Goal: Use online tool/utility: Use online tool/utility

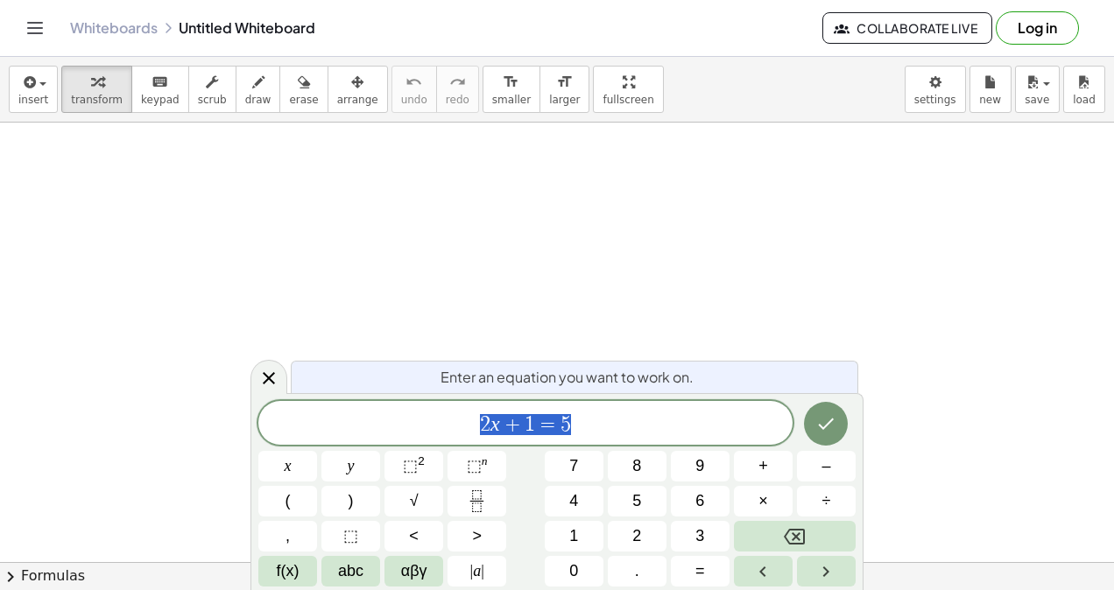
drag, startPoint x: 609, startPoint y: 435, endPoint x: 408, endPoint y: 410, distance: 202.9
click at [408, 410] on div "****** 2 x + 1 = 5" at bounding box center [525, 423] width 534 height 44
click at [831, 415] on icon "Done" at bounding box center [825, 423] width 21 height 21
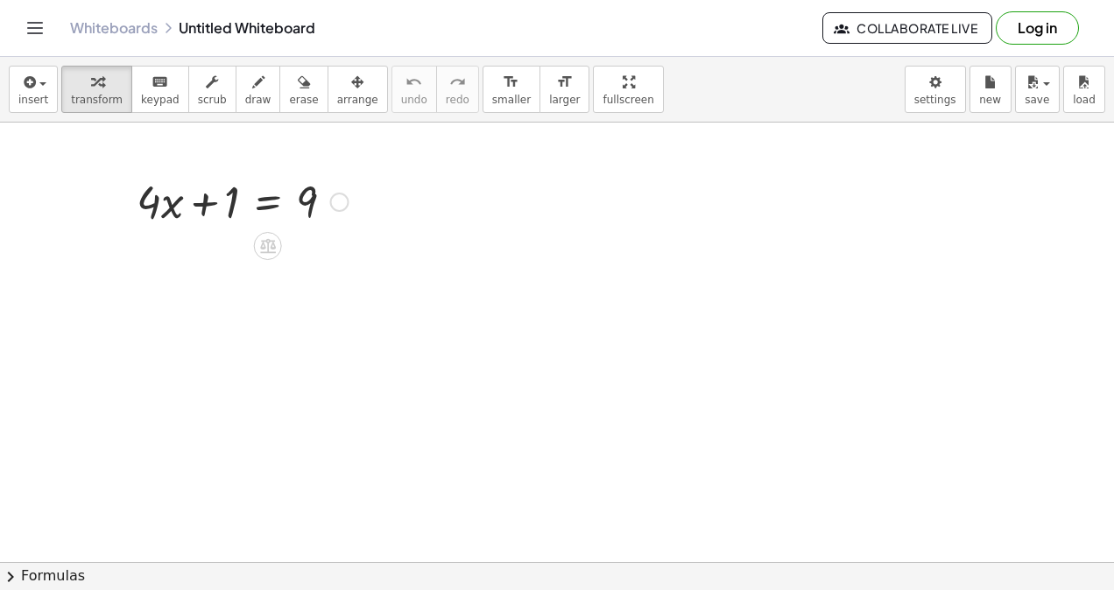
click at [267, 236] on icon at bounding box center [267, 245] width 18 height 18
click at [239, 236] on div "−" at bounding box center [233, 246] width 28 height 28
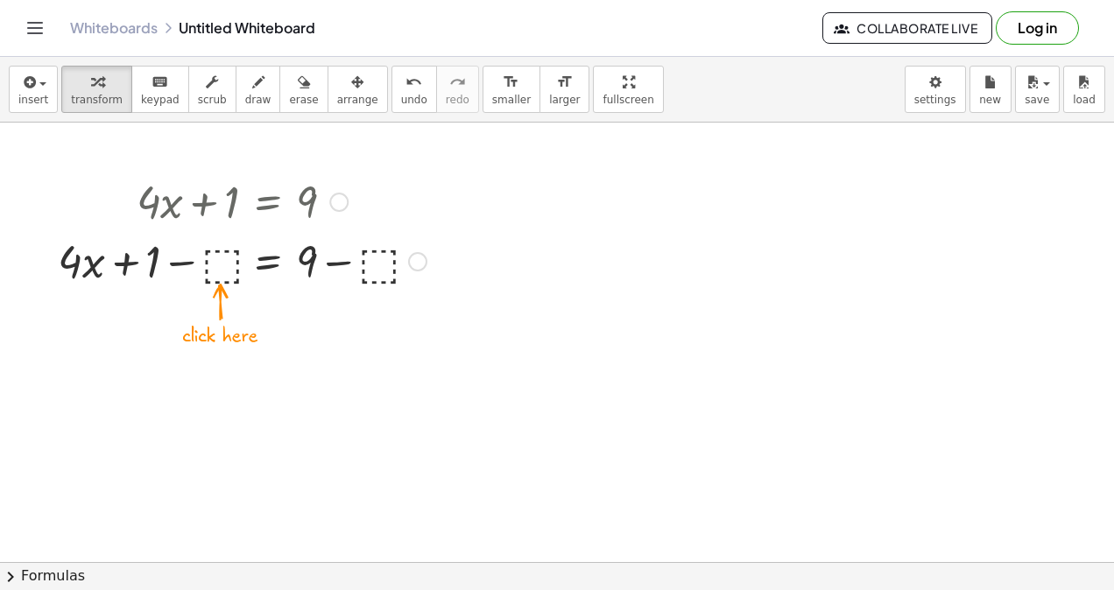
click at [225, 258] on div at bounding box center [242, 260] width 386 height 60
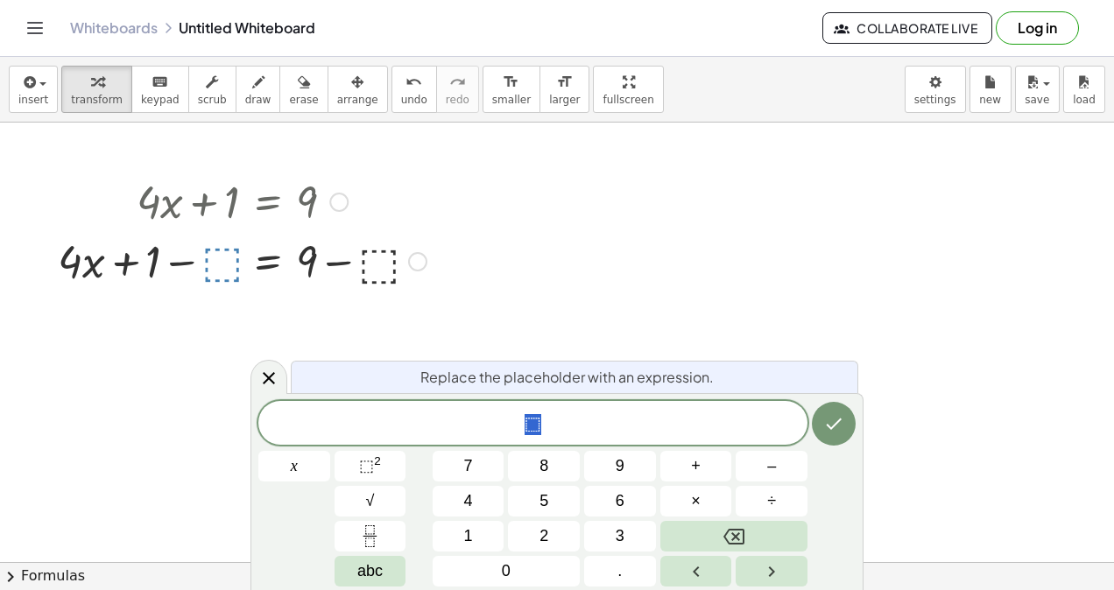
click at [487, 537] on button "1" at bounding box center [468, 536] width 72 height 31
click at [836, 416] on icon "Done" at bounding box center [833, 423] width 21 height 21
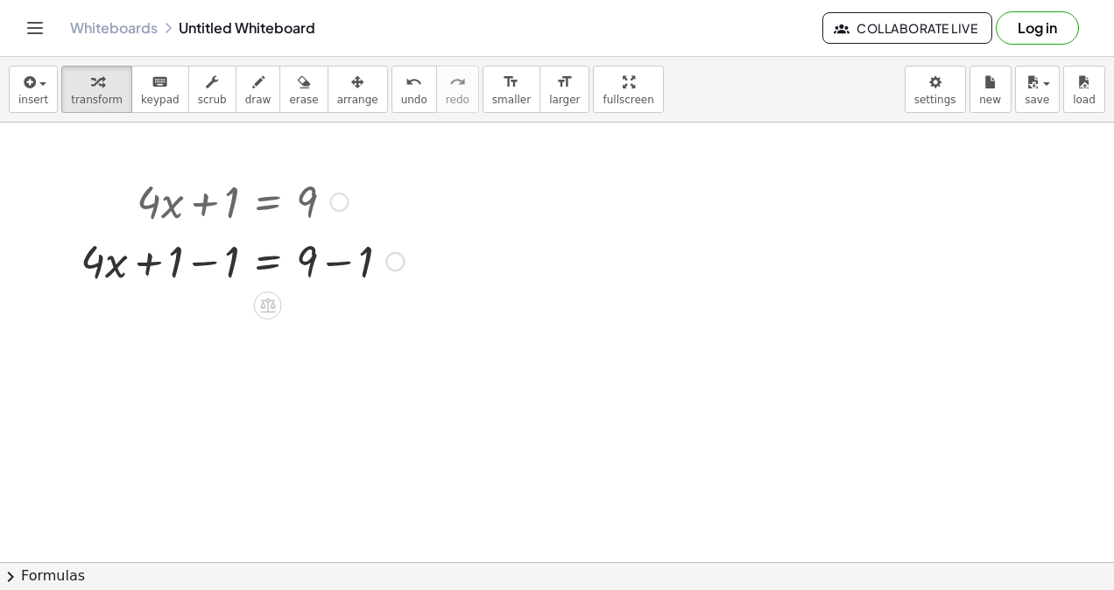
click at [208, 260] on div at bounding box center [242, 260] width 341 height 60
click at [343, 320] on div at bounding box center [242, 320] width 341 height 60
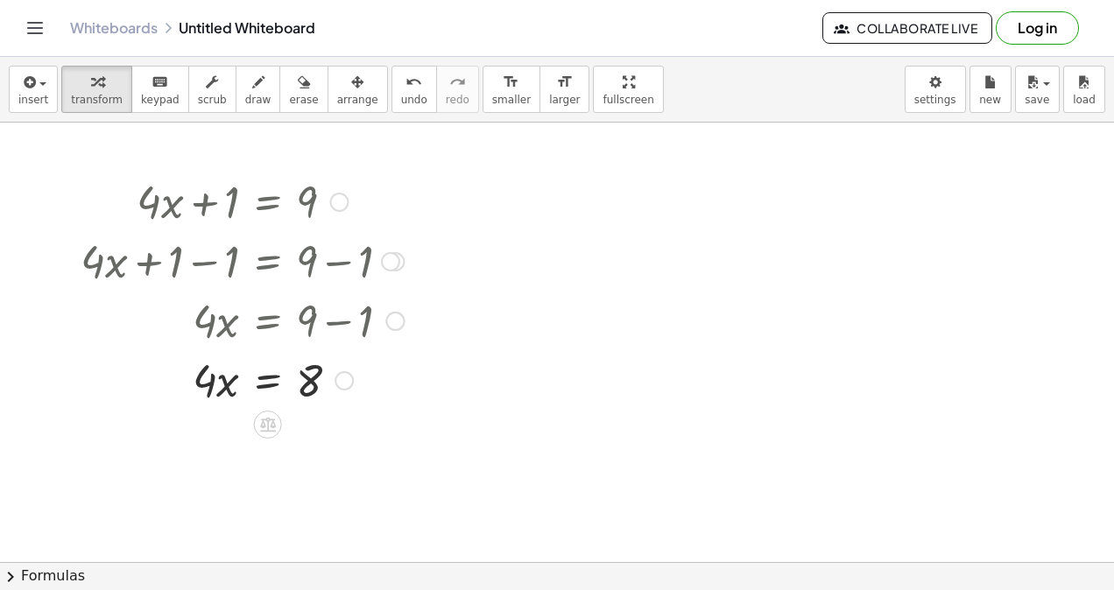
click at [273, 424] on icon at bounding box center [268, 425] width 16 height 15
click at [271, 421] on span "×" at bounding box center [268, 424] width 11 height 25
click at [228, 385] on div at bounding box center [241, 379] width 265 height 60
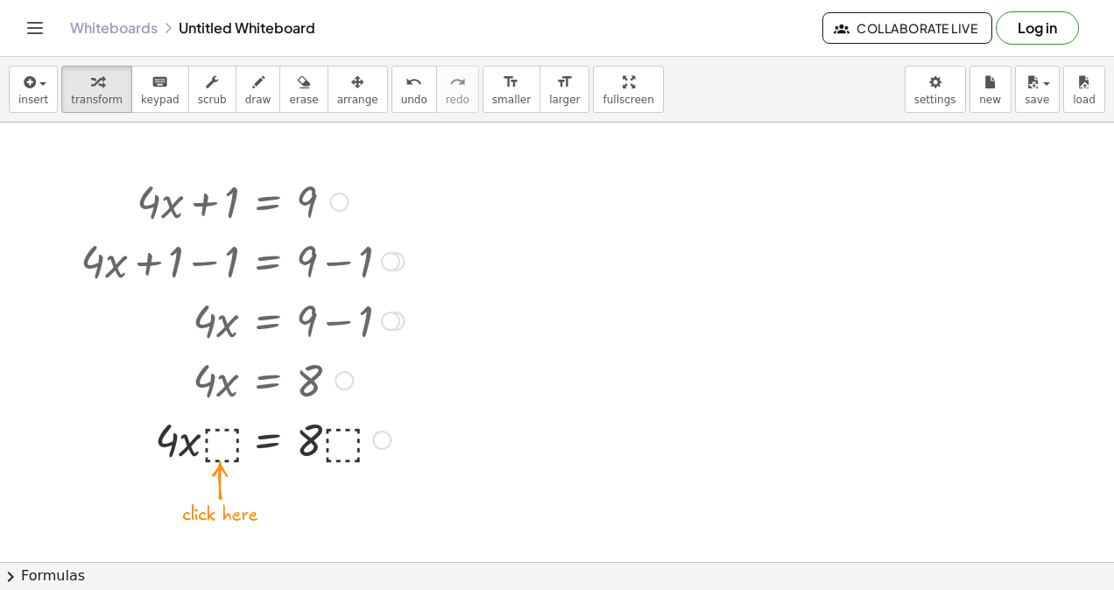
click at [225, 440] on div at bounding box center [242, 439] width 341 height 60
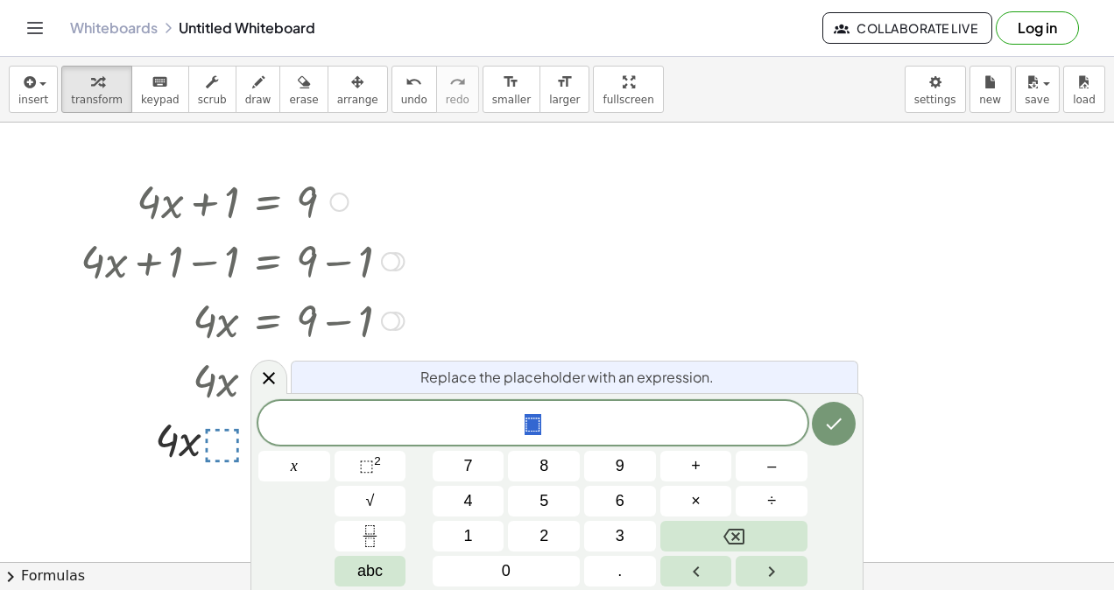
click at [550, 537] on button "2" at bounding box center [544, 536] width 72 height 31
click at [834, 414] on icon "Done" at bounding box center [833, 423] width 21 height 21
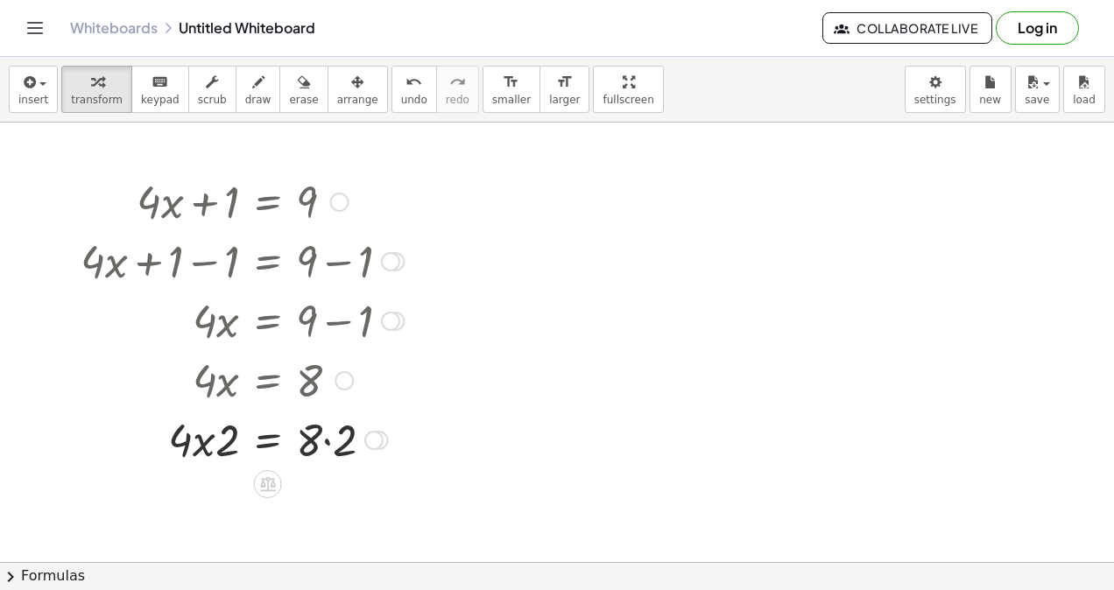
click at [225, 438] on div at bounding box center [242, 439] width 341 height 60
click at [207, 438] on div at bounding box center [242, 439] width 341 height 60
click at [330, 446] on div at bounding box center [242, 439] width 341 height 60
click at [401, 89] on div "undo" at bounding box center [414, 81] width 26 height 21
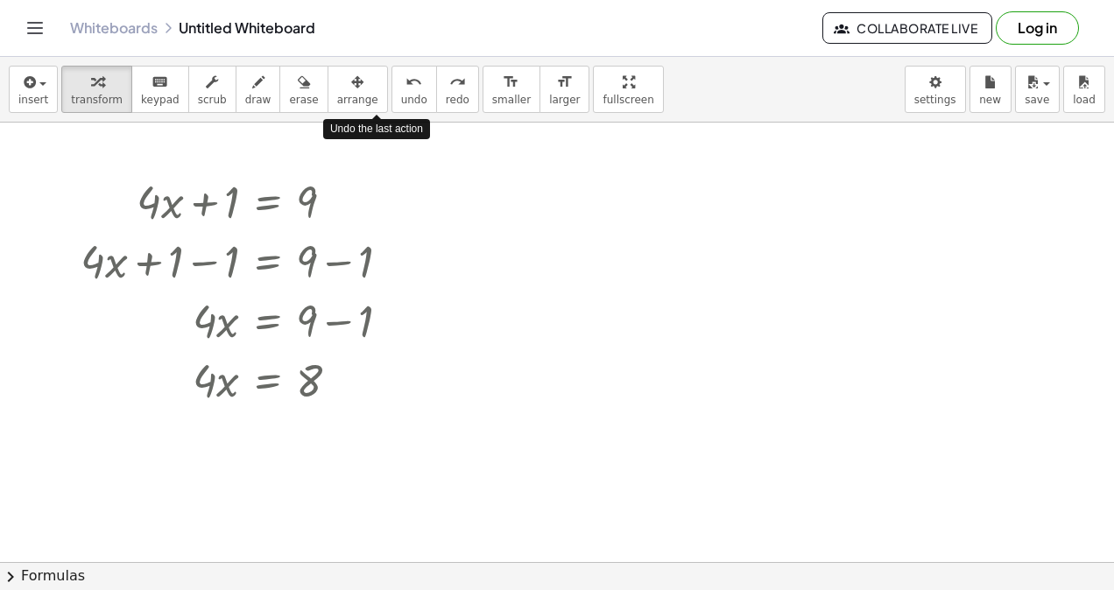
click at [401, 89] on div "undo" at bounding box center [414, 81] width 26 height 21
click at [270, 418] on icon at bounding box center [268, 425] width 16 height 15
click at [303, 417] on span "÷" at bounding box center [303, 424] width 10 height 25
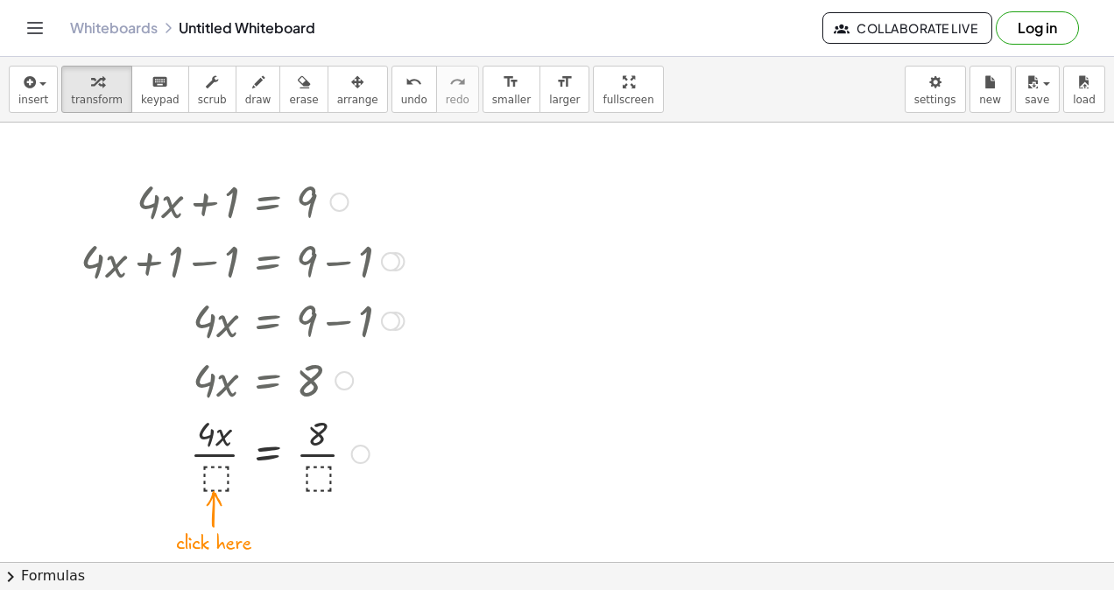
click at [216, 466] on div at bounding box center [242, 453] width 341 height 88
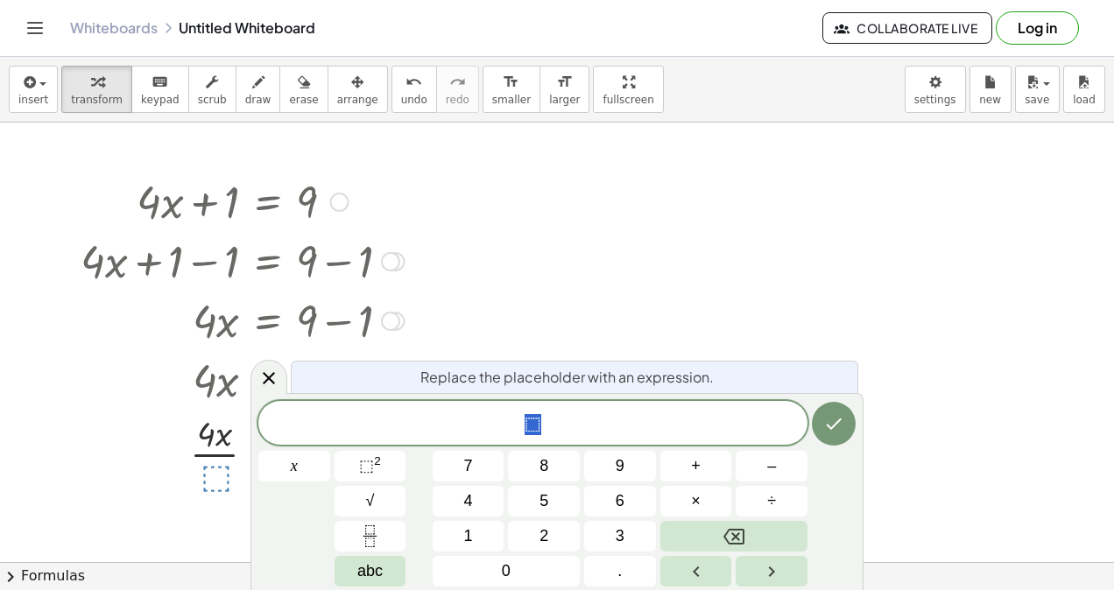
click at [545, 530] on span "2" at bounding box center [543, 536] width 9 height 24
click at [843, 417] on icon "Done" at bounding box center [833, 423] width 21 height 21
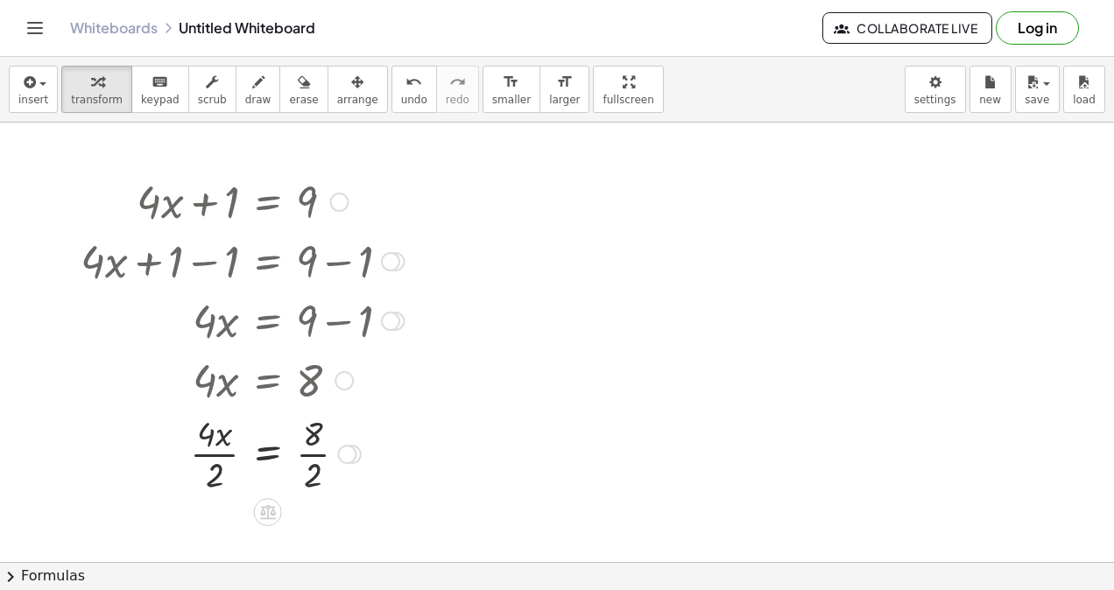
click at [217, 450] on div at bounding box center [242, 453] width 341 height 88
click at [313, 452] on div at bounding box center [242, 453] width 341 height 88
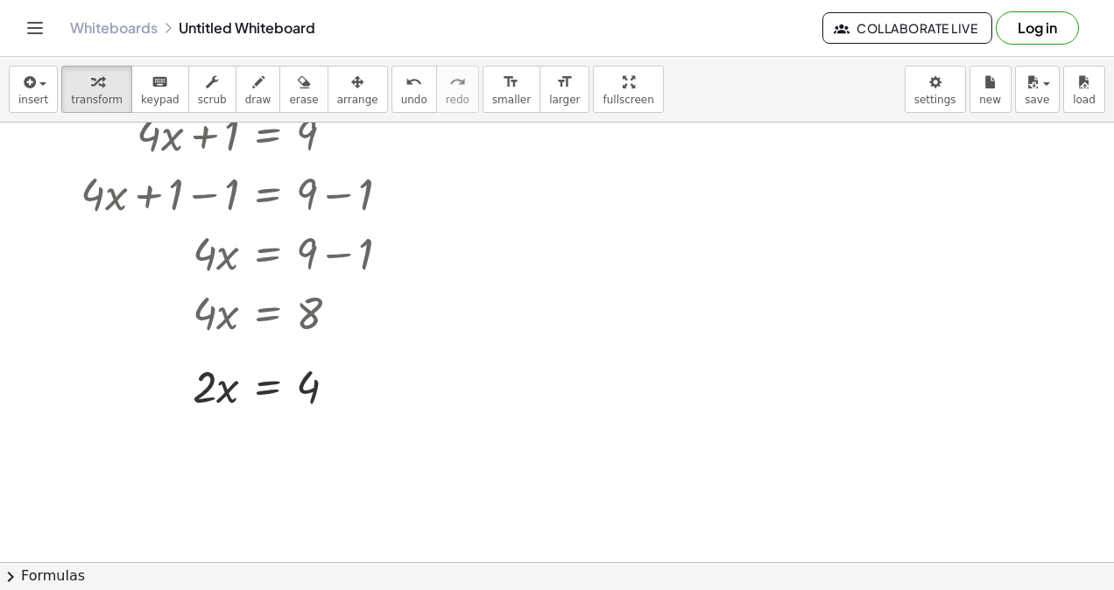
scroll to position [68, 0]
click at [260, 418] on div at bounding box center [268, 430] width 28 height 28
click at [311, 423] on div "÷" at bounding box center [303, 430] width 28 height 28
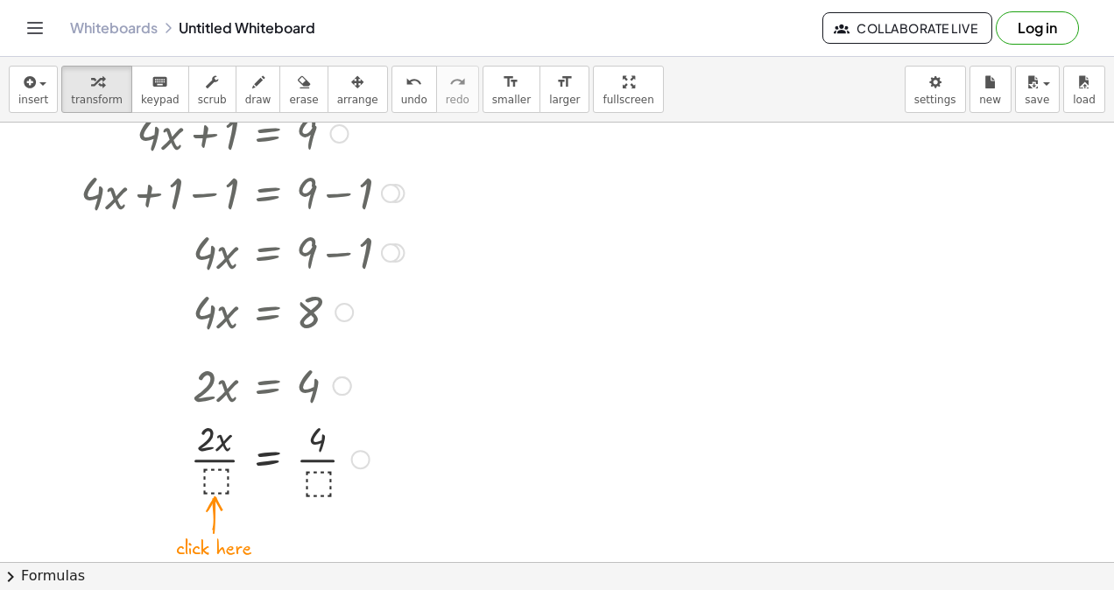
click at [215, 476] on div at bounding box center [242, 458] width 341 height 88
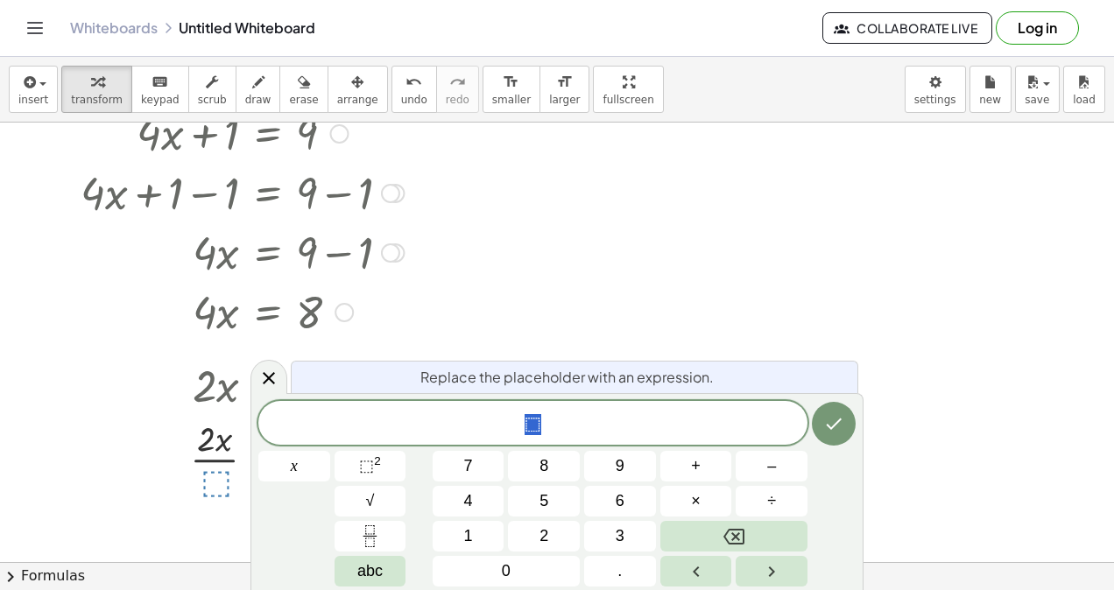
click at [536, 526] on button "2" at bounding box center [544, 536] width 72 height 31
click at [831, 436] on button "Done" at bounding box center [833, 424] width 44 height 44
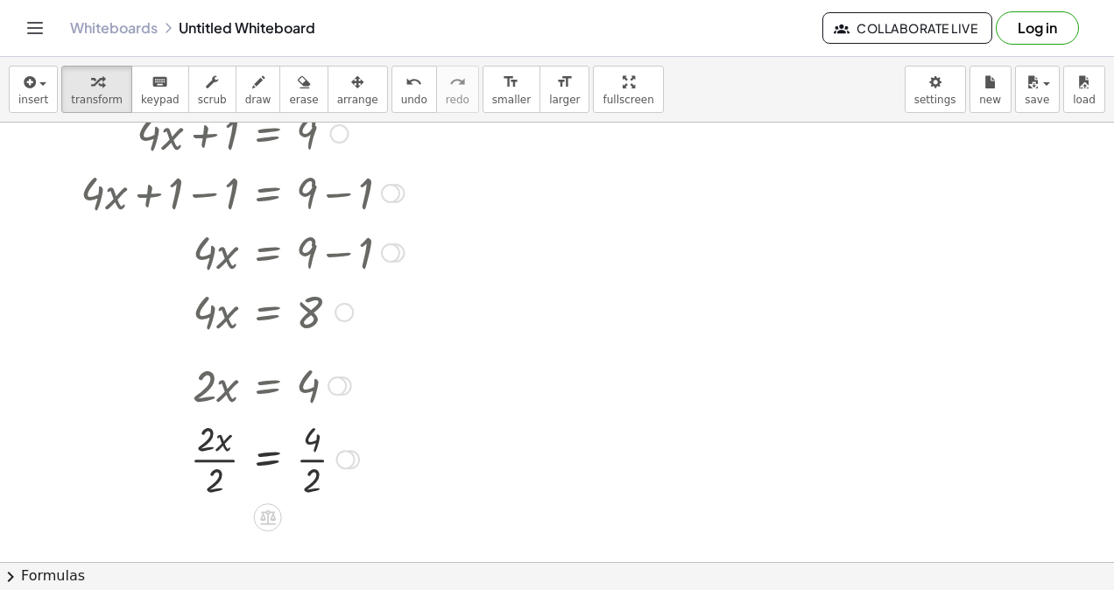
click at [229, 459] on div at bounding box center [242, 458] width 341 height 88
click at [310, 461] on div at bounding box center [242, 458] width 341 height 88
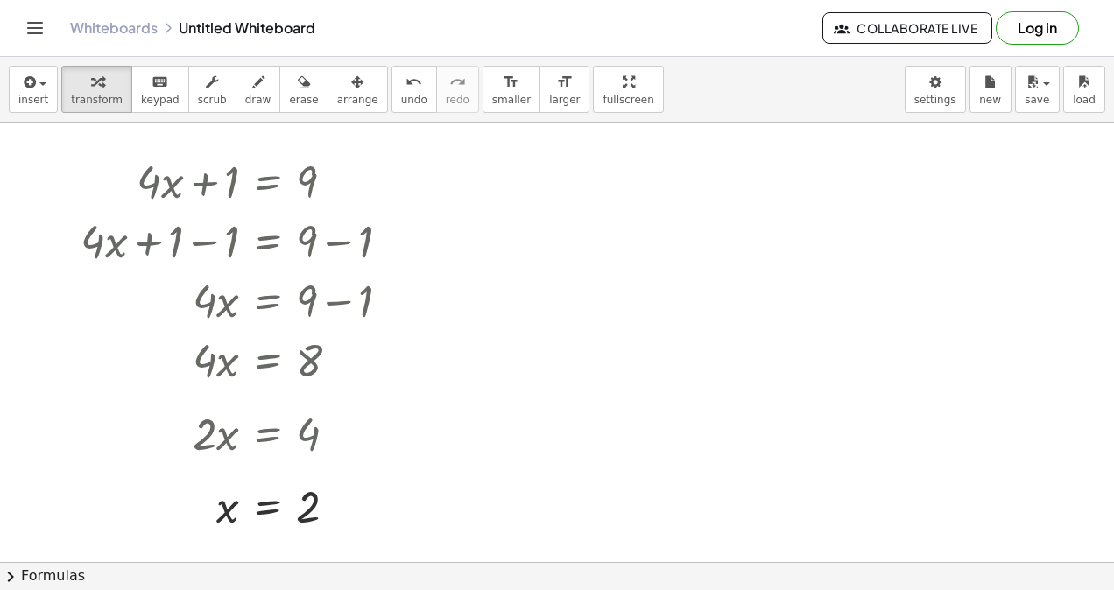
scroll to position [18, 0]
click at [553, 172] on div at bounding box center [557, 545] width 1114 height 880
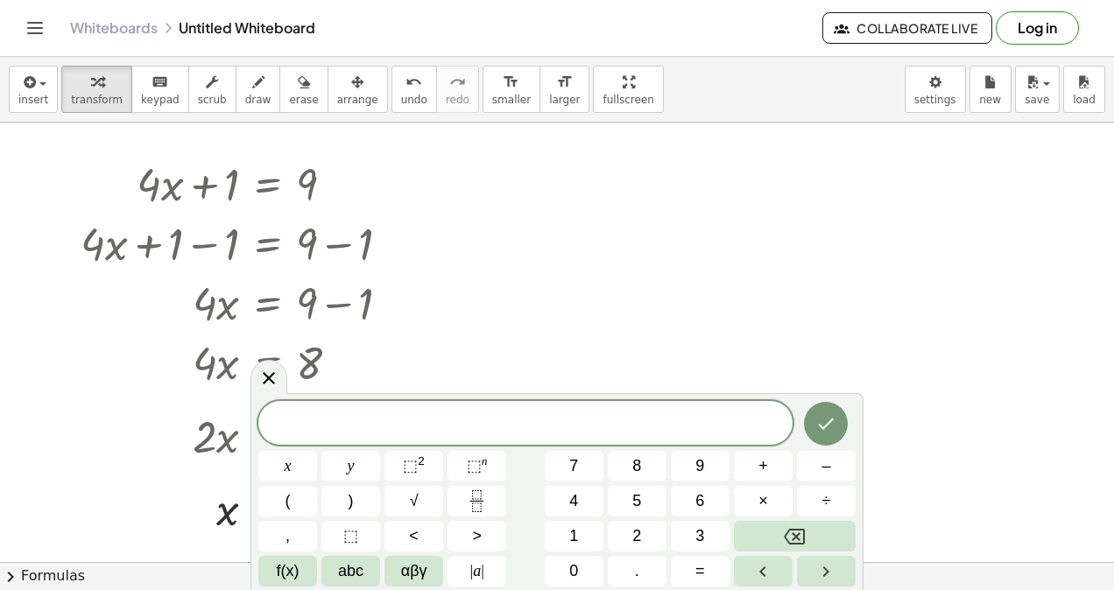
click at [641, 544] on span "2" at bounding box center [636, 536] width 9 height 24
click at [823, 418] on icon "Done" at bounding box center [825, 423] width 21 height 21
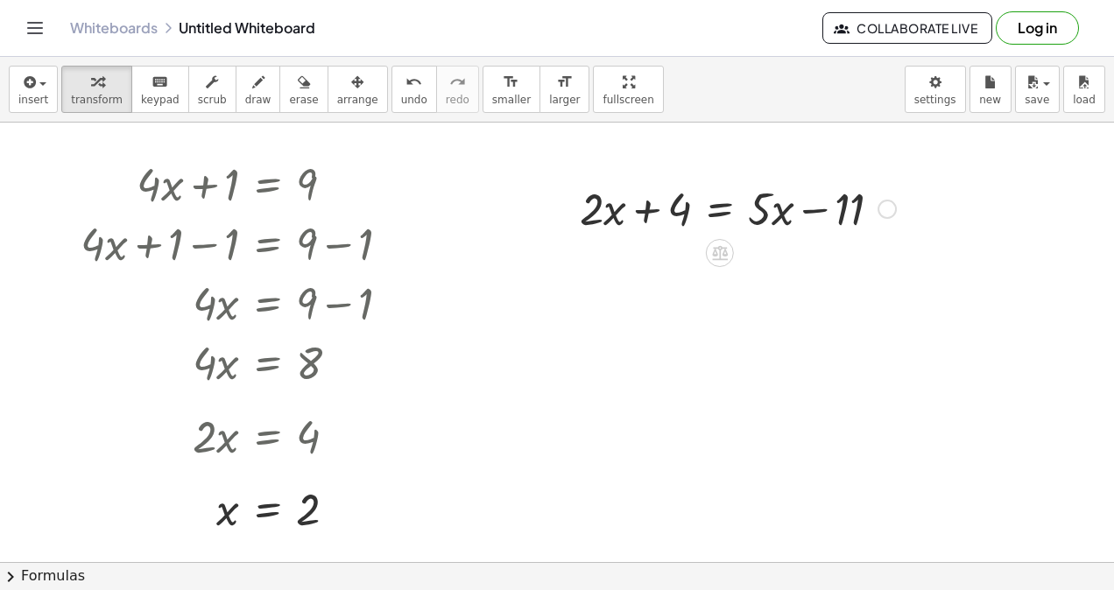
click at [718, 249] on icon at bounding box center [720, 253] width 16 height 15
click at [682, 246] on span "−" at bounding box center [684, 253] width 11 height 25
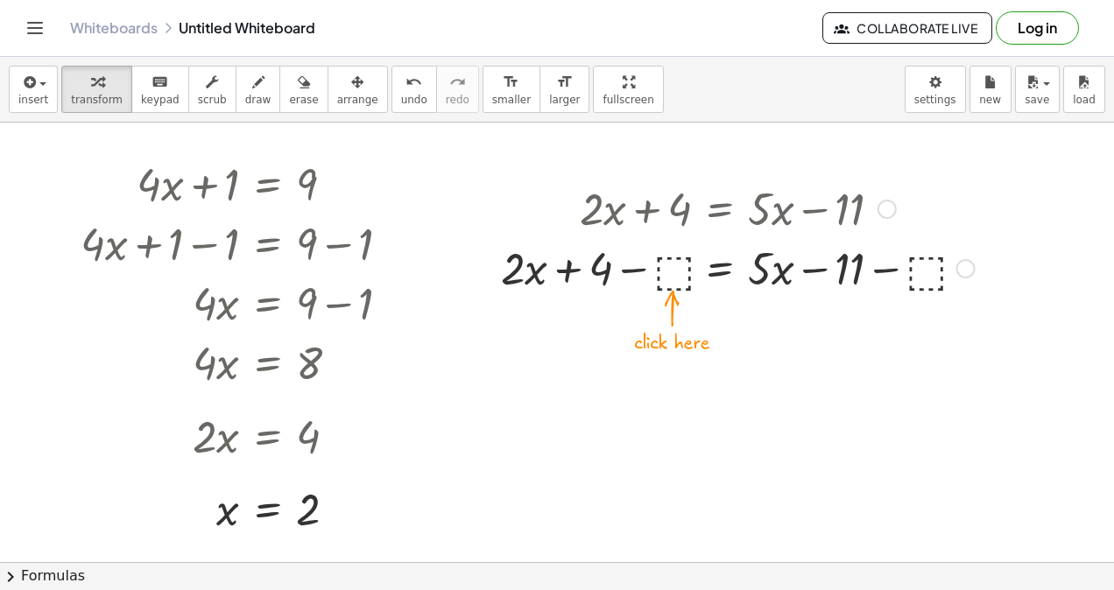
click at [668, 270] on div at bounding box center [737, 267] width 491 height 60
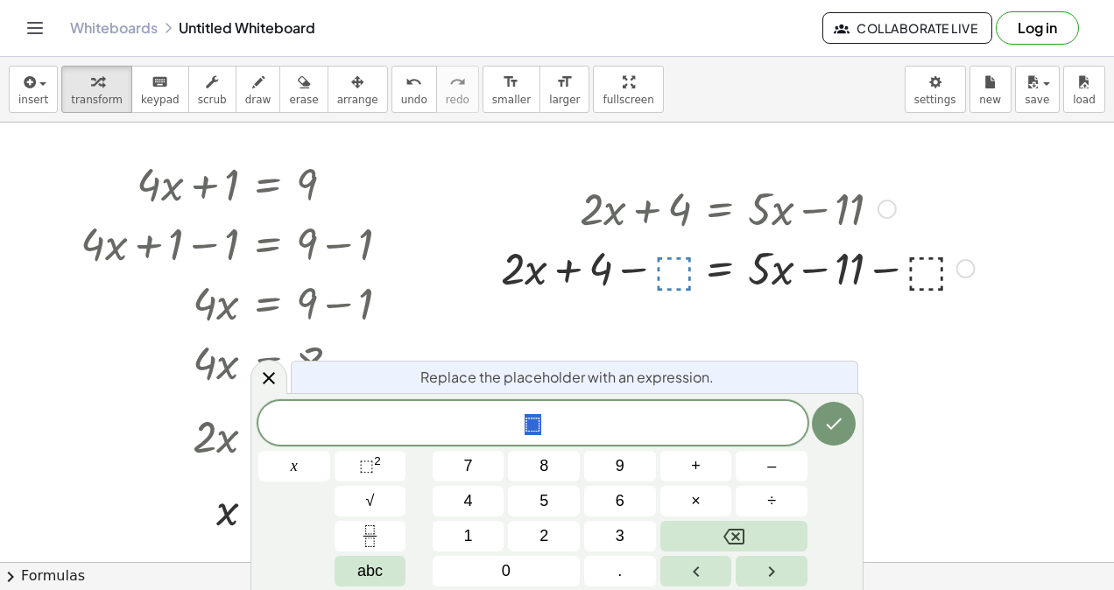
click at [474, 529] on button "1" at bounding box center [468, 536] width 72 height 31
click at [839, 420] on icon "Done" at bounding box center [834, 423] width 16 height 11
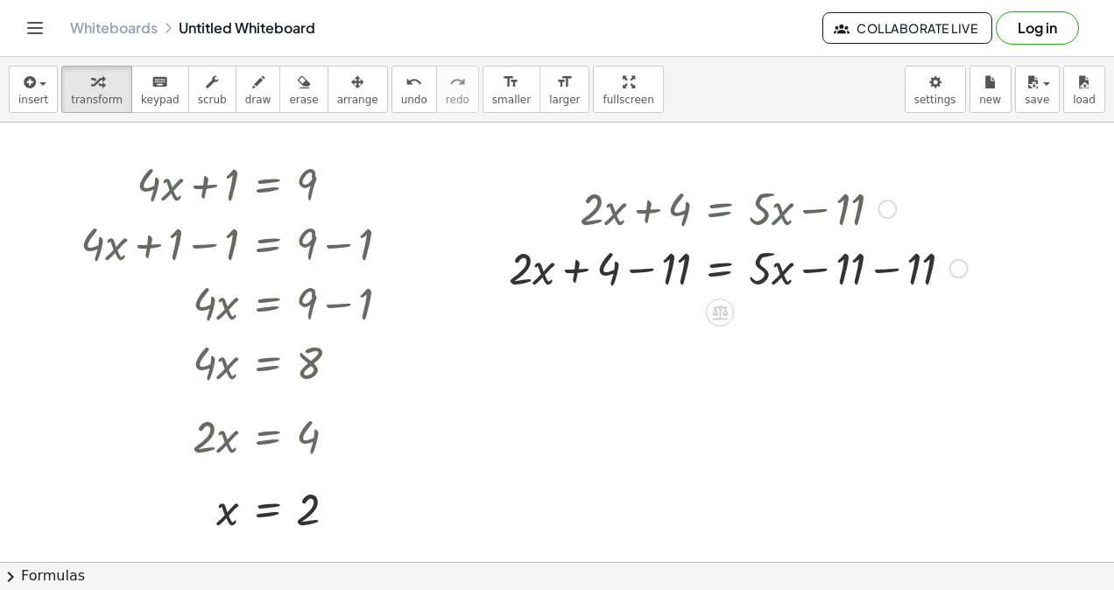
click at [888, 263] on div at bounding box center [738, 267] width 476 height 60
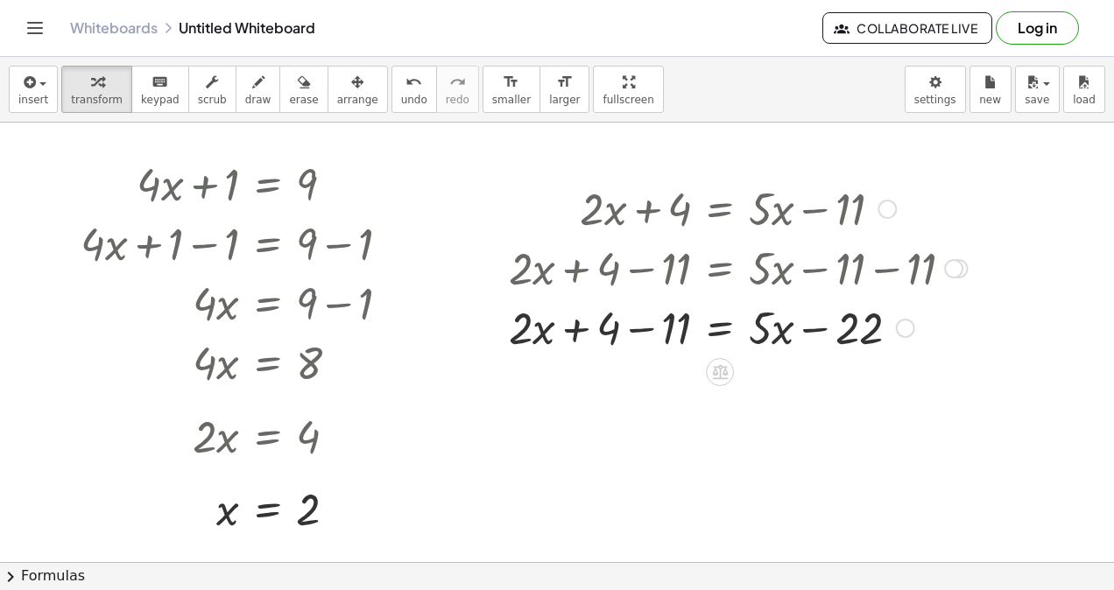
click at [636, 329] on div at bounding box center [738, 327] width 476 height 60
click at [657, 325] on div at bounding box center [738, 327] width 476 height 60
drag, startPoint x: 659, startPoint y: 329, endPoint x: 558, endPoint y: 329, distance: 101.5
click at [558, 329] on div at bounding box center [738, 327] width 476 height 60
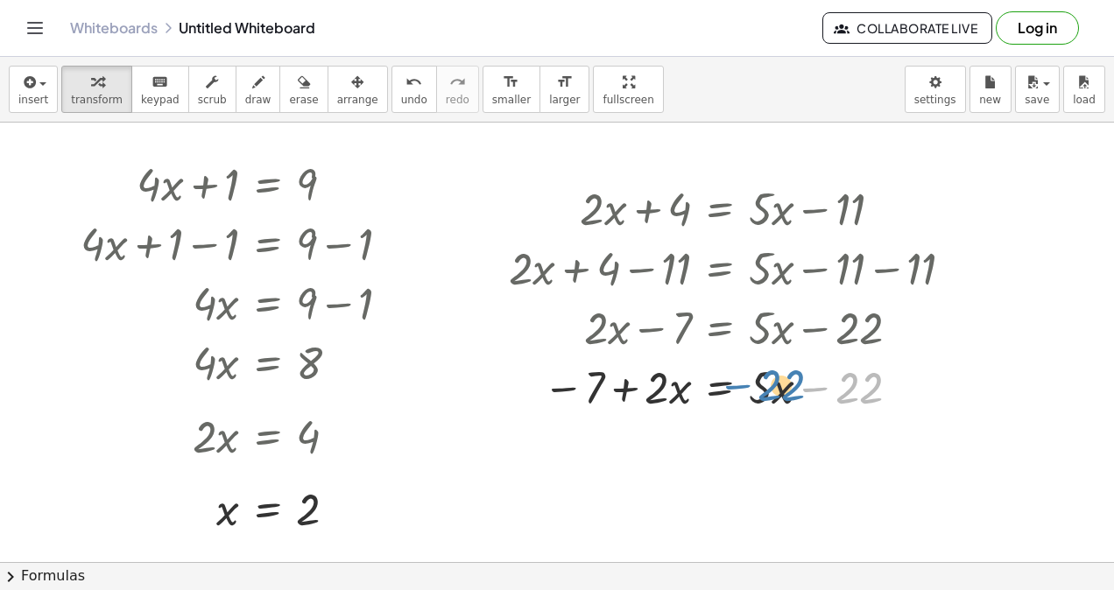
drag, startPoint x: 830, startPoint y: 388, endPoint x: 742, endPoint y: 383, distance: 87.6
click at [742, 383] on div at bounding box center [738, 386] width 476 height 60
click at [401, 94] on span "undo" at bounding box center [414, 100] width 26 height 12
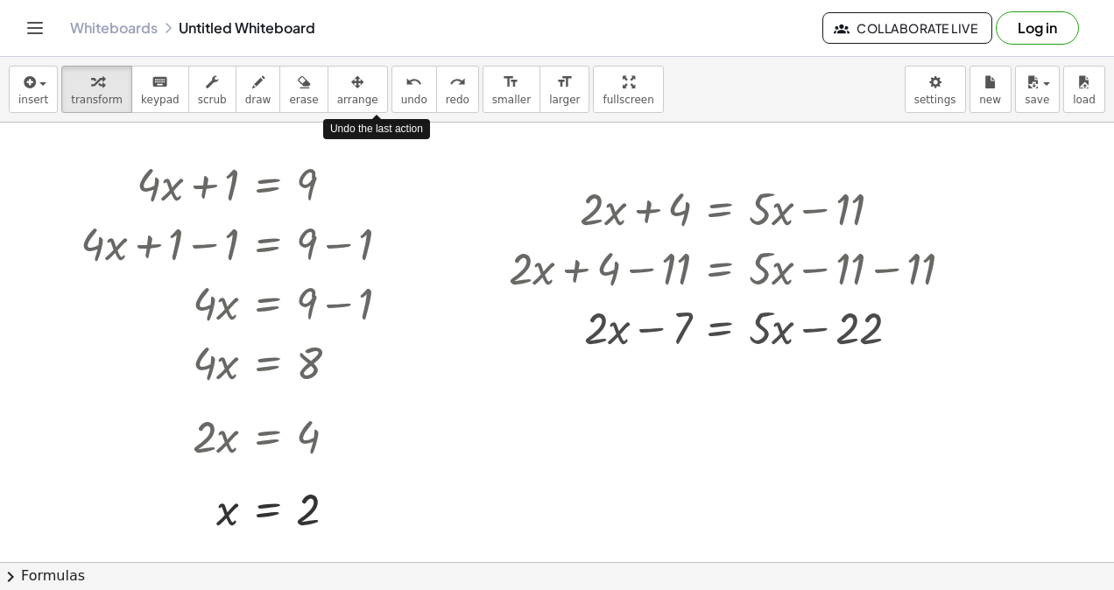
click at [401, 94] on span "undo" at bounding box center [414, 100] width 26 height 12
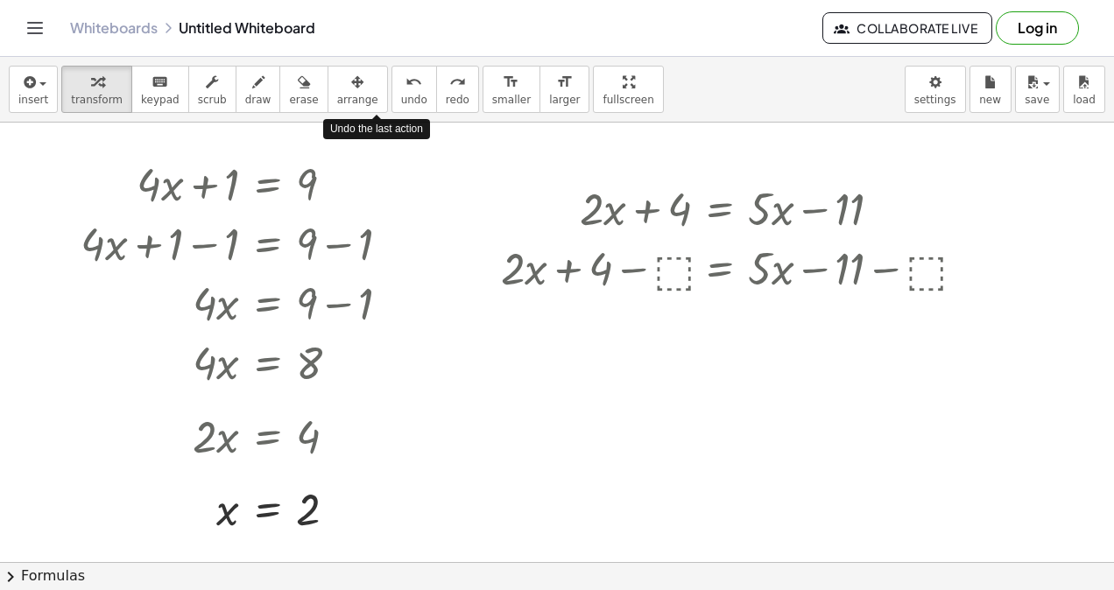
click at [401, 95] on span "undo" at bounding box center [414, 100] width 26 height 12
click at [676, 267] on div at bounding box center [737, 267] width 491 height 60
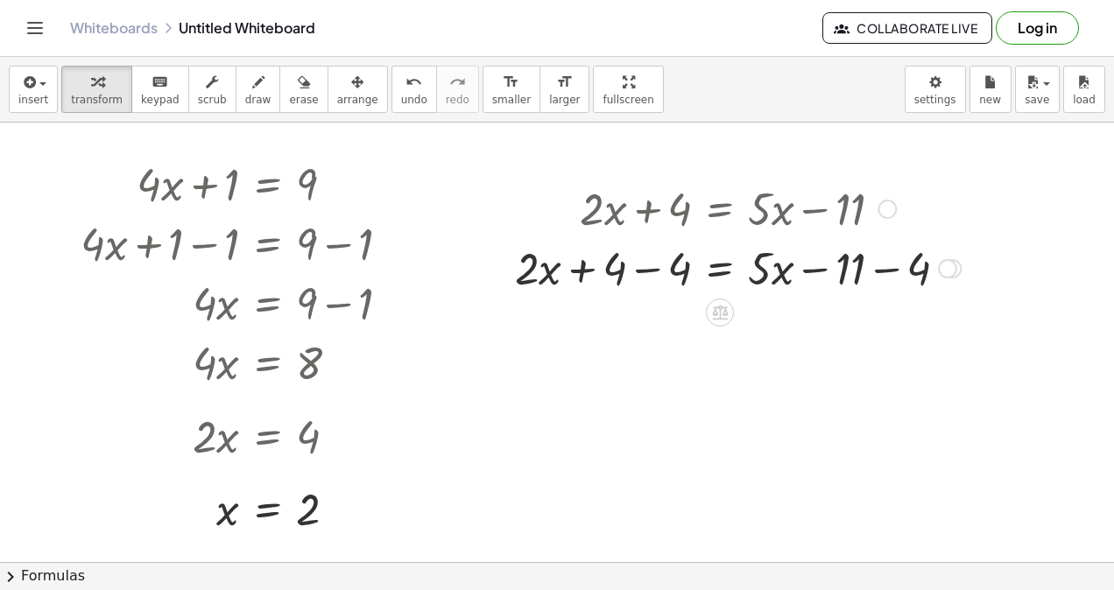
click at [660, 268] on div at bounding box center [738, 267] width 464 height 60
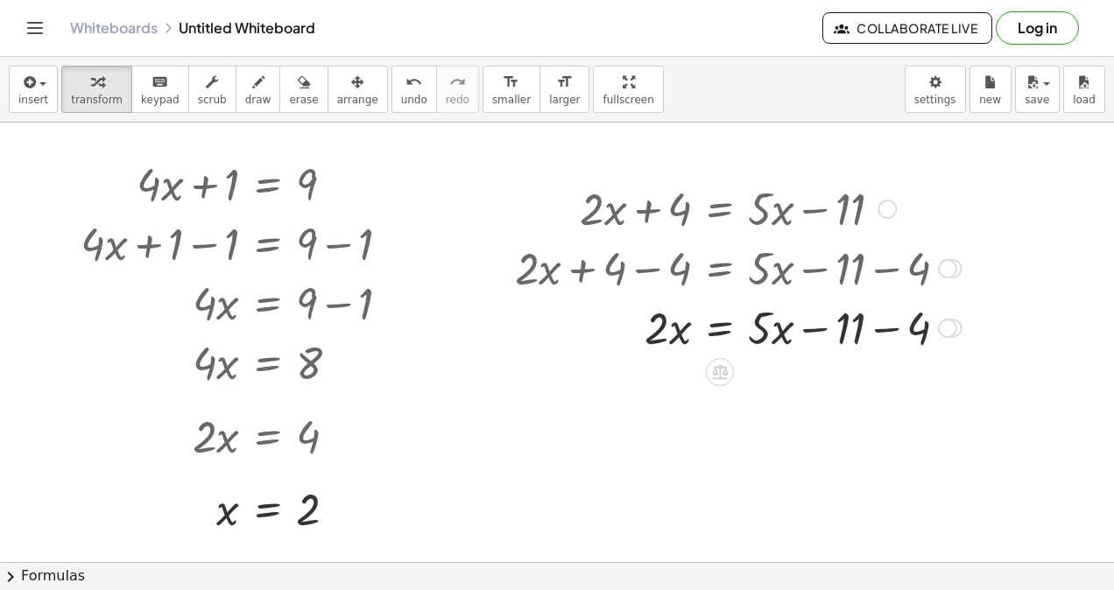
click at [889, 329] on div at bounding box center [738, 327] width 464 height 60
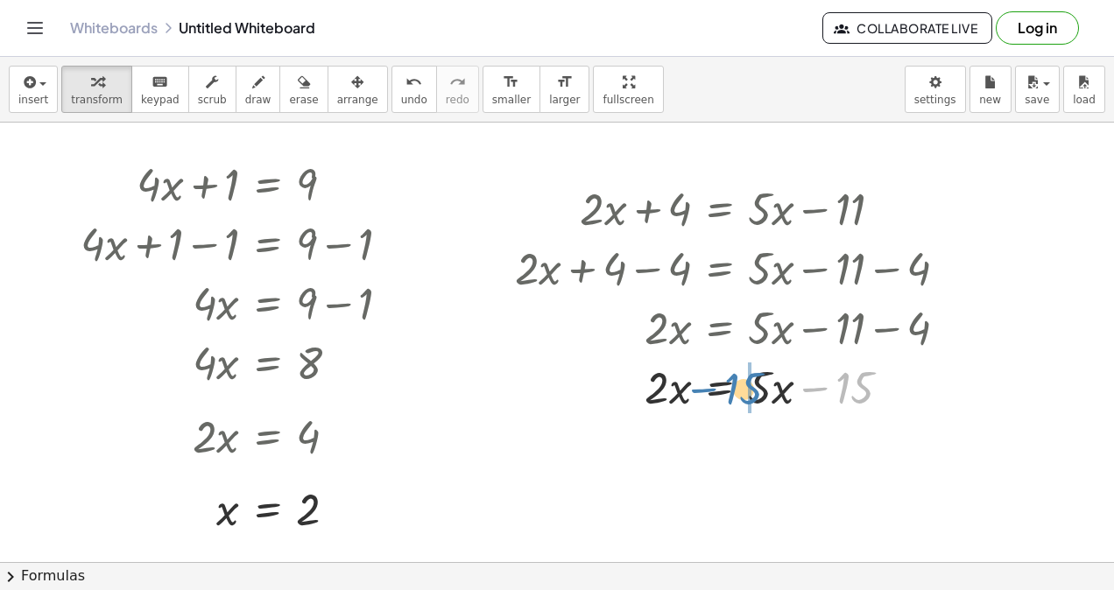
drag, startPoint x: 853, startPoint y: 381, endPoint x: 741, endPoint y: 380, distance: 112.1
click at [741, 380] on div at bounding box center [738, 386] width 464 height 60
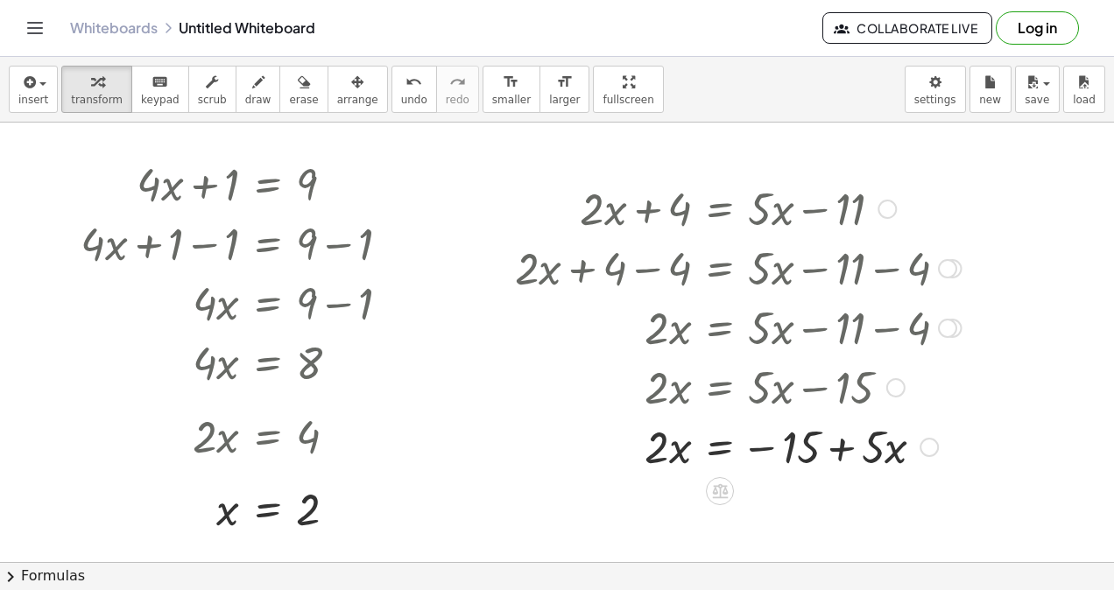
click at [844, 446] on div at bounding box center [738, 446] width 464 height 60
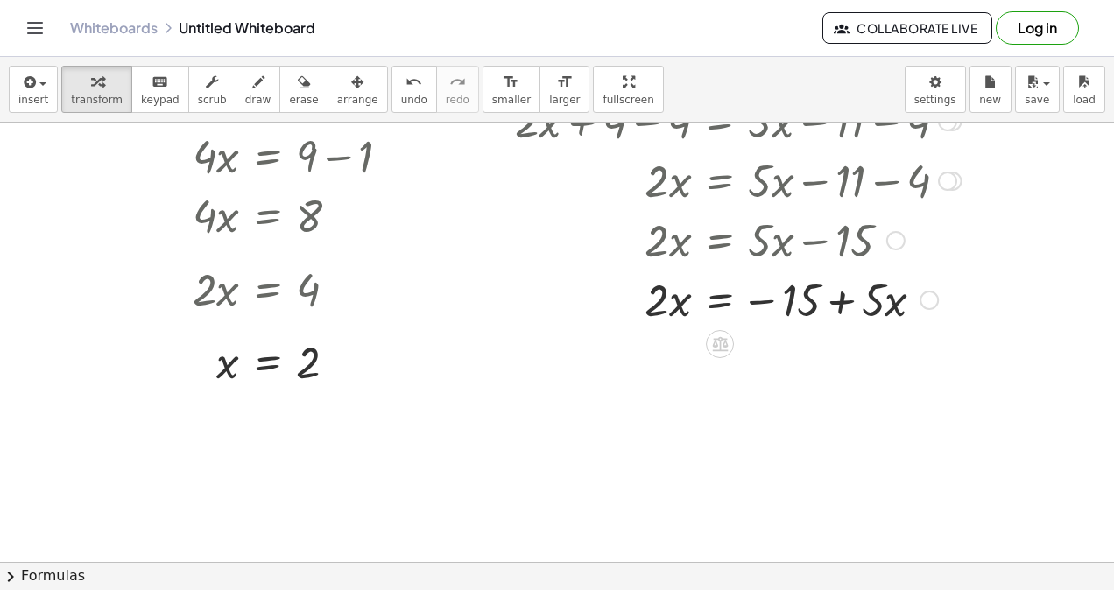
scroll to position [166, 0]
drag, startPoint x: 800, startPoint y: 299, endPoint x: 922, endPoint y: 301, distance: 121.7
click at [922, 301] on div at bounding box center [738, 297] width 464 height 60
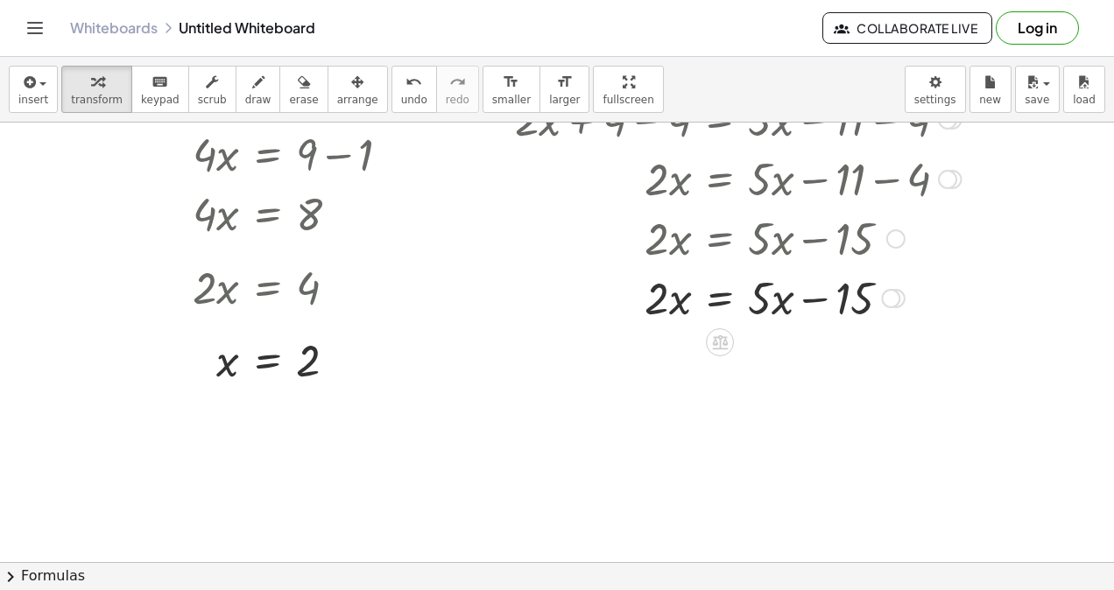
click at [716, 341] on icon at bounding box center [720, 342] width 16 height 15
click at [657, 336] on div "+" at bounding box center [650, 342] width 28 height 28
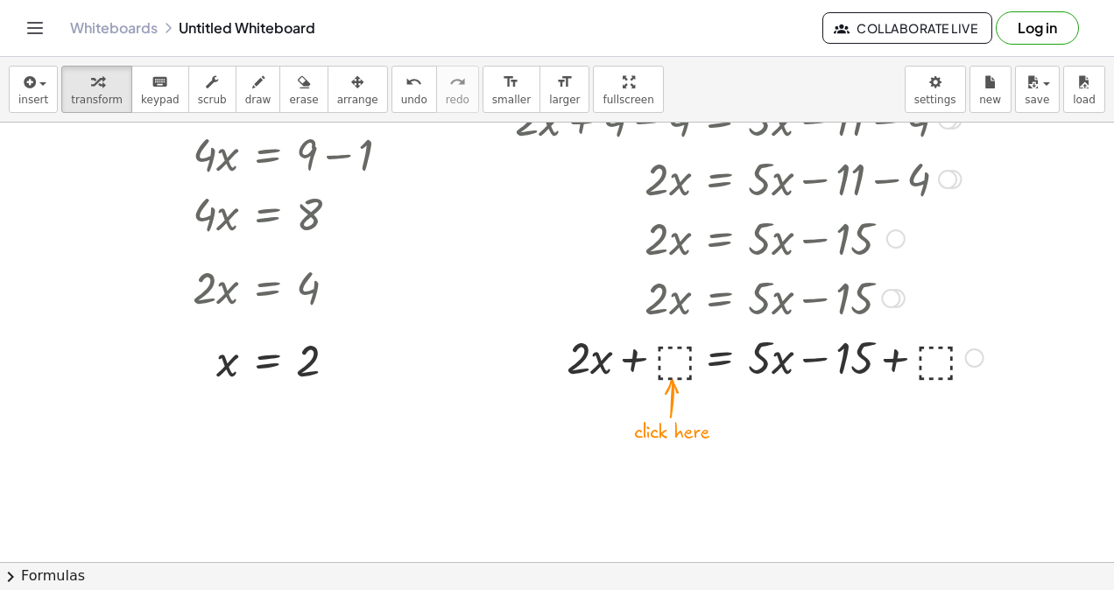
click at [681, 361] on div at bounding box center [749, 357] width 486 height 60
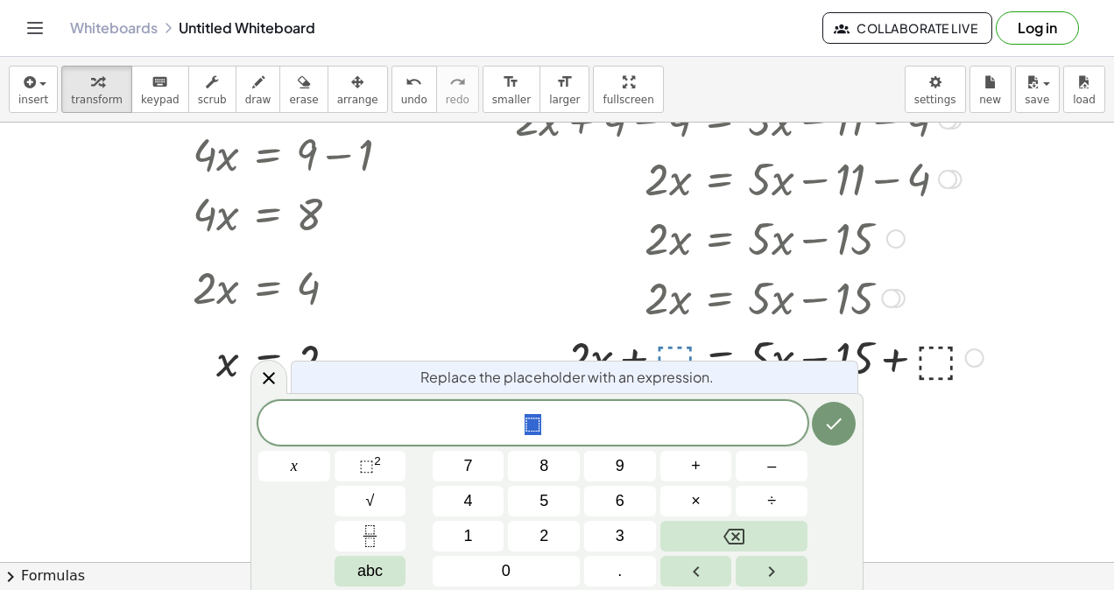
click at [478, 532] on button "1" at bounding box center [468, 536] width 72 height 31
click at [538, 501] on button "5" at bounding box center [544, 501] width 72 height 31
click at [832, 430] on icon "Done" at bounding box center [833, 423] width 21 height 21
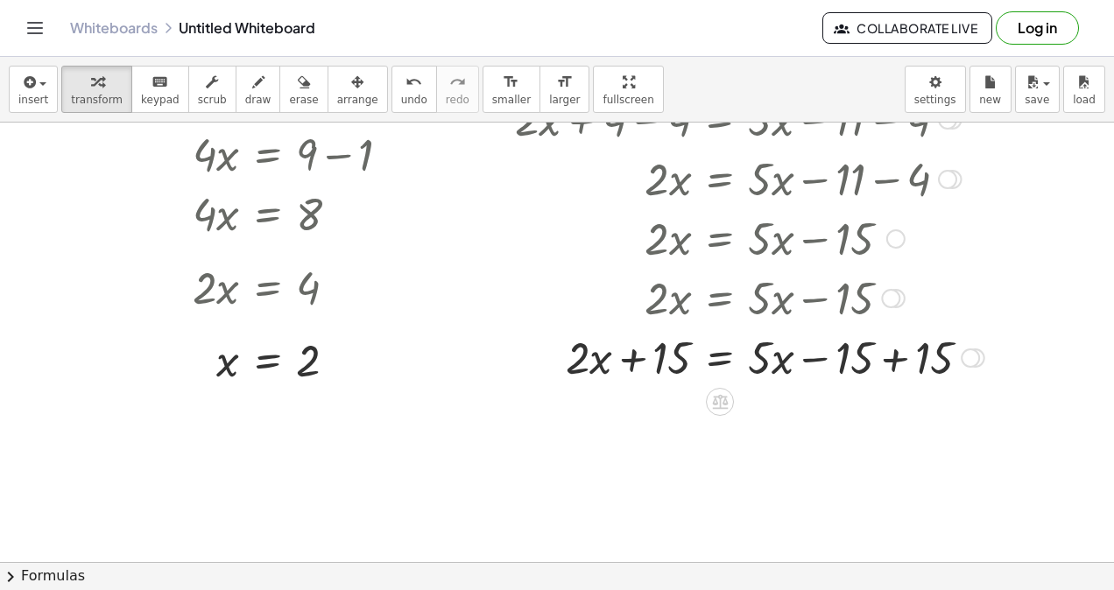
click at [635, 355] on div at bounding box center [749, 357] width 487 height 60
click at [896, 362] on div at bounding box center [749, 357] width 487 height 60
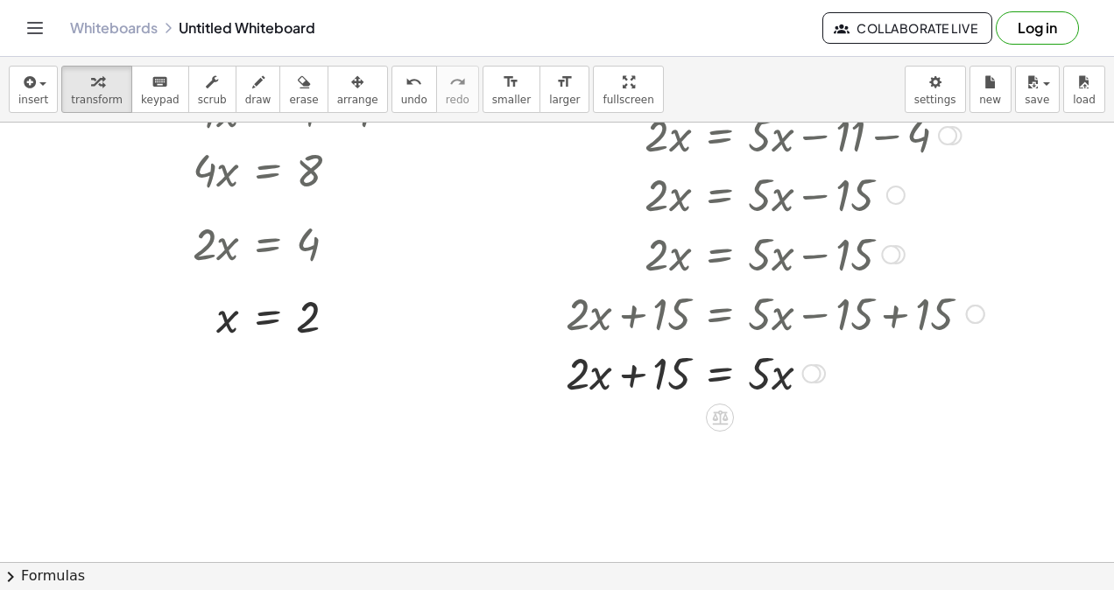
scroll to position [211, 0]
click at [721, 411] on icon at bounding box center [720, 417] width 16 height 15
click at [401, 87] on div "undo" at bounding box center [414, 81] width 26 height 21
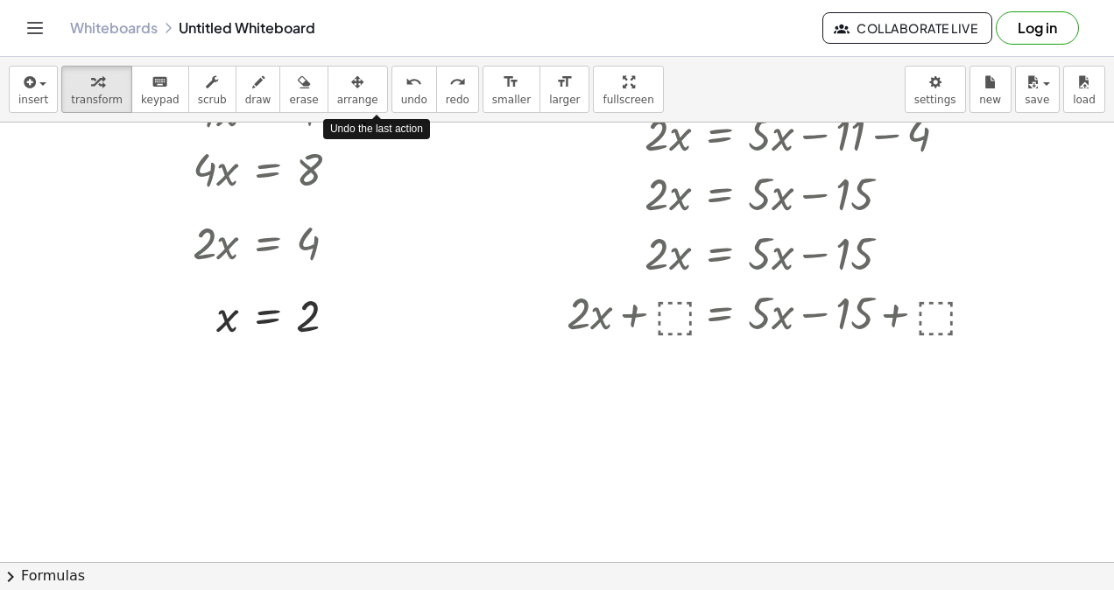
click at [401, 87] on div "undo" at bounding box center [414, 81] width 26 height 21
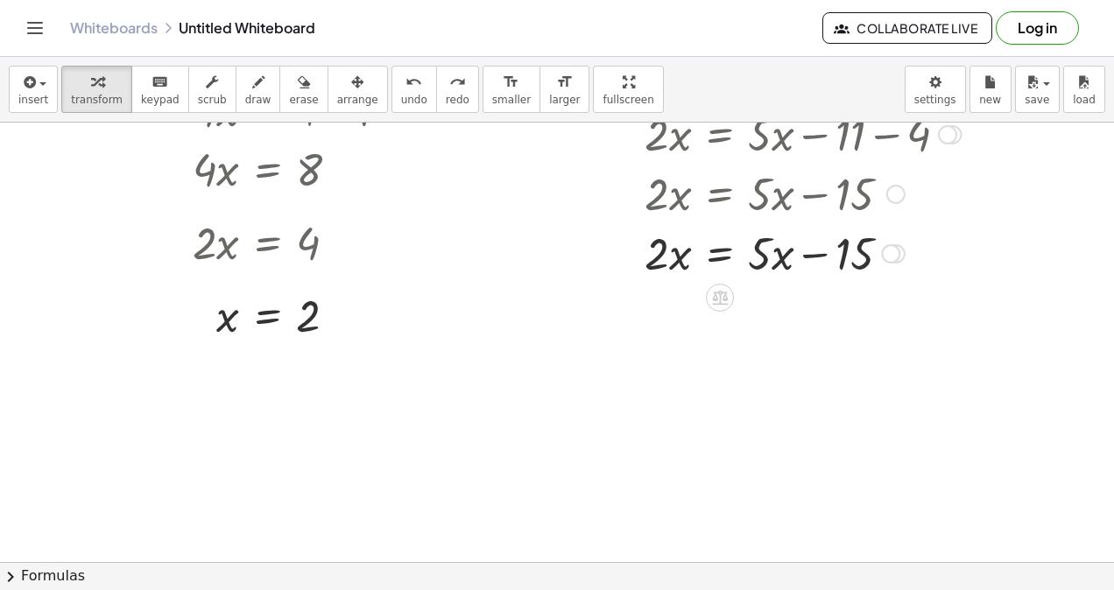
click at [720, 294] on icon at bounding box center [720, 298] width 16 height 15
click at [719, 300] on span "×" at bounding box center [719, 297] width 11 height 25
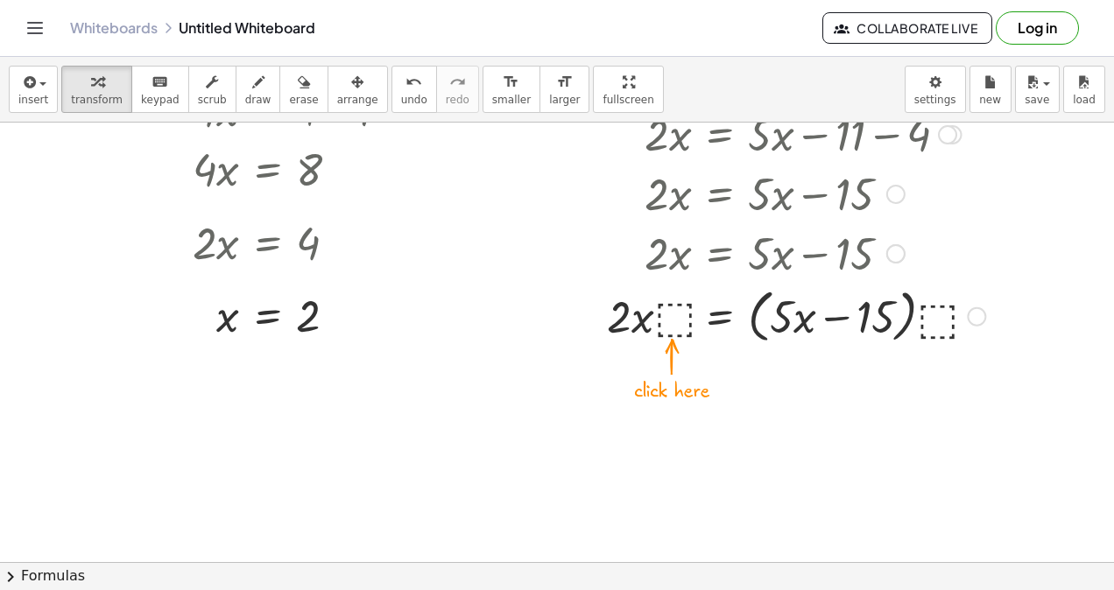
click at [664, 325] on div at bounding box center [750, 315] width 488 height 67
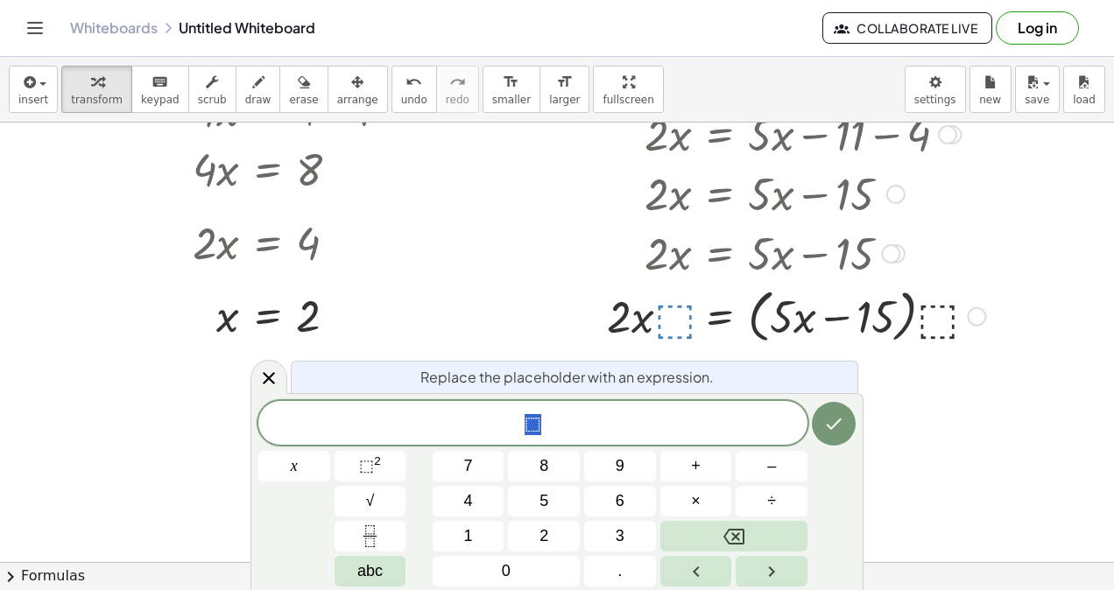
click at [539, 530] on span "2" at bounding box center [543, 536] width 9 height 24
click at [828, 430] on icon "Done" at bounding box center [833, 423] width 21 height 21
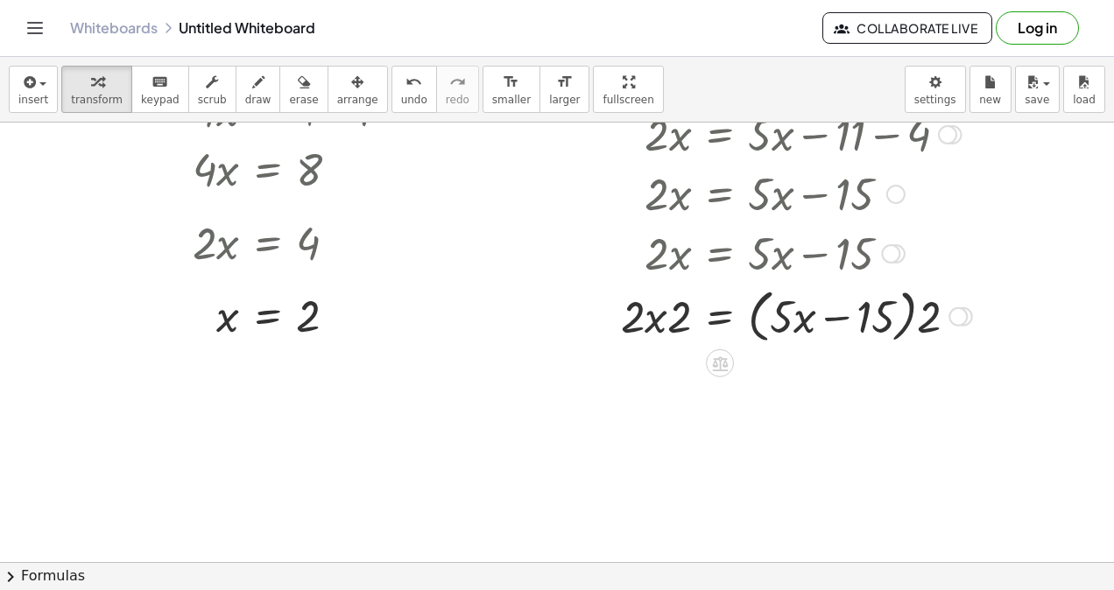
click at [655, 319] on div at bounding box center [743, 315] width 474 height 67
click at [660, 310] on div at bounding box center [743, 315] width 474 height 67
click at [681, 322] on div at bounding box center [743, 315] width 474 height 67
click at [928, 326] on div at bounding box center [743, 315] width 474 height 67
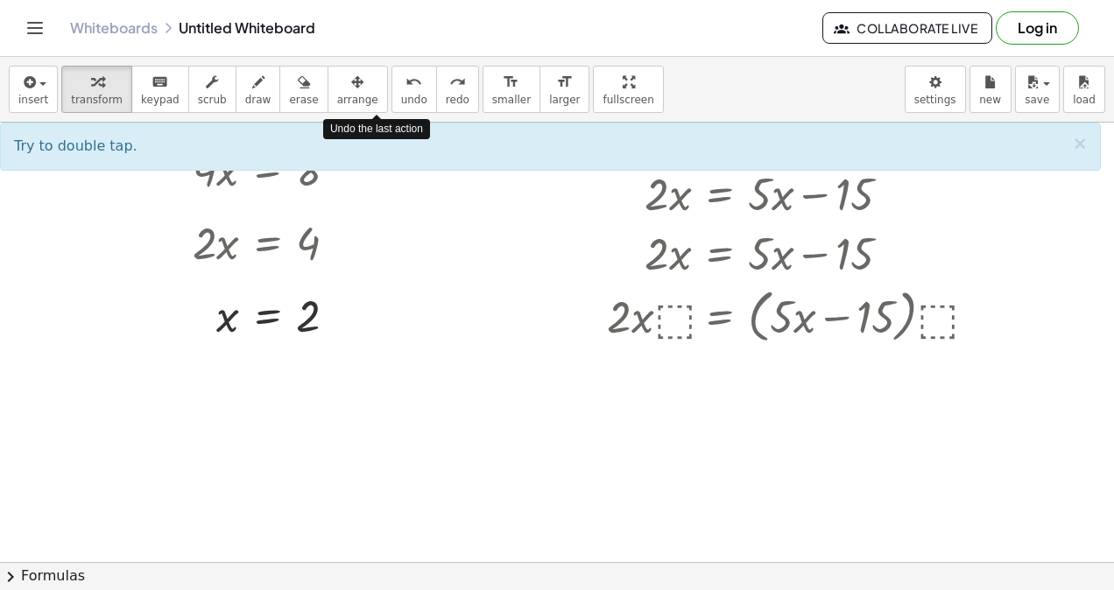
click at [405, 83] on icon "undo" at bounding box center [413, 82] width 17 height 21
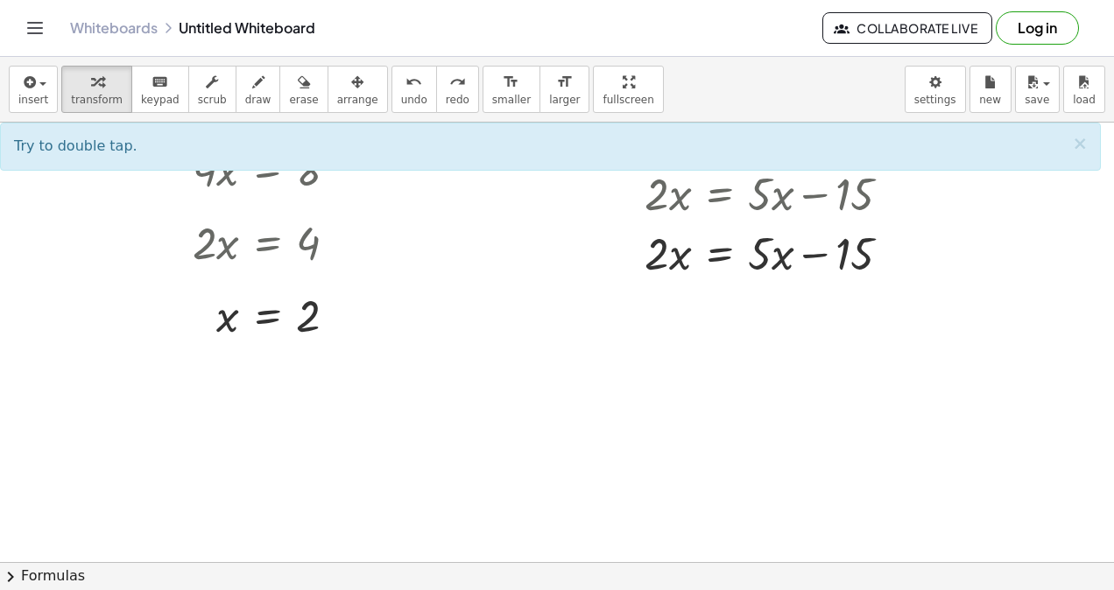
click at [405, 82] on icon "undo" at bounding box center [413, 82] width 17 height 21
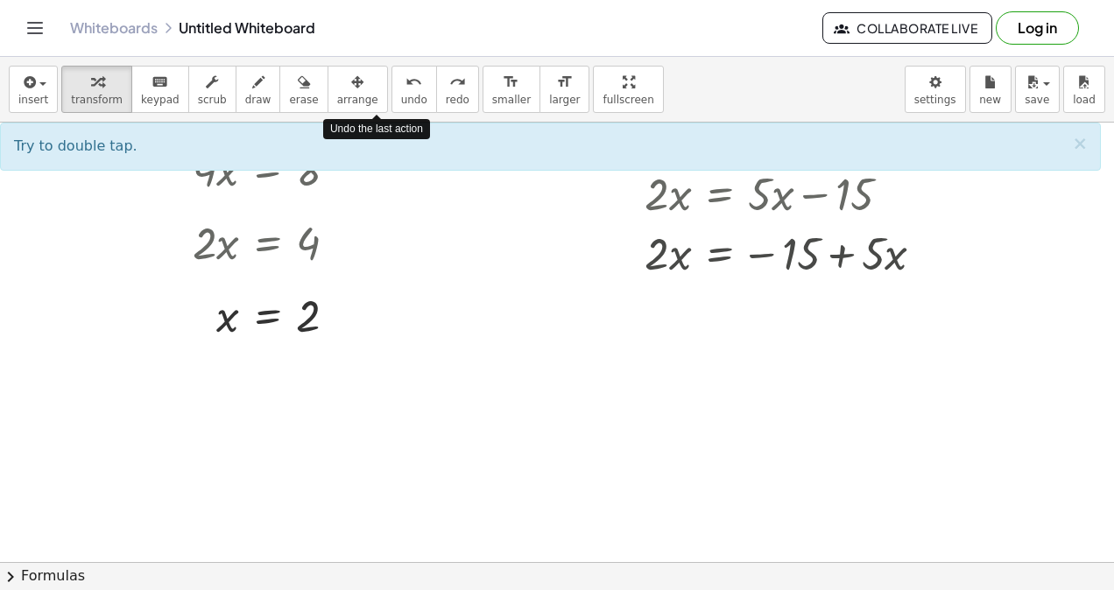
click at [405, 77] on icon "undo" at bounding box center [413, 82] width 17 height 21
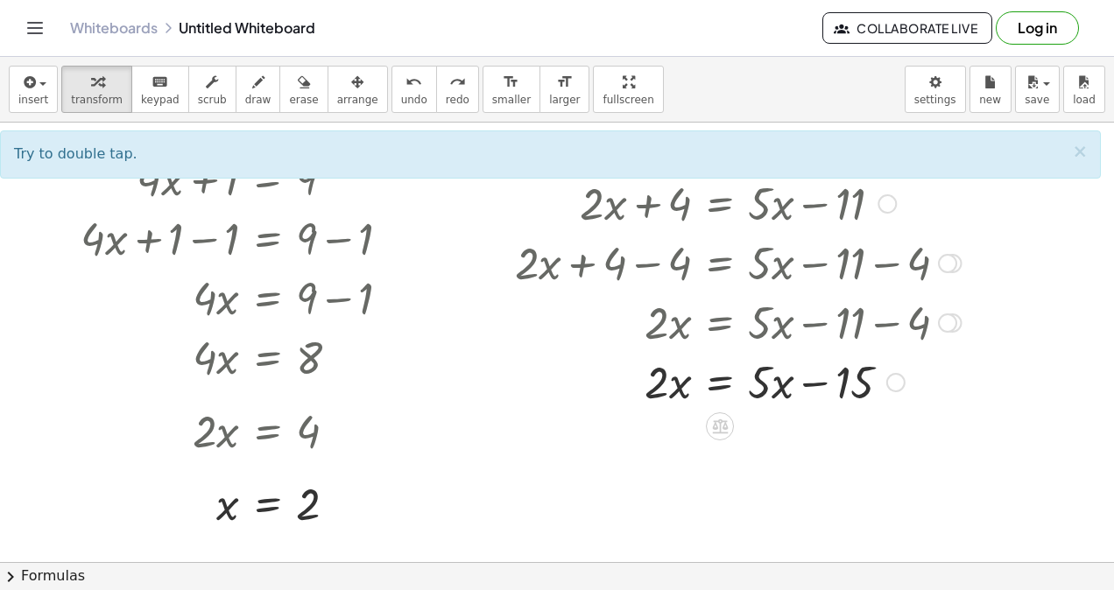
scroll to position [1, 0]
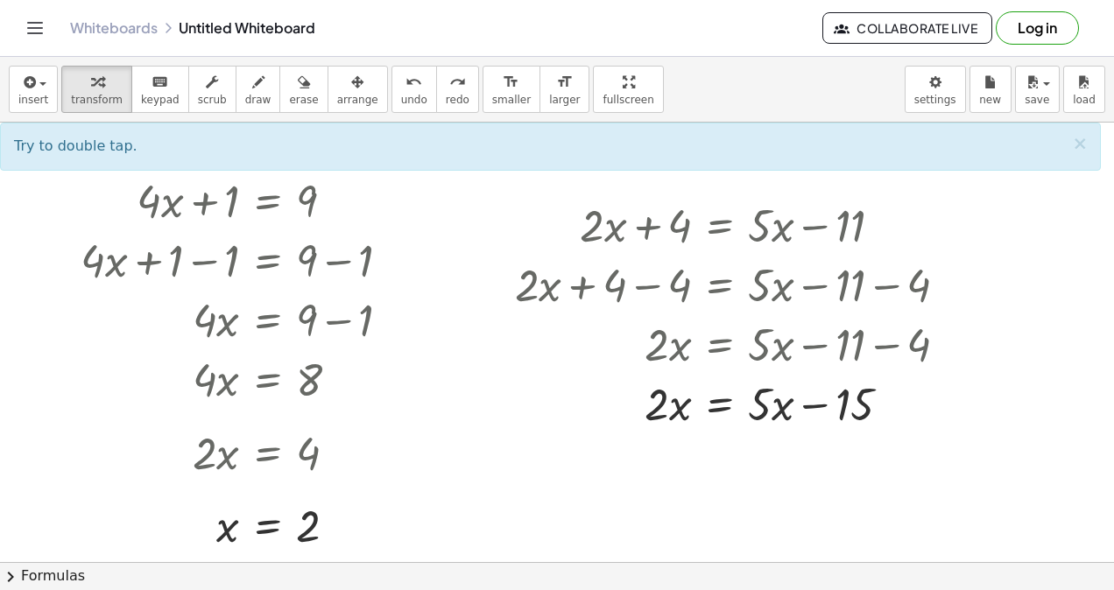
click at [405, 89] on icon "undo" at bounding box center [413, 82] width 17 height 21
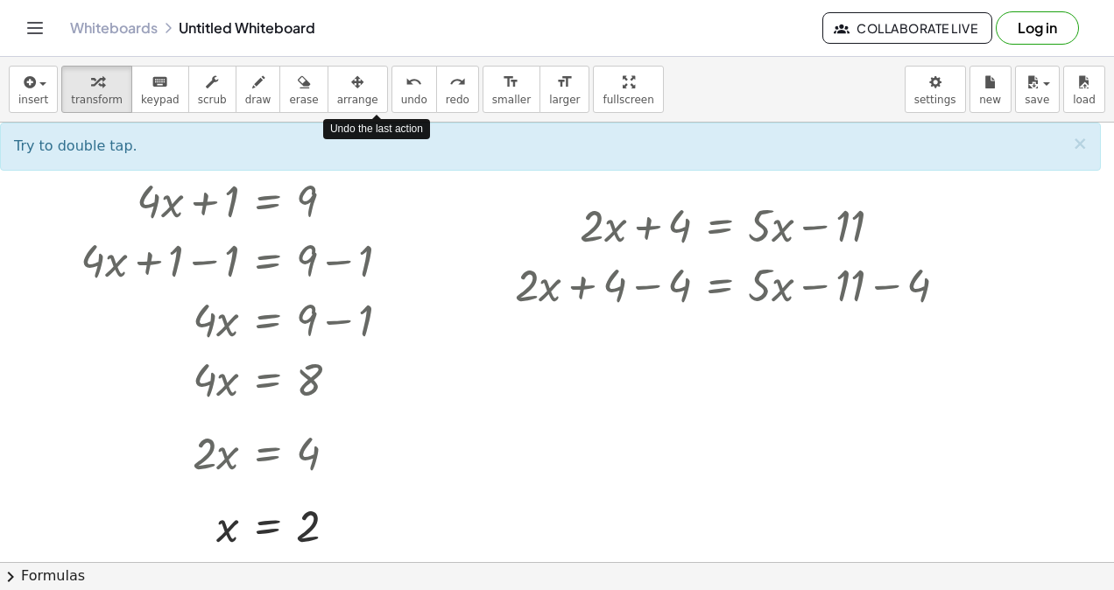
click at [405, 89] on icon "undo" at bounding box center [413, 82] width 17 height 21
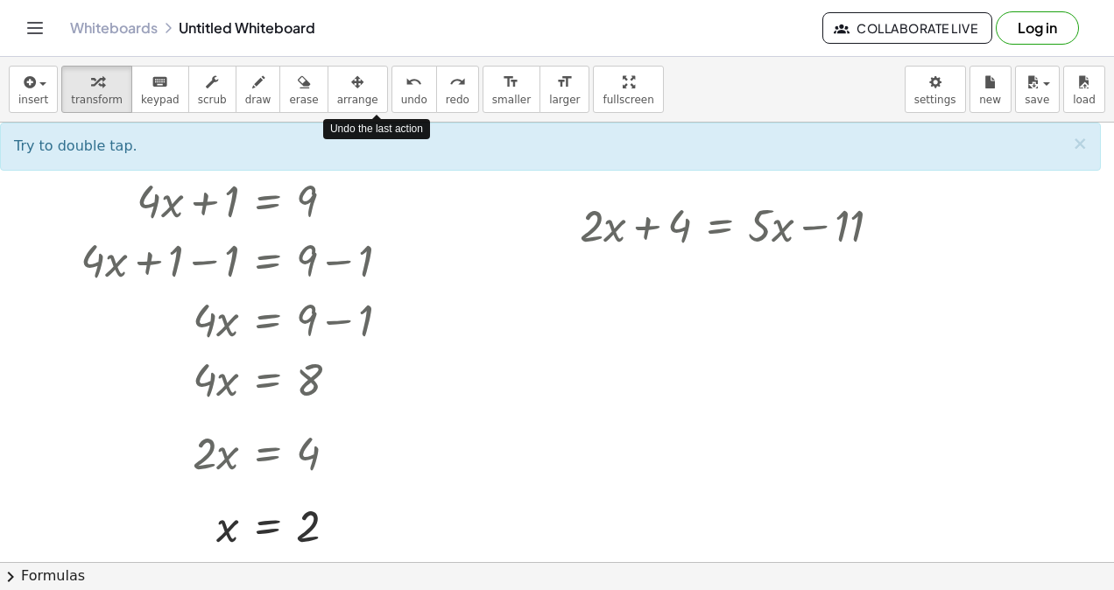
click at [405, 89] on icon "undo" at bounding box center [413, 82] width 17 height 21
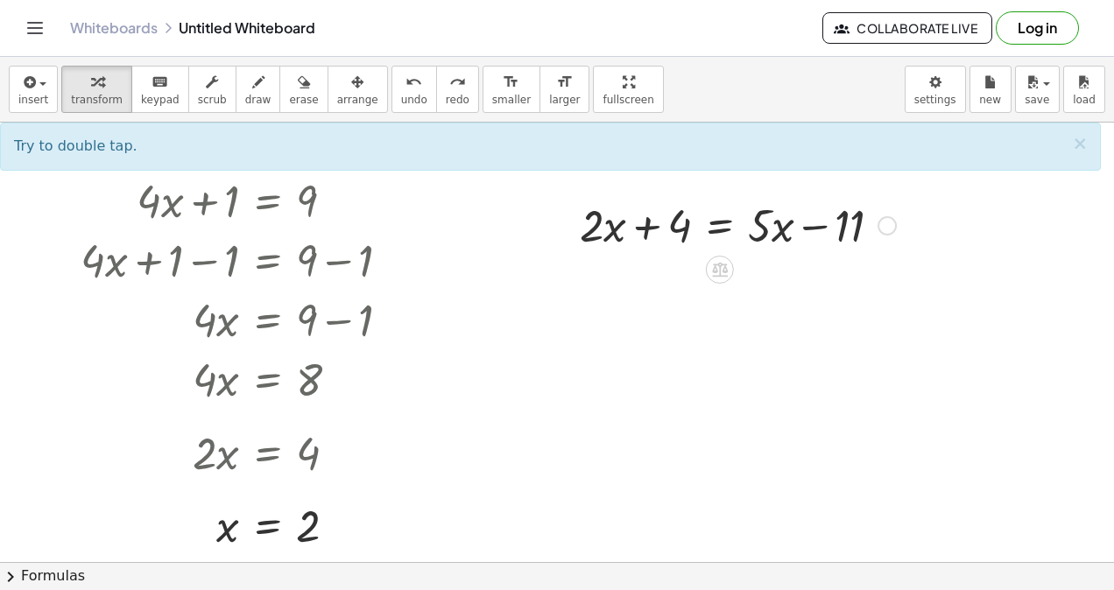
click at [715, 264] on icon at bounding box center [720, 270] width 16 height 15
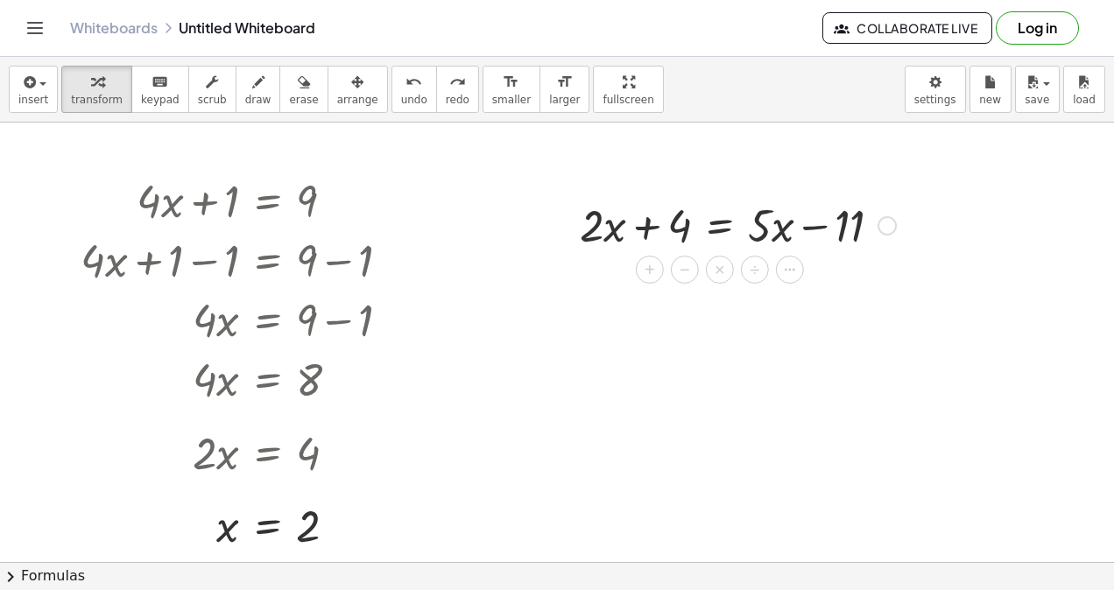
click at [644, 261] on span "+" at bounding box center [649, 269] width 11 height 25
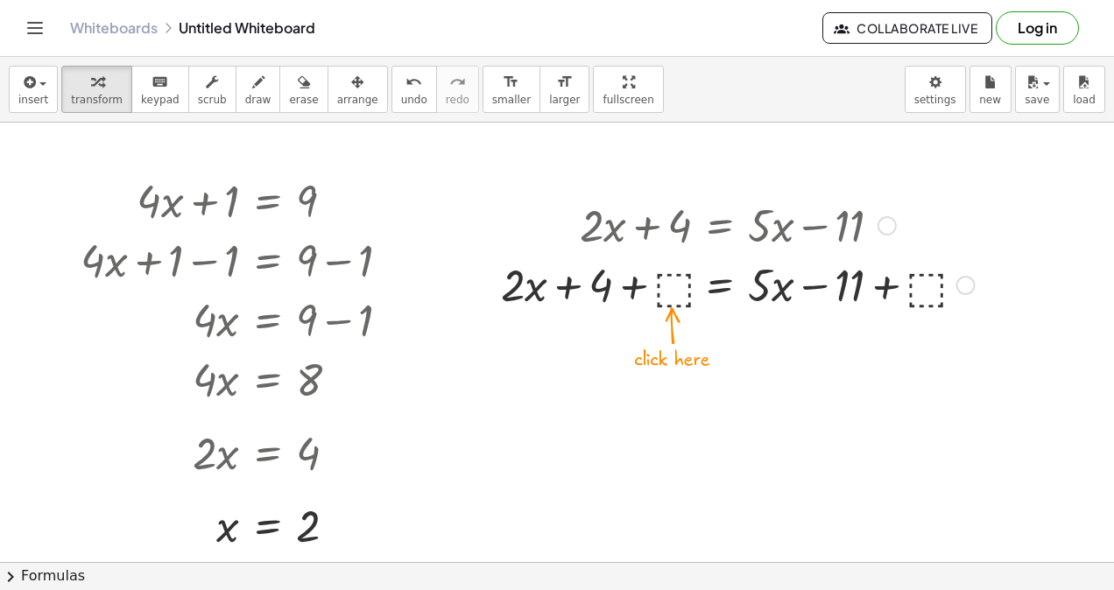
click at [669, 292] on div at bounding box center [737, 284] width 491 height 60
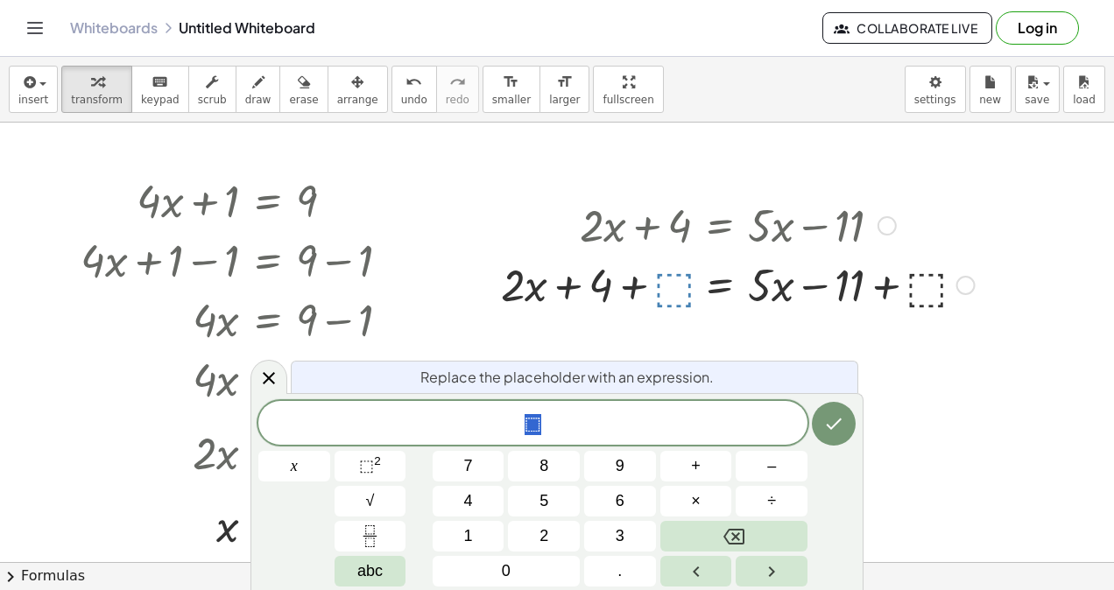
click at [446, 499] on button "4" at bounding box center [468, 501] width 72 height 31
click at [827, 424] on icon "Done" at bounding box center [833, 423] width 21 height 21
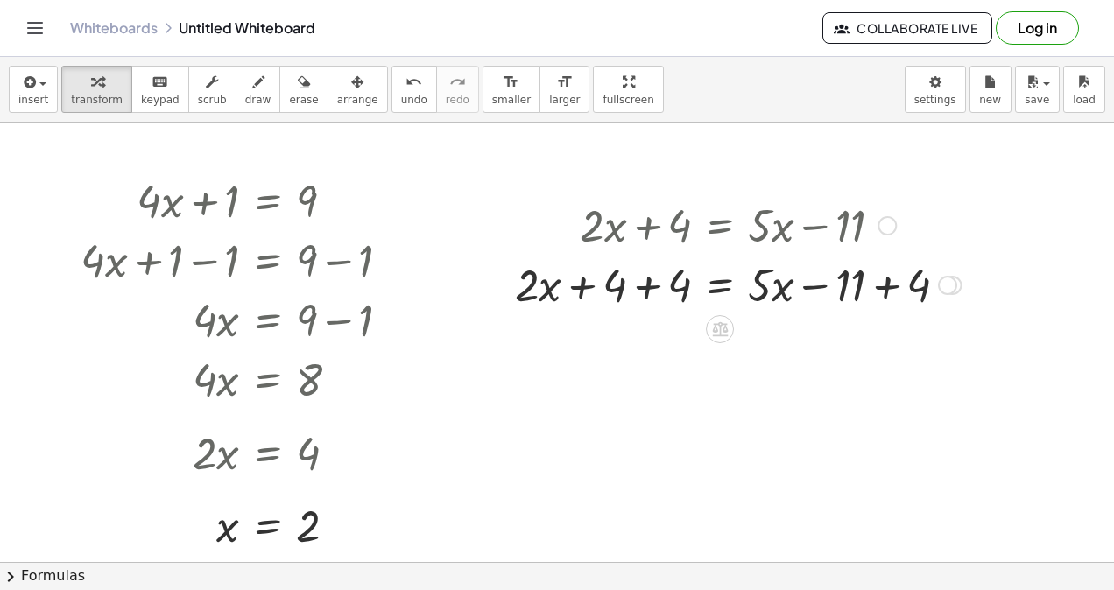
click at [653, 282] on div at bounding box center [738, 284] width 464 height 60
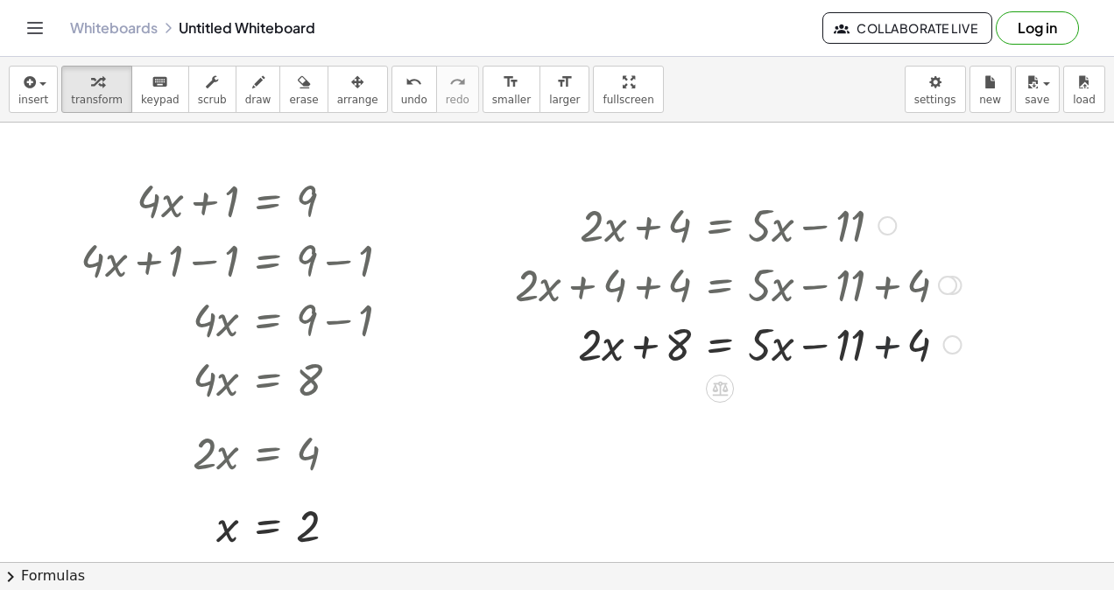
click at [889, 350] on div at bounding box center [738, 343] width 464 height 60
click at [726, 390] on icon at bounding box center [720, 389] width 16 height 15
click at [650, 392] on span "+" at bounding box center [649, 388] width 11 height 25
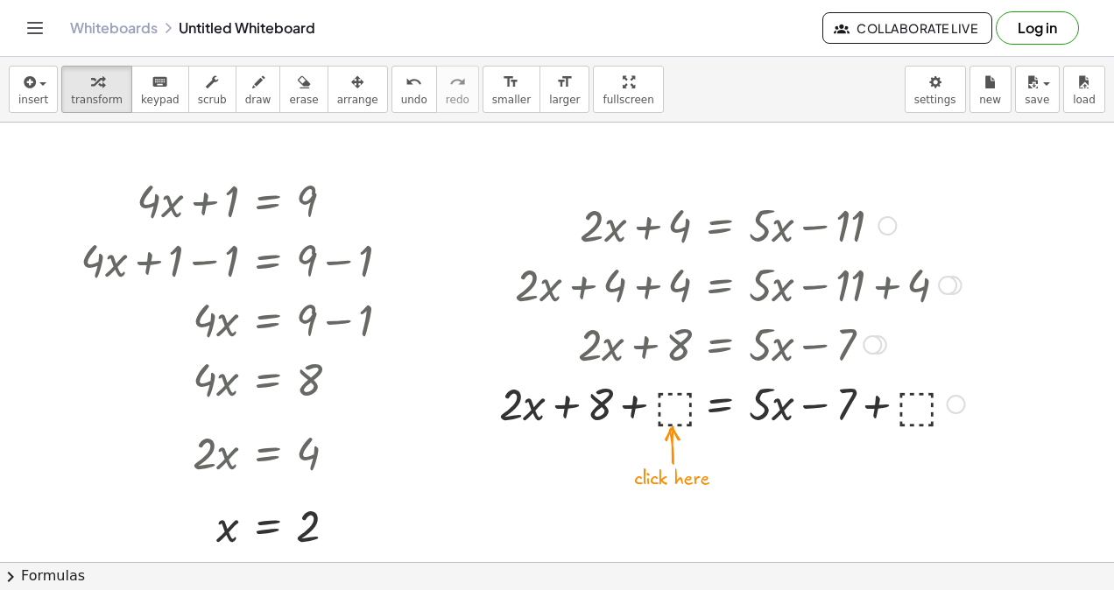
click at [667, 398] on div at bounding box center [731, 403] width 483 height 60
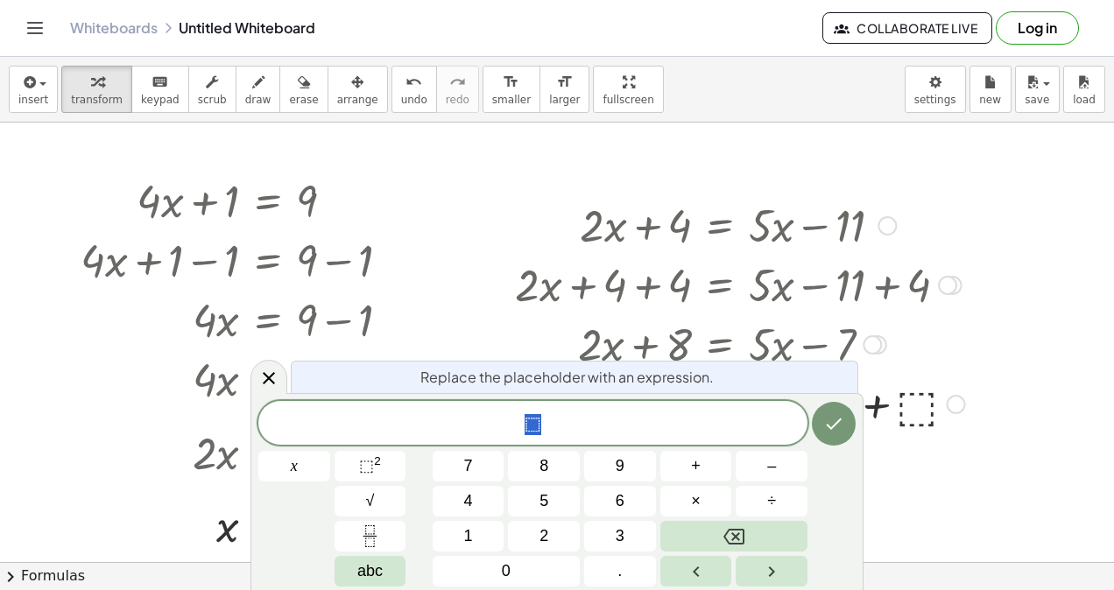
click at [469, 457] on span "7" at bounding box center [468, 466] width 9 height 24
click at [824, 424] on icon "Done" at bounding box center [833, 423] width 21 height 21
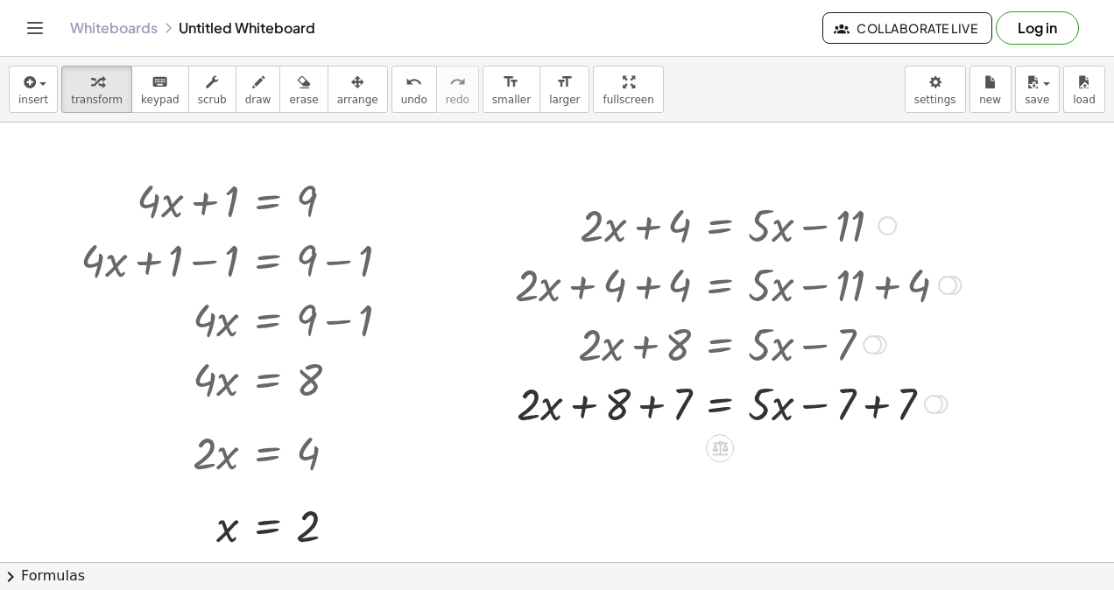
click at [650, 405] on div at bounding box center [738, 403] width 464 height 60
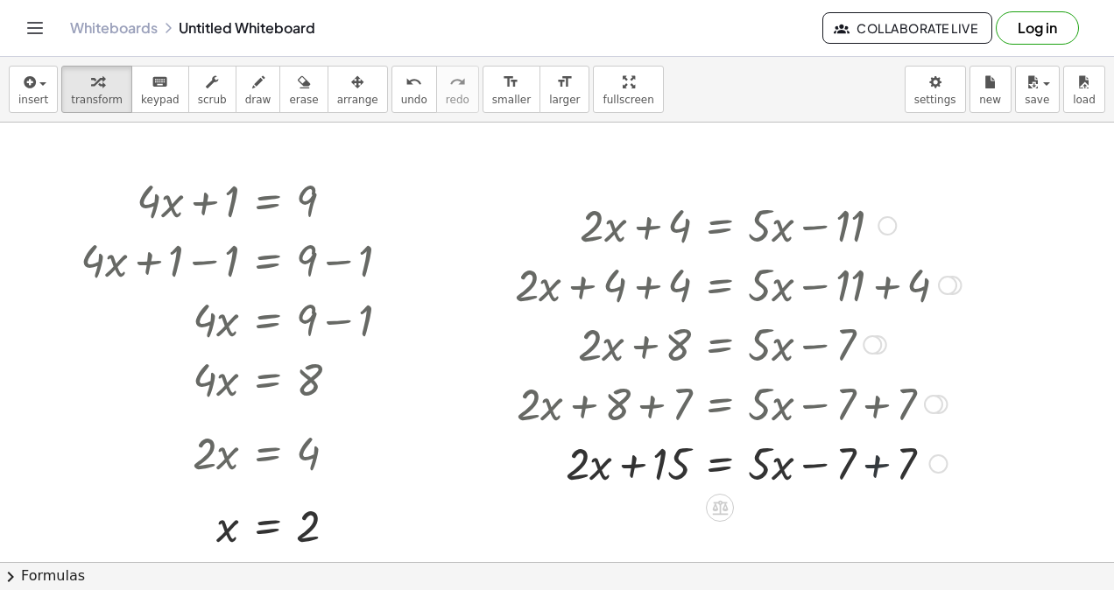
click at [874, 455] on div at bounding box center [738, 462] width 464 height 60
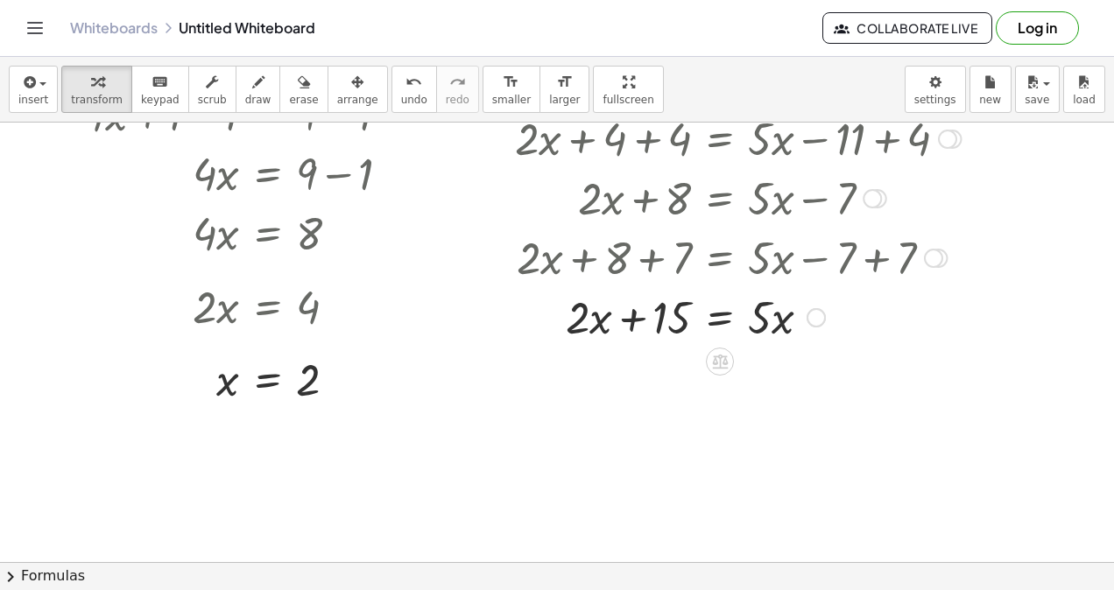
scroll to position [148, 0]
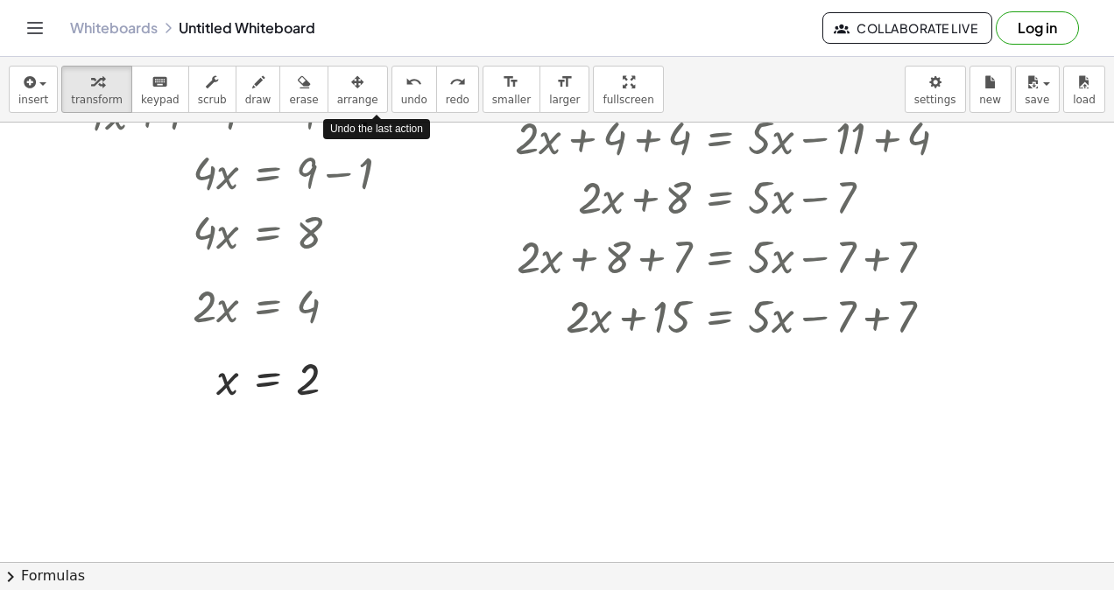
click at [405, 90] on icon "undo" at bounding box center [413, 82] width 17 height 21
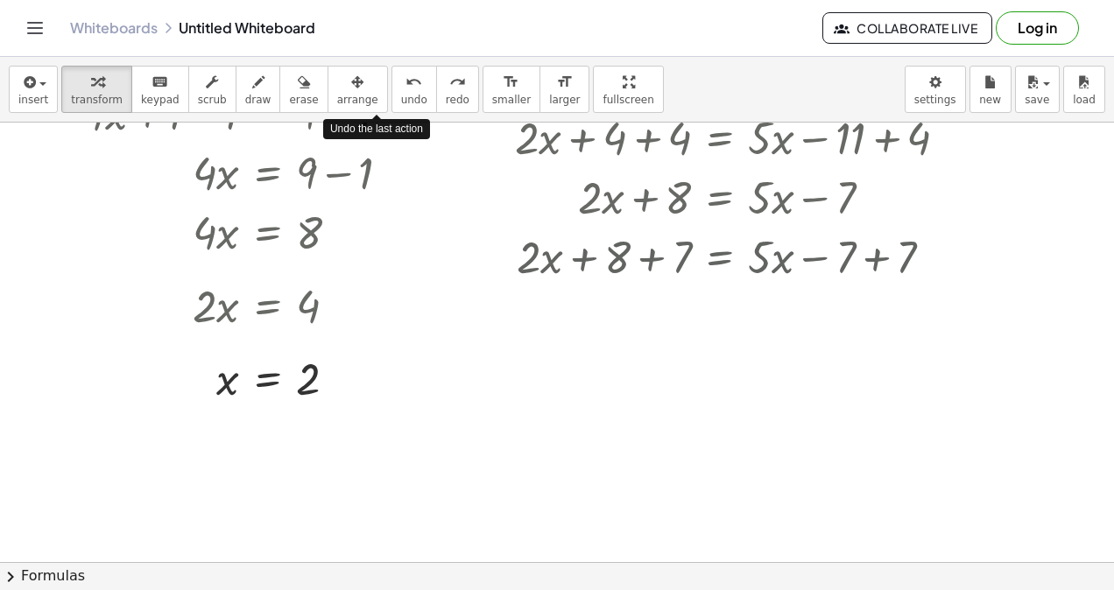
click at [405, 90] on icon "undo" at bounding box center [413, 82] width 17 height 21
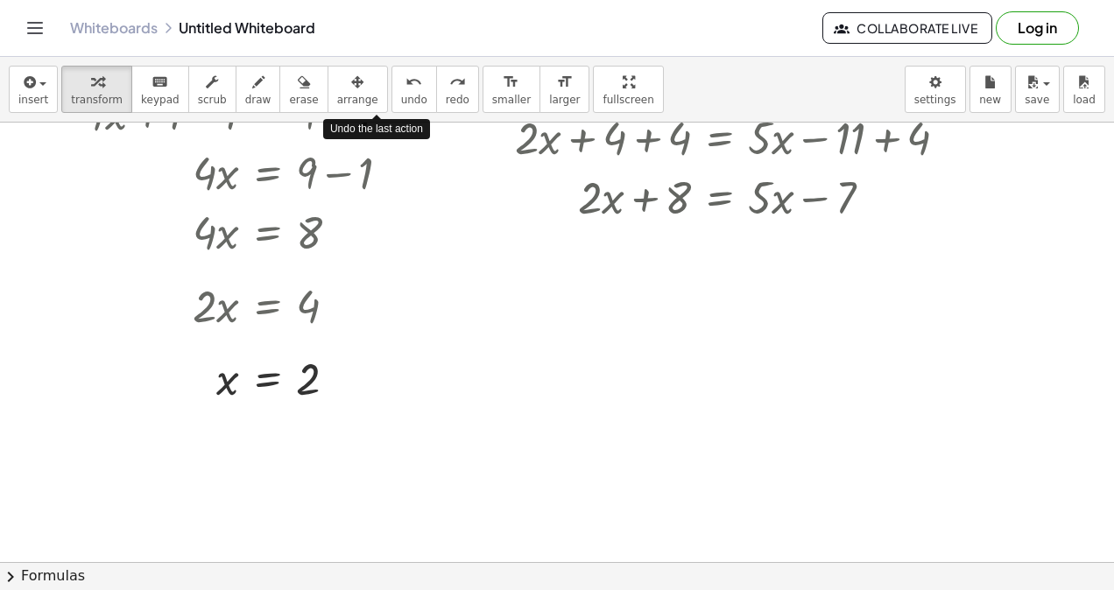
click at [405, 90] on icon "undo" at bounding box center [413, 82] width 17 height 21
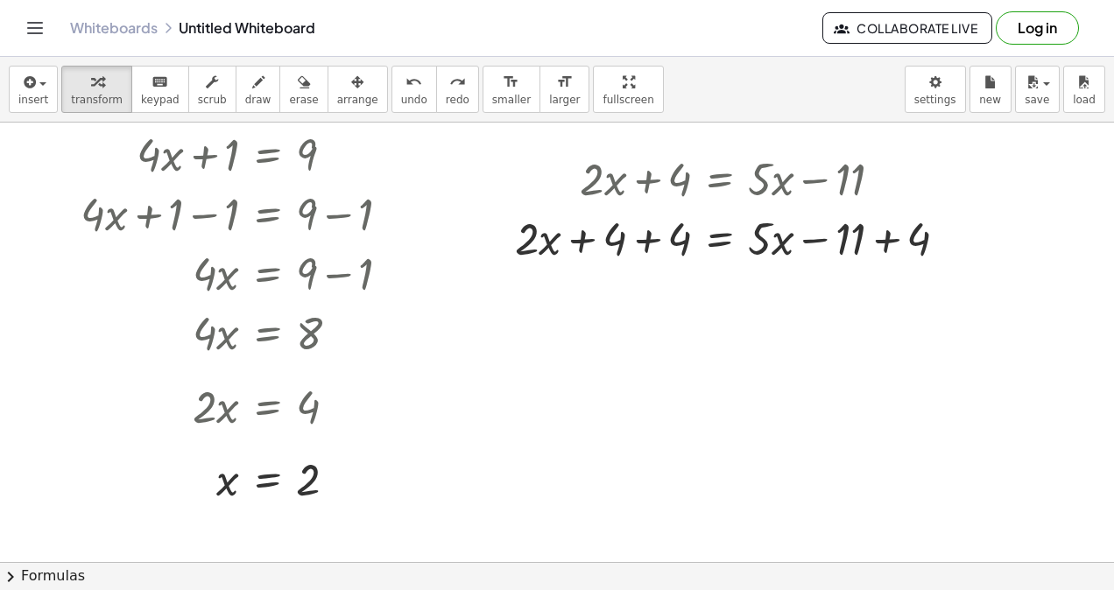
scroll to position [18, 0]
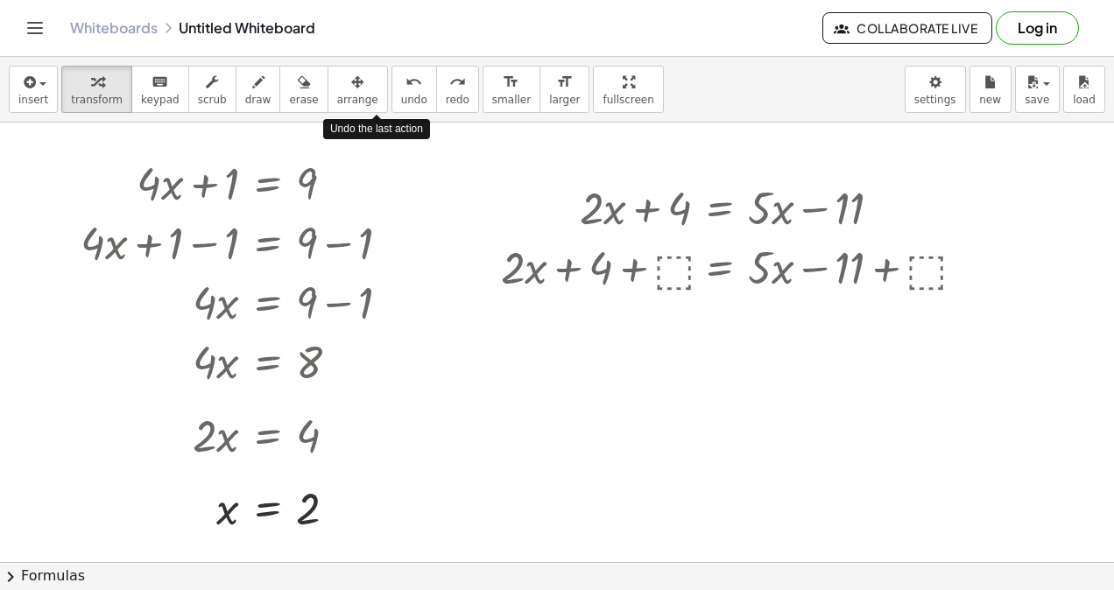
click at [401, 98] on span "undo" at bounding box center [414, 100] width 26 height 12
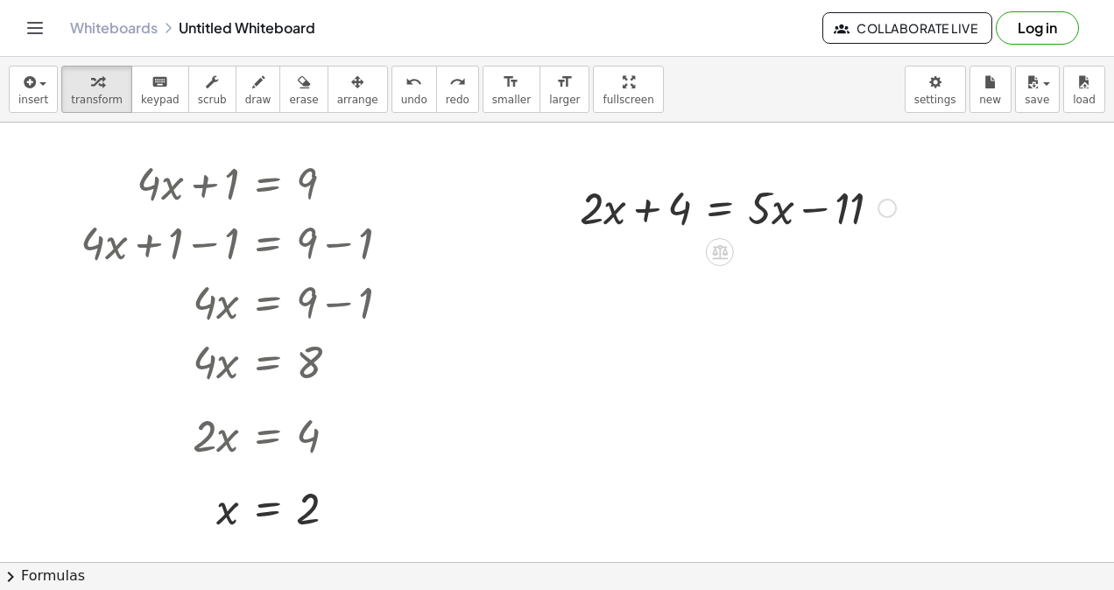
click at [721, 249] on icon at bounding box center [719, 251] width 18 height 18
click at [651, 247] on span "+" at bounding box center [649, 252] width 11 height 25
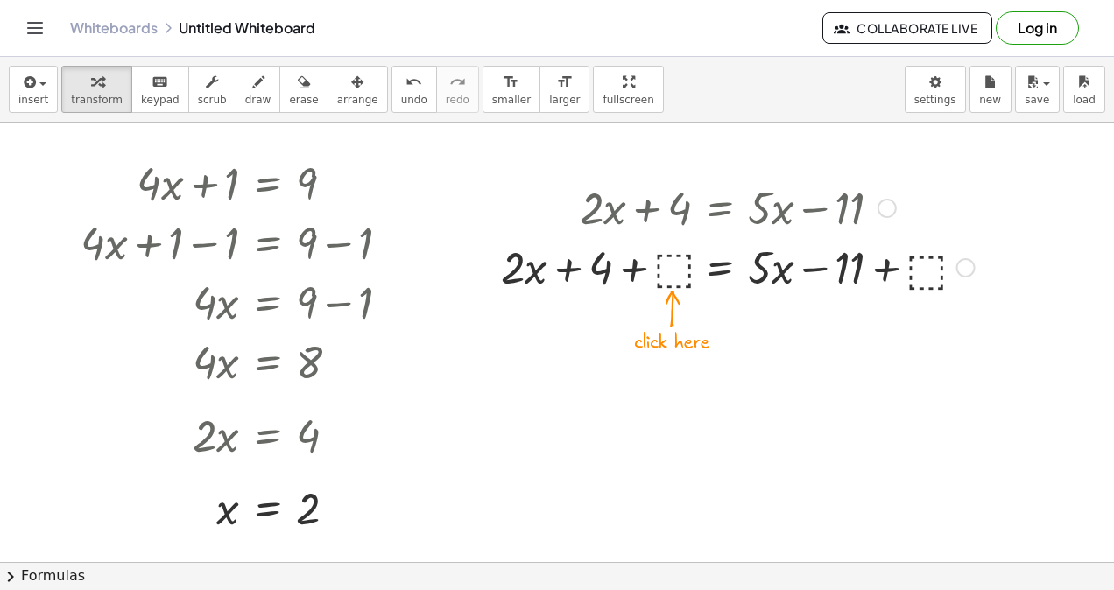
click at [672, 268] on div at bounding box center [737, 266] width 491 height 60
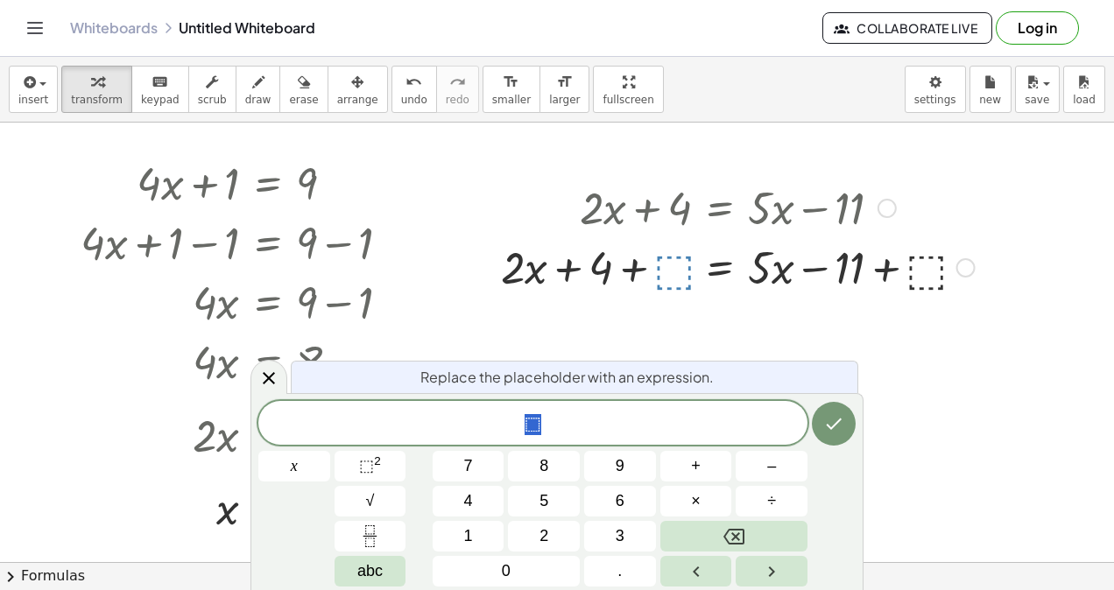
click at [622, 505] on span "6" at bounding box center [619, 501] width 9 height 24
click at [832, 425] on icon "Done" at bounding box center [833, 423] width 21 height 21
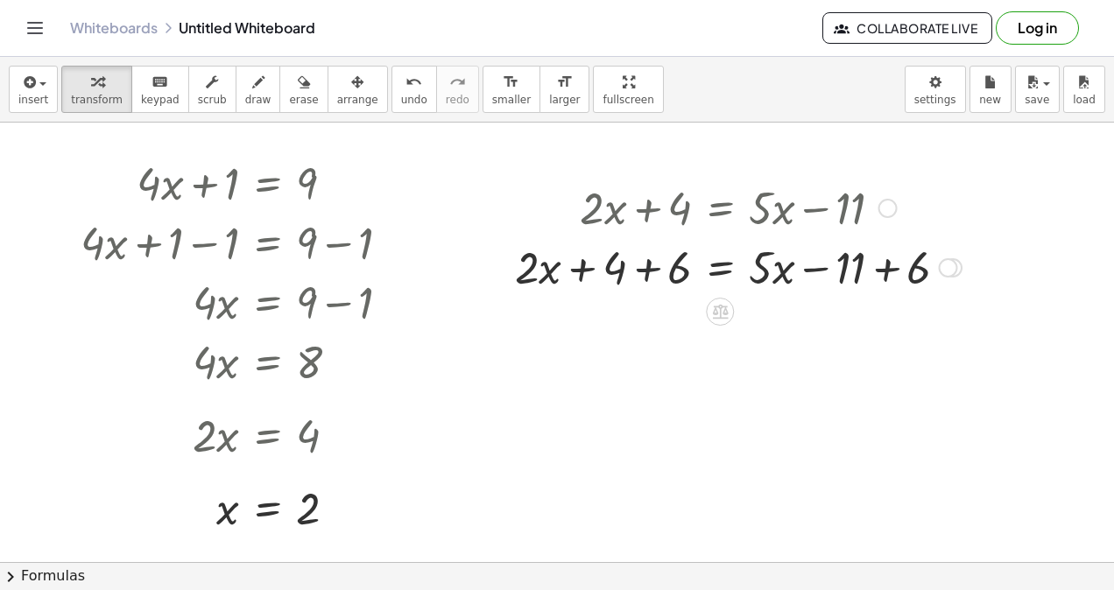
click at [642, 270] on div at bounding box center [738, 266] width 464 height 60
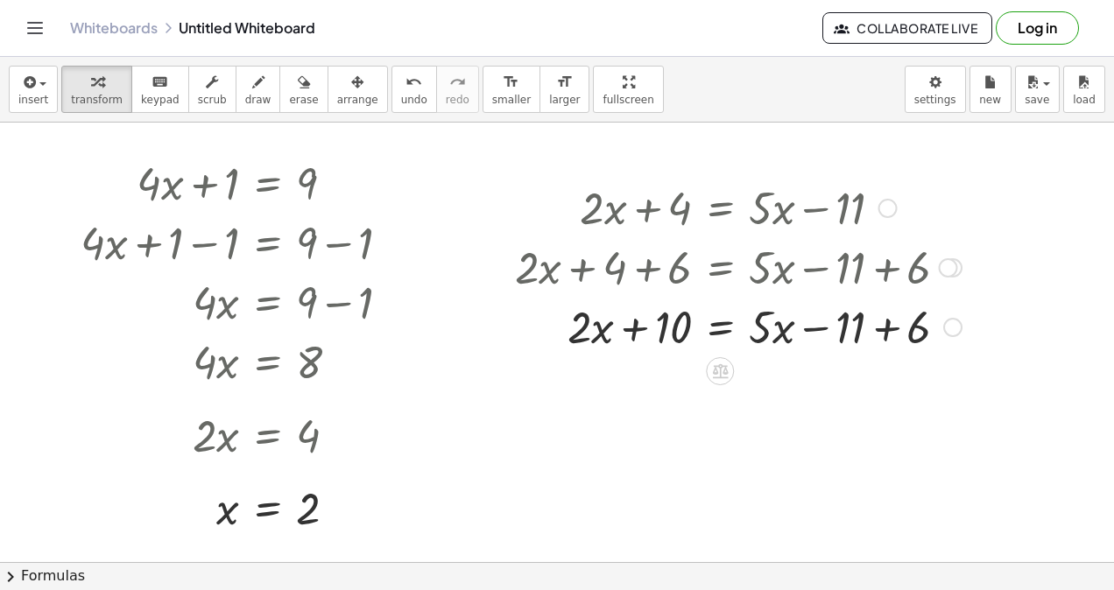
click at [886, 327] on div at bounding box center [738, 326] width 464 height 60
click at [720, 366] on icon at bounding box center [720, 371] width 16 height 15
click at [714, 370] on span "×" at bounding box center [719, 371] width 11 height 25
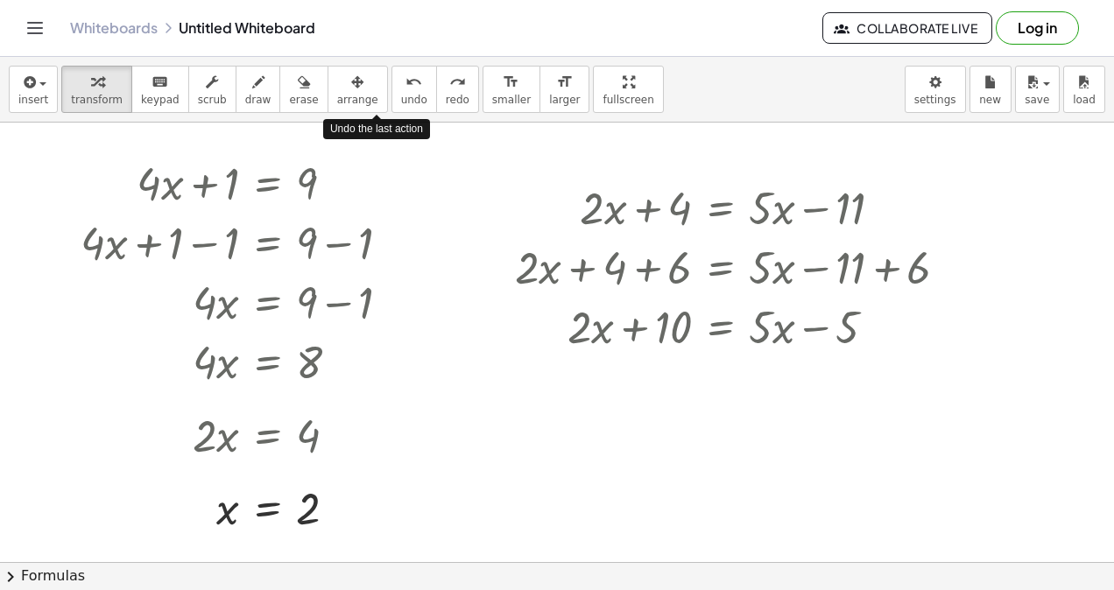
click at [401, 102] on span "undo" at bounding box center [414, 100] width 26 height 12
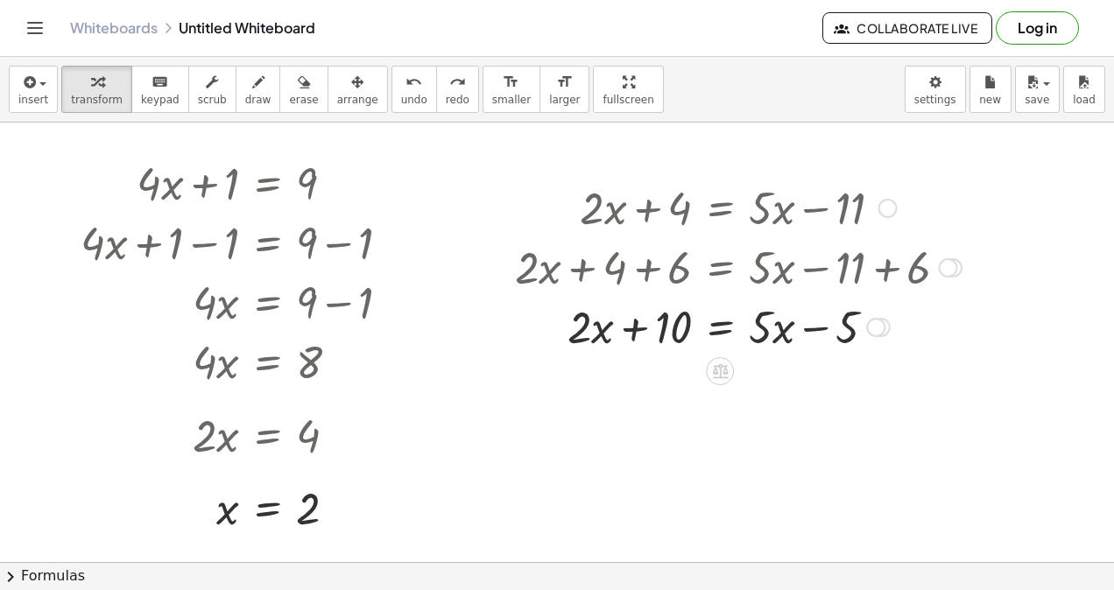
click at [725, 376] on icon at bounding box center [720, 371] width 16 height 15
click at [646, 364] on span "+" at bounding box center [649, 371] width 11 height 25
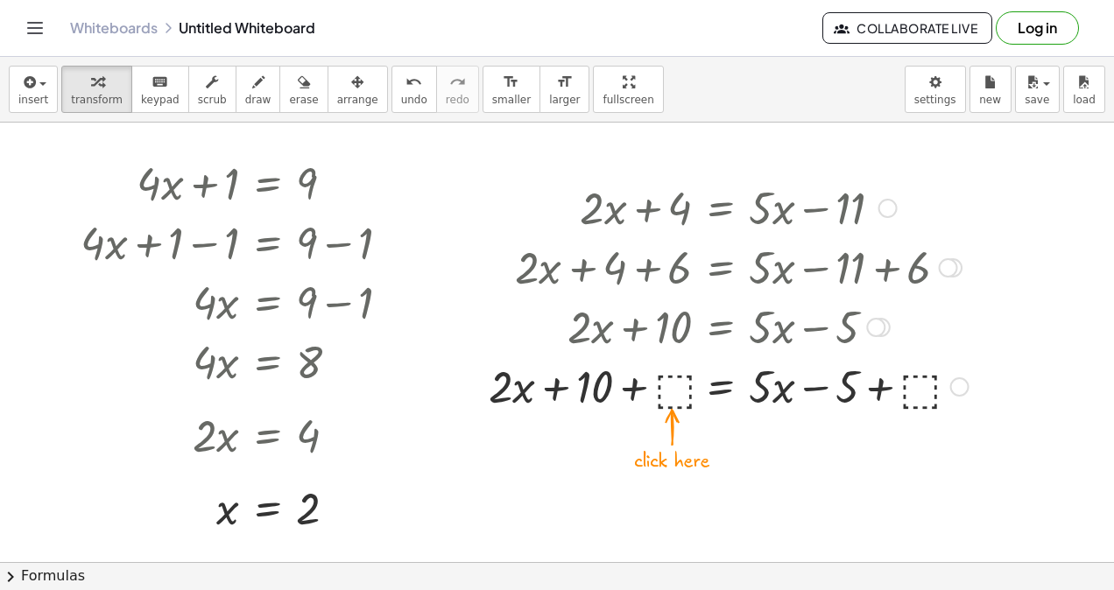
click at [674, 383] on div at bounding box center [728, 385] width 497 height 60
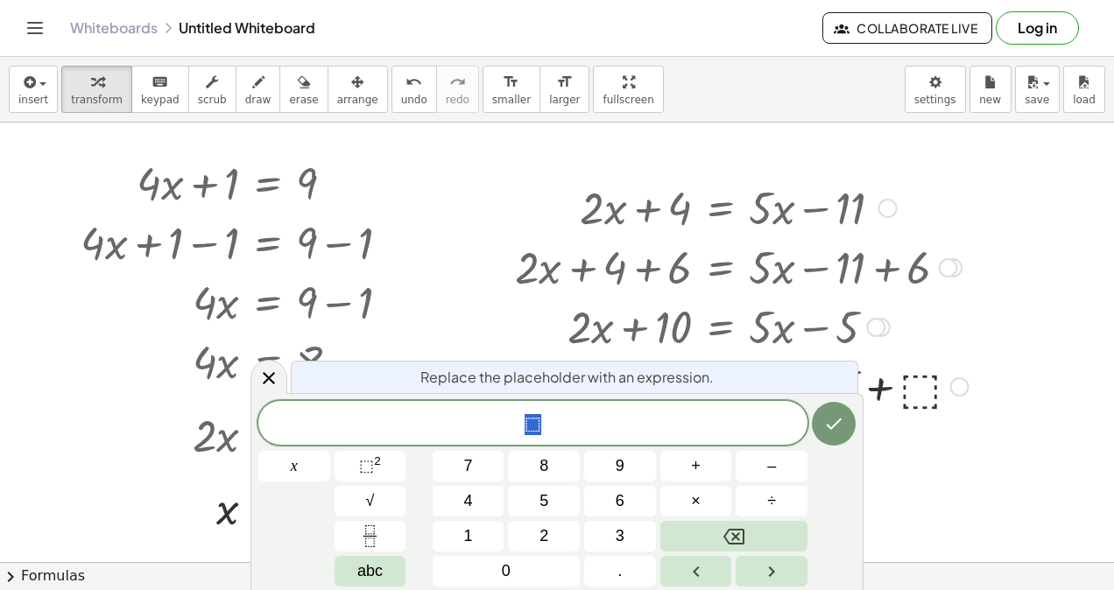
click at [541, 529] on span "2" at bounding box center [543, 536] width 9 height 24
click at [834, 427] on icon "Done" at bounding box center [833, 423] width 21 height 21
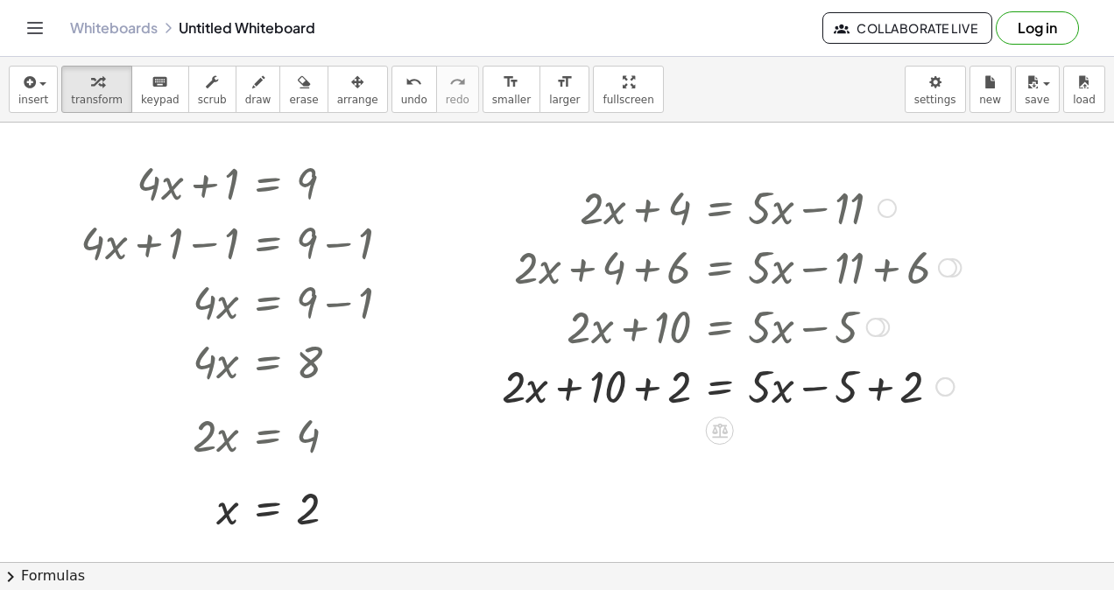
click at [678, 392] on div at bounding box center [731, 385] width 476 height 60
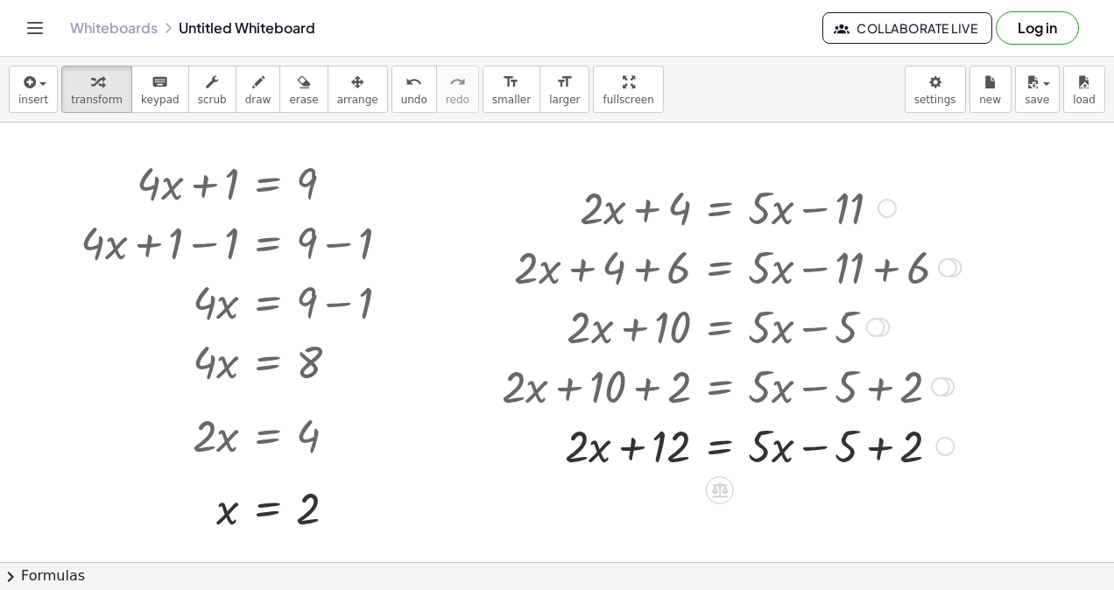
click at [885, 441] on div at bounding box center [731, 445] width 476 height 60
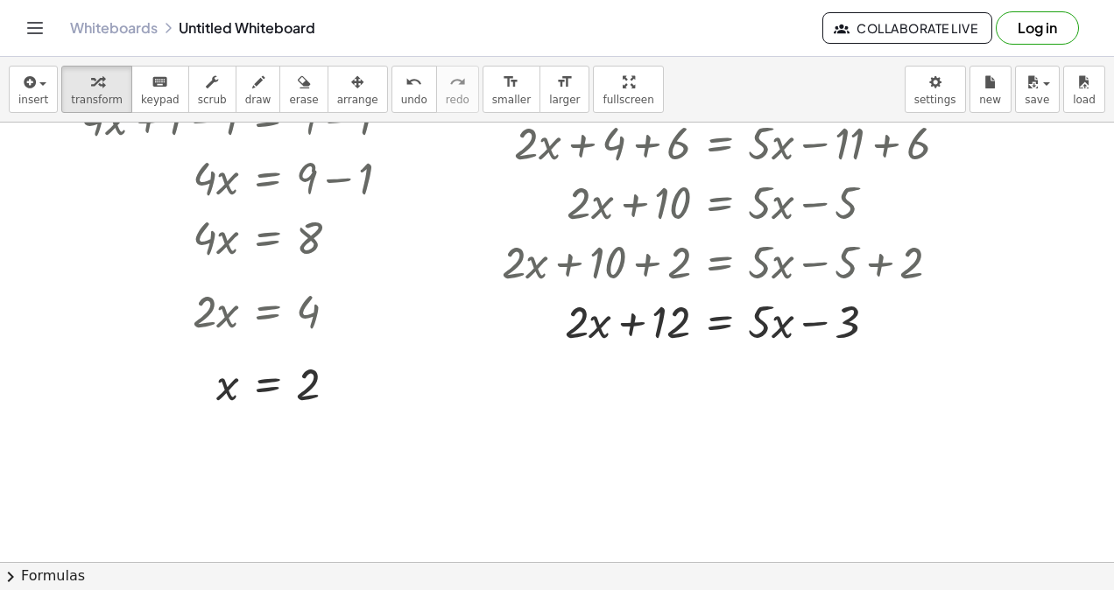
scroll to position [143, 0]
click at [715, 362] on icon at bounding box center [720, 366] width 16 height 15
click at [727, 362] on div "×" at bounding box center [720, 366] width 28 height 28
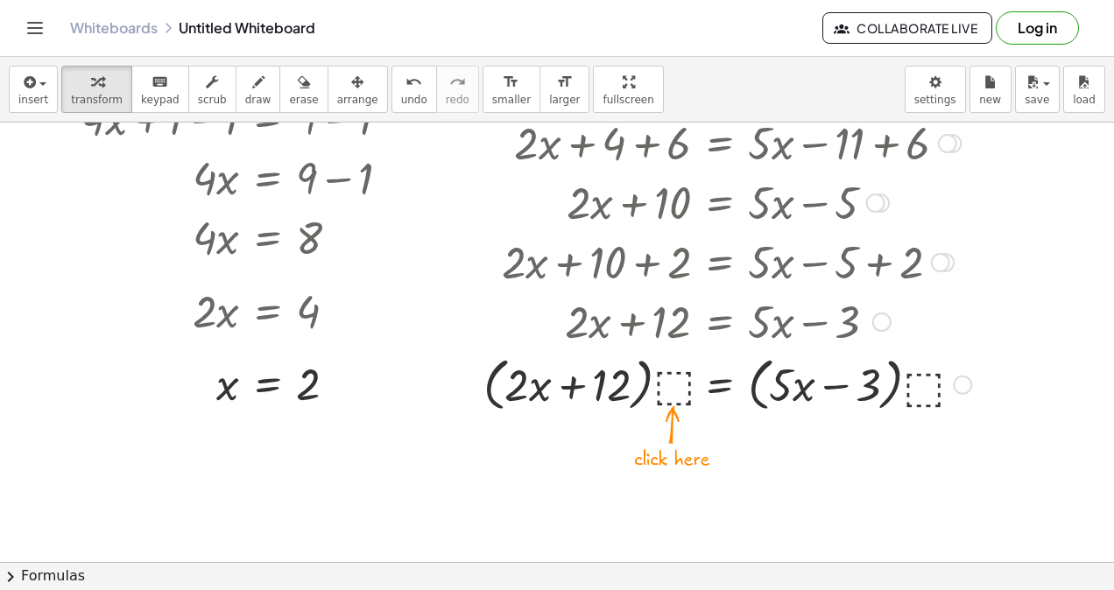
click at [676, 377] on div at bounding box center [726, 383] width 505 height 67
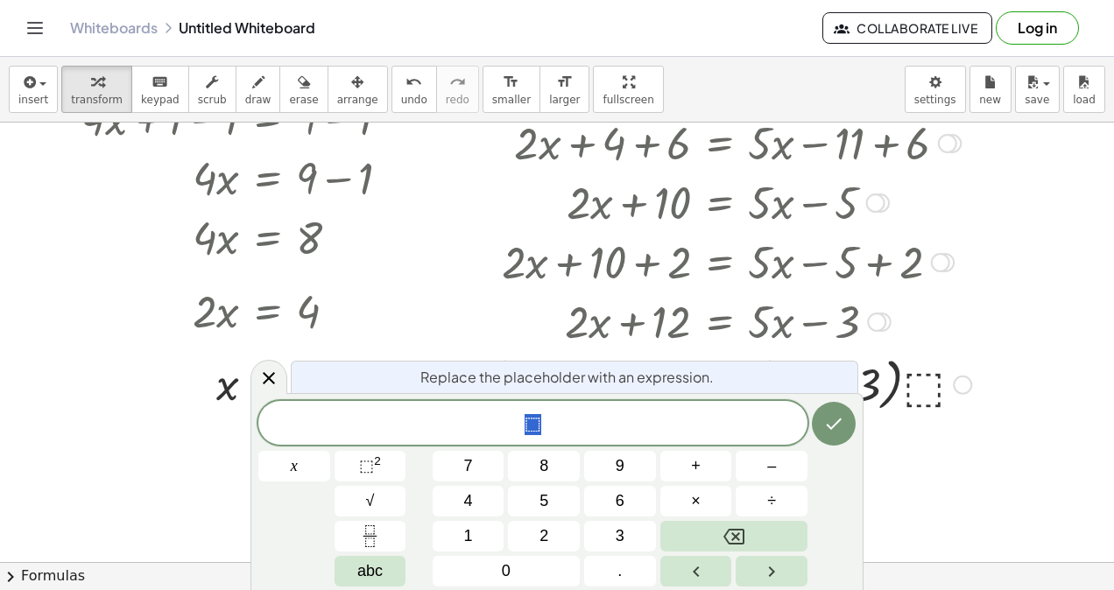
click at [613, 534] on button "3" at bounding box center [620, 536] width 72 height 31
click at [835, 428] on icon "Done" at bounding box center [833, 423] width 21 height 21
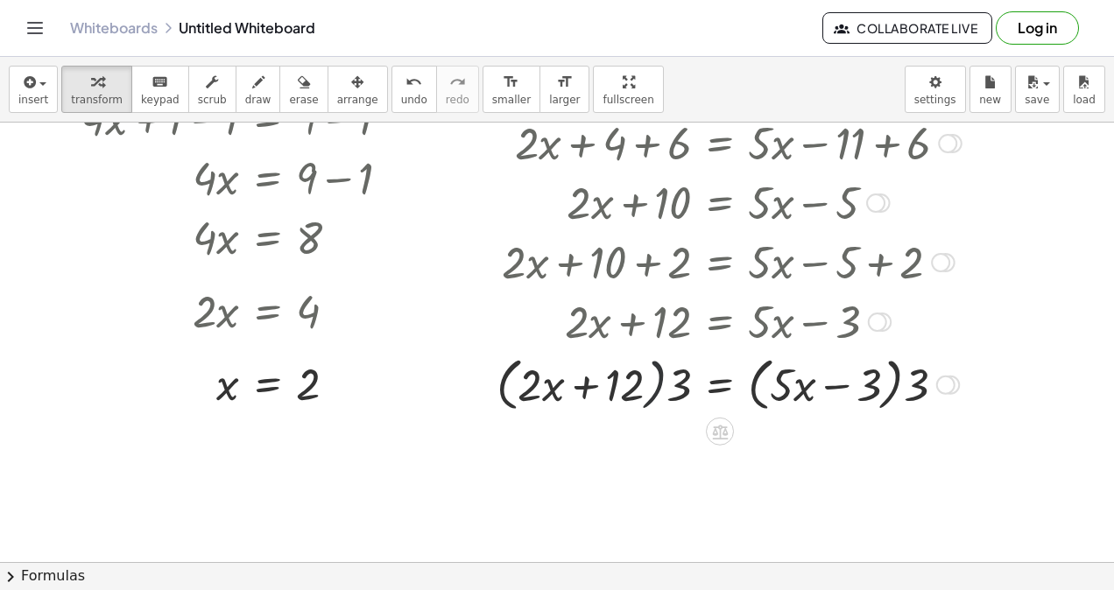
click at [654, 388] on div at bounding box center [729, 383] width 482 height 67
drag, startPoint x: 678, startPoint y: 383, endPoint x: 651, endPoint y: 389, distance: 26.8
click at [651, 389] on div at bounding box center [729, 383] width 482 height 67
drag, startPoint x: 683, startPoint y: 387, endPoint x: 645, endPoint y: 385, distance: 37.7
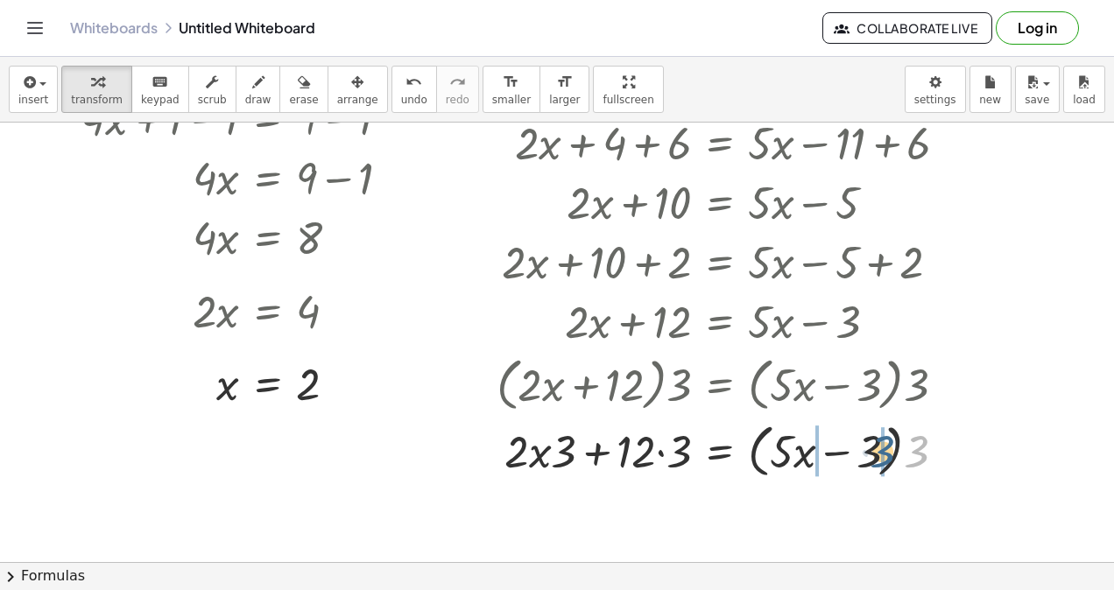
drag, startPoint x: 910, startPoint y: 448, endPoint x: 875, endPoint y: 446, distance: 35.1
click at [875, 446] on div at bounding box center [729, 449] width 482 height 67
click at [780, 459] on div at bounding box center [729, 449] width 482 height 60
click at [657, 457] on div at bounding box center [729, 449] width 482 height 60
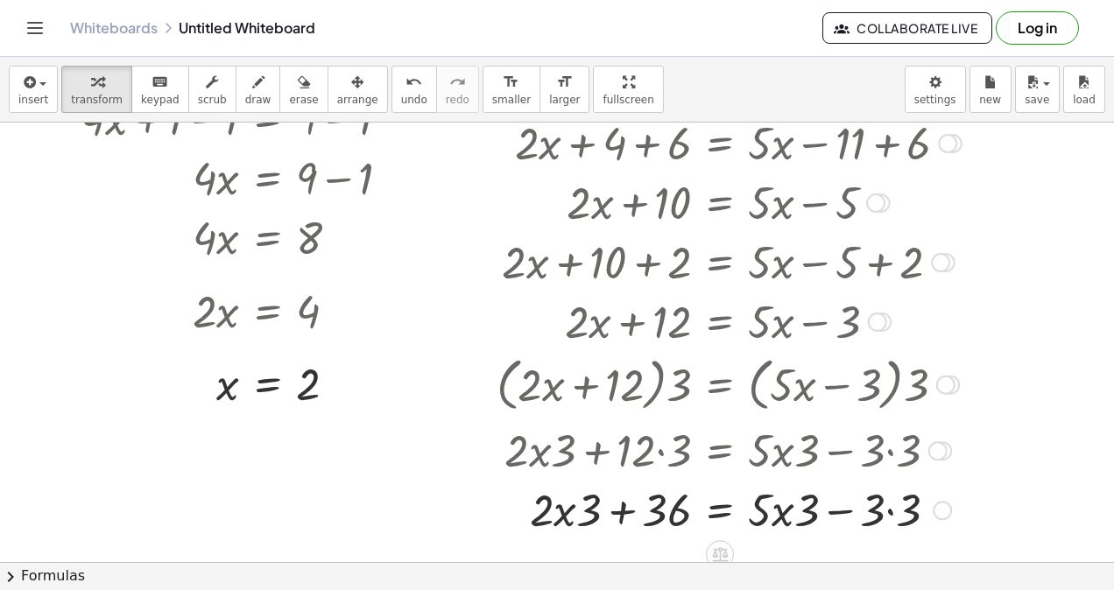
click at [893, 515] on div at bounding box center [729, 509] width 482 height 60
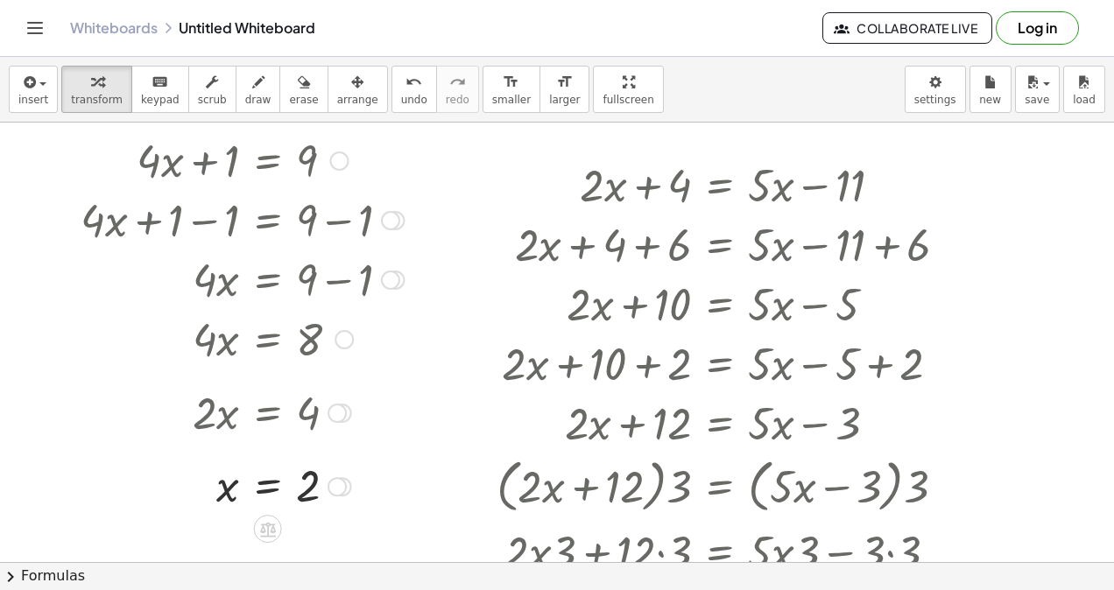
scroll to position [33, 0]
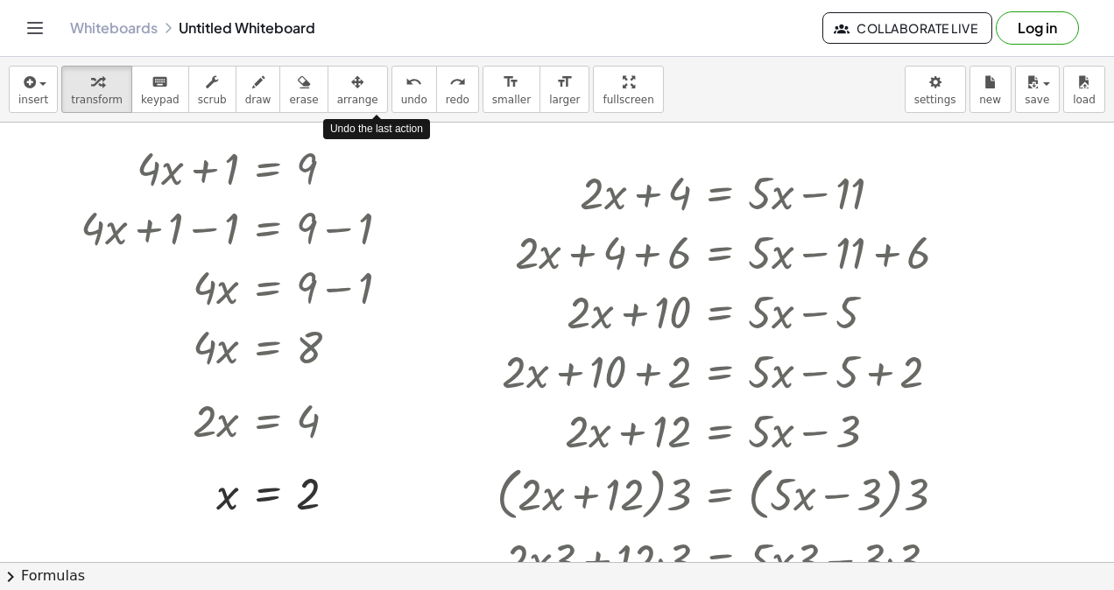
click at [401, 89] on div "undo" at bounding box center [414, 81] width 26 height 21
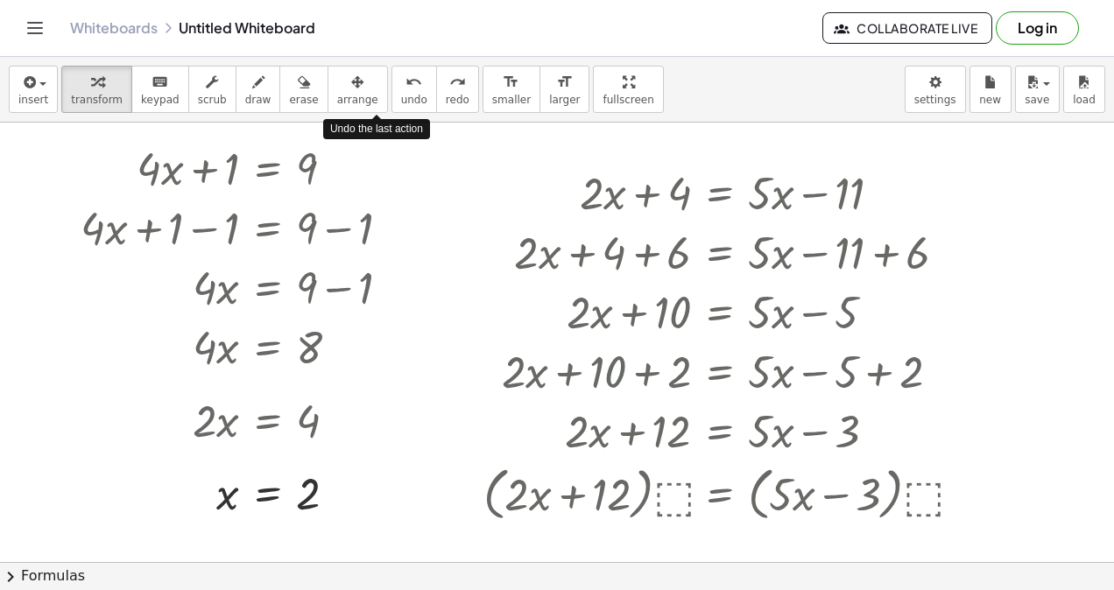
click at [401, 89] on div "undo" at bounding box center [414, 81] width 26 height 21
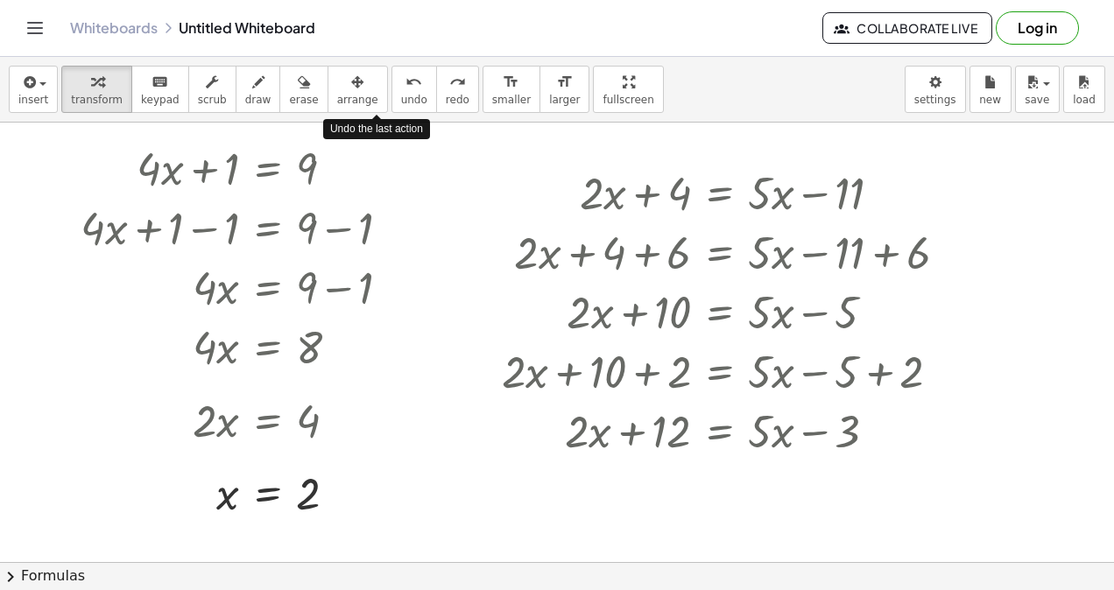
click at [401, 89] on div "undo" at bounding box center [414, 81] width 26 height 21
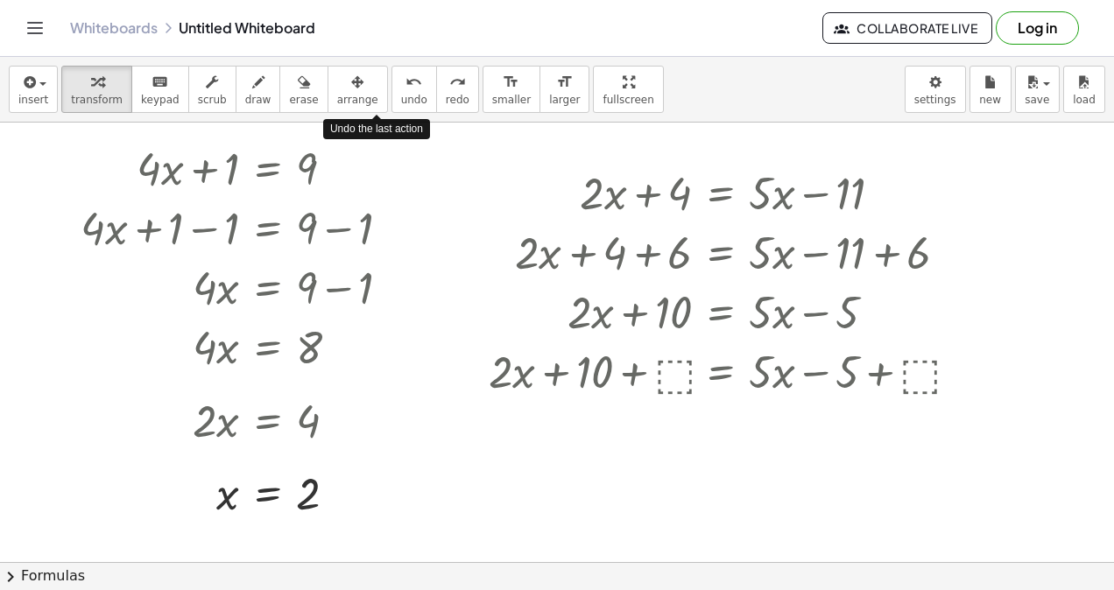
click at [401, 89] on div "undo" at bounding box center [414, 81] width 26 height 21
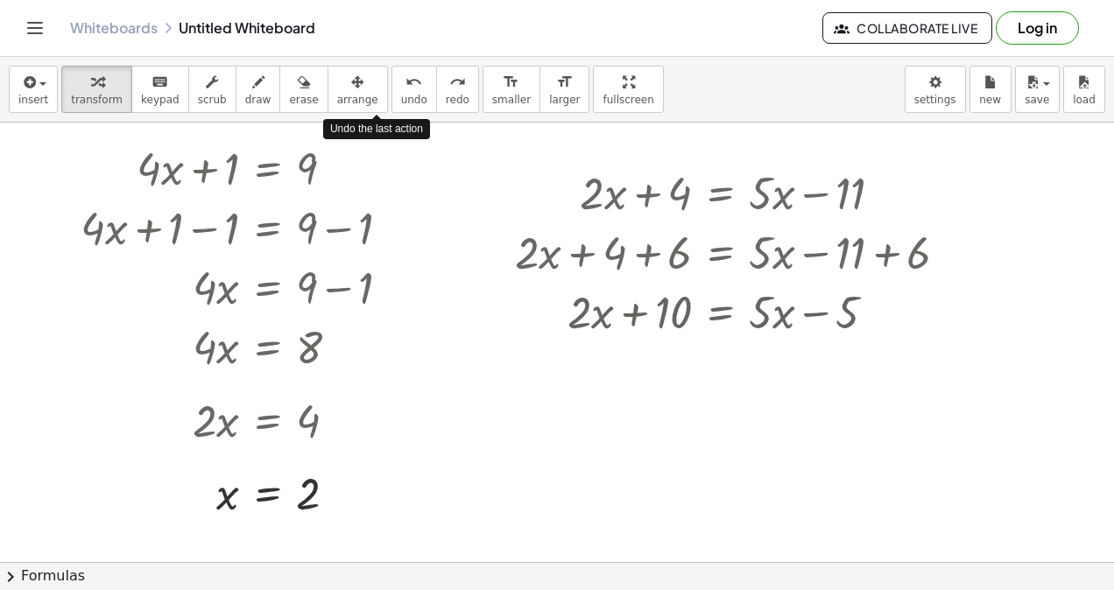
click at [401, 89] on div "undo" at bounding box center [414, 81] width 26 height 21
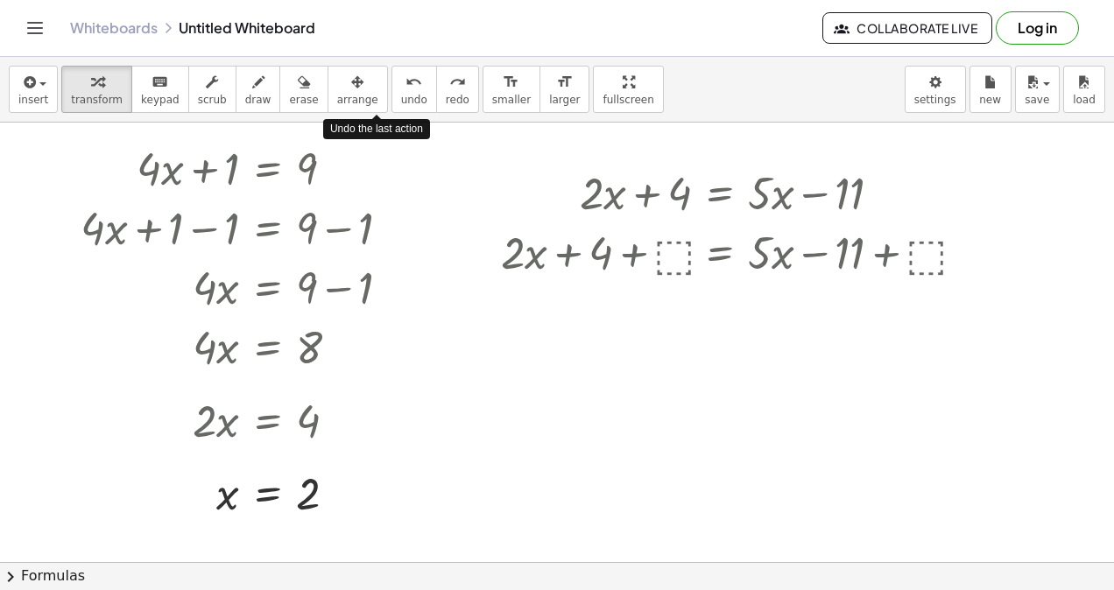
click at [401, 89] on div "undo" at bounding box center [414, 81] width 26 height 21
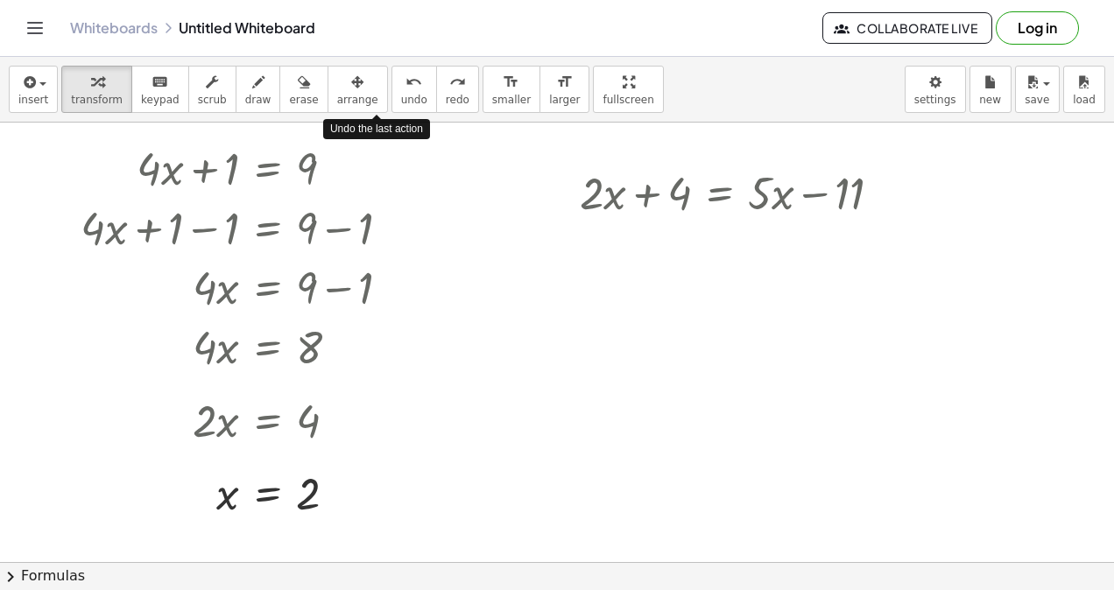
click at [401, 89] on div "undo" at bounding box center [414, 81] width 26 height 21
click at [720, 245] on icon at bounding box center [719, 237] width 18 height 18
click at [726, 239] on div "×" at bounding box center [720, 237] width 28 height 28
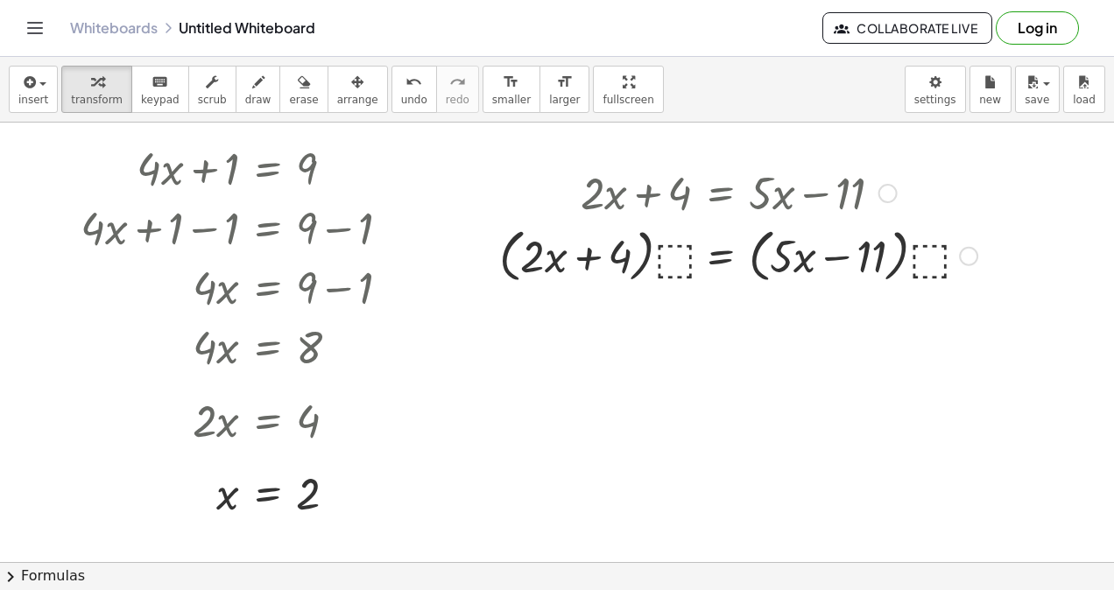
click at [666, 191] on div at bounding box center [737, 192] width 495 height 60
click at [666, 253] on div at bounding box center [737, 254] width 495 height 67
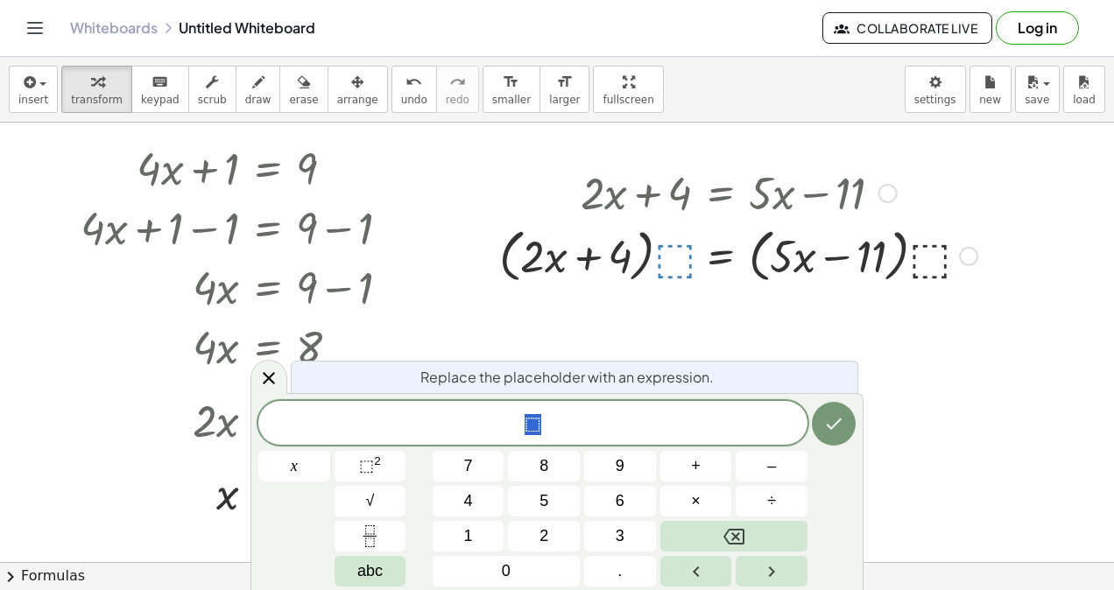
click at [614, 521] on button "3" at bounding box center [620, 536] width 72 height 31
click at [825, 425] on icon "Done" at bounding box center [833, 423] width 21 height 21
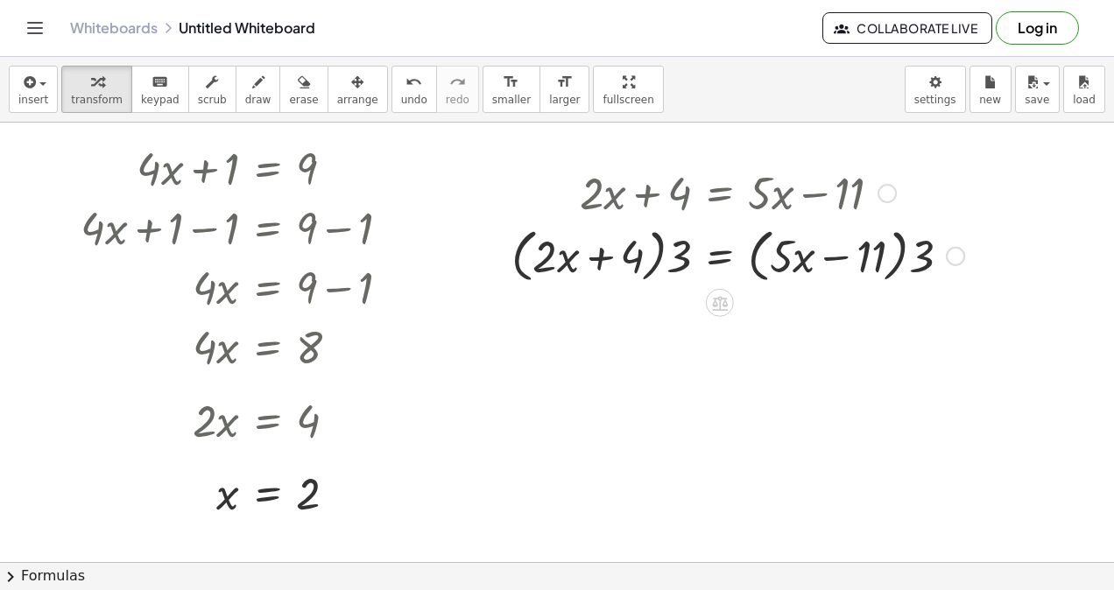
click at [683, 261] on div at bounding box center [737, 254] width 470 height 67
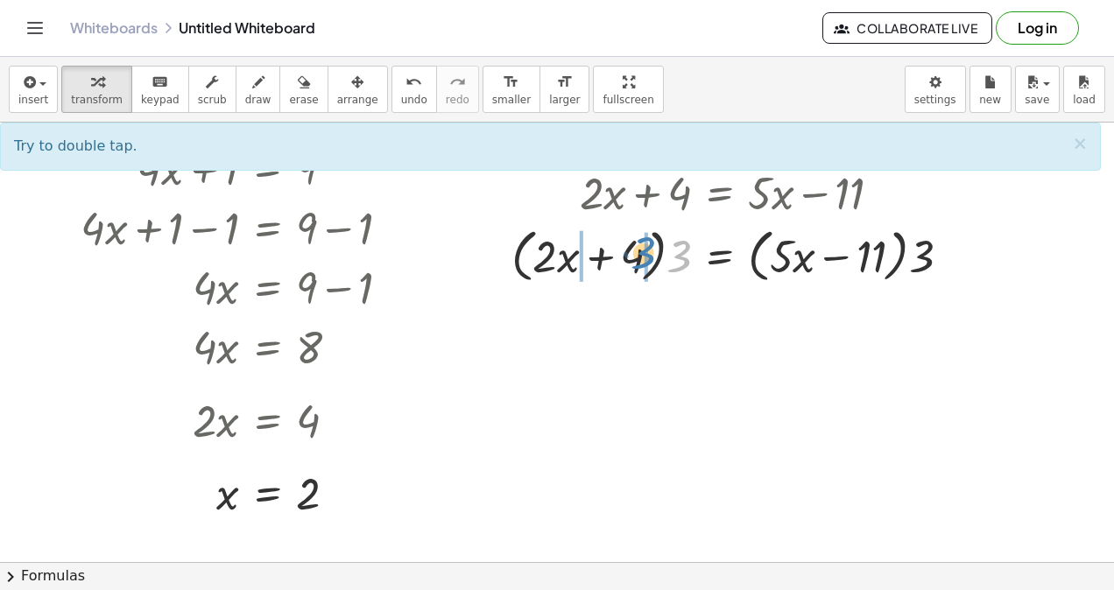
drag, startPoint x: 683, startPoint y: 261, endPoint x: 650, endPoint y: 257, distance: 32.6
click at [650, 257] on div at bounding box center [737, 254] width 470 height 67
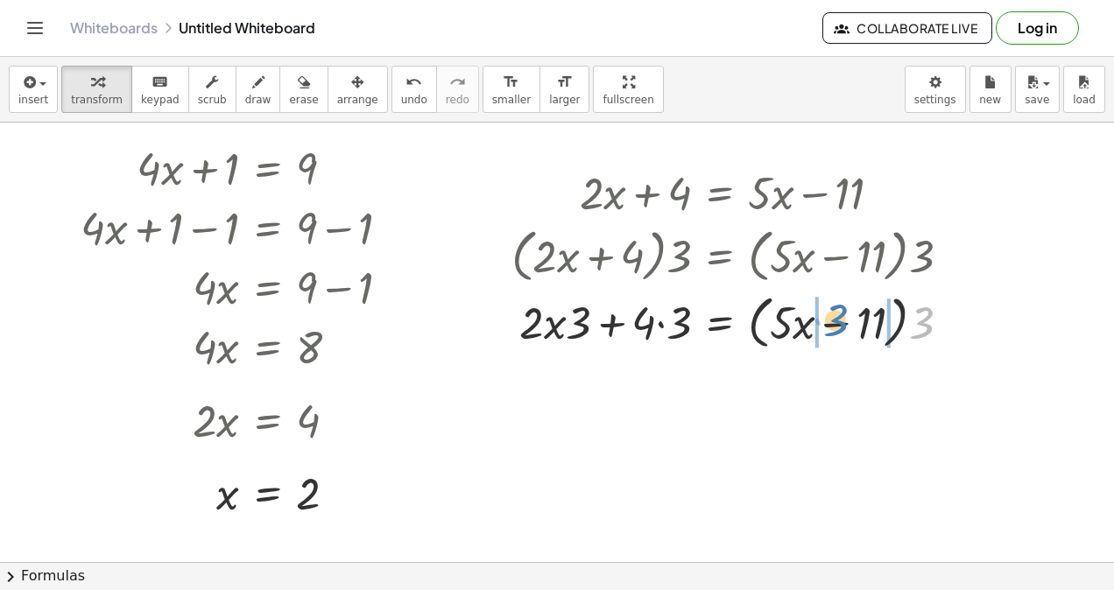
drag, startPoint x: 916, startPoint y: 335, endPoint x: 830, endPoint y: 333, distance: 85.8
click at [830, 333] on div at bounding box center [737, 320] width 470 height 67
click at [888, 327] on div at bounding box center [737, 321] width 470 height 60
click at [898, 324] on div at bounding box center [737, 321] width 470 height 60
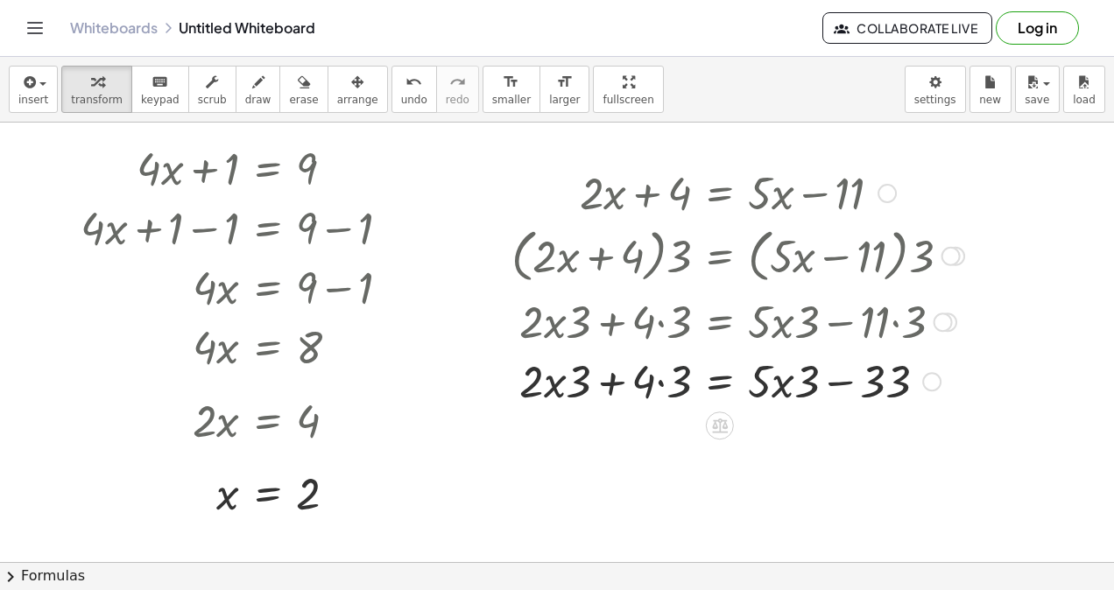
click at [669, 377] on div at bounding box center [737, 380] width 470 height 60
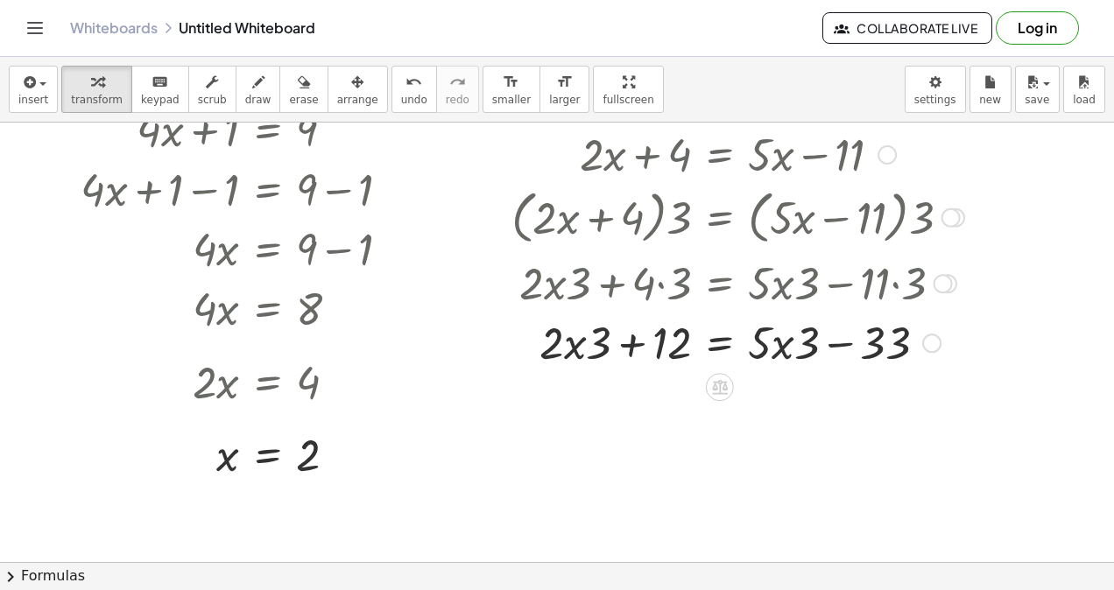
scroll to position [72, 0]
drag, startPoint x: 811, startPoint y: 347, endPoint x: 916, endPoint y: 348, distance: 105.1
click at [916, 348] on div at bounding box center [737, 342] width 470 height 60
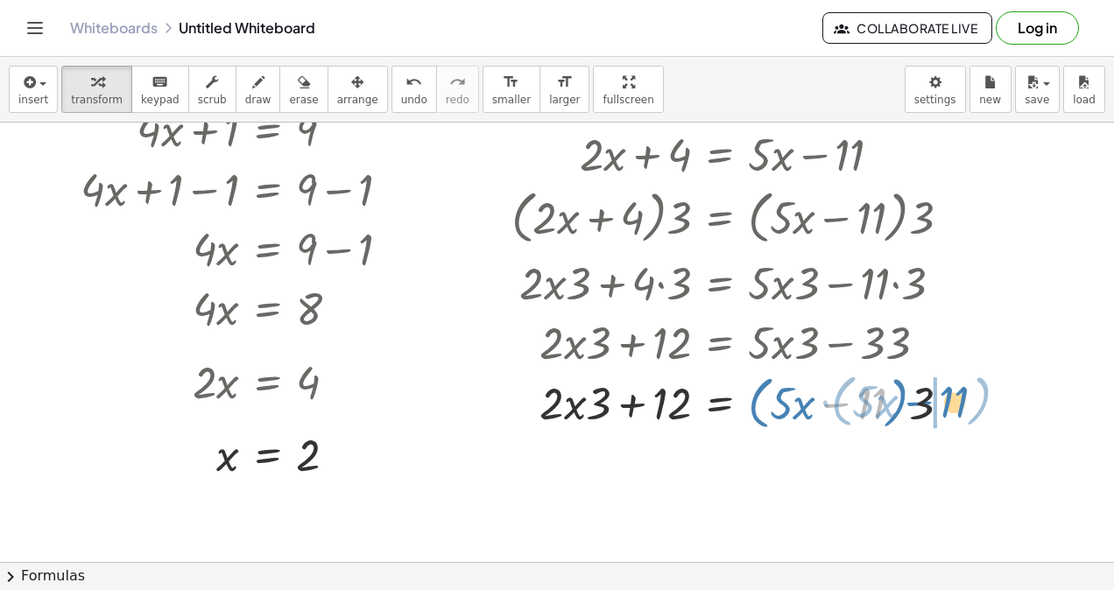
drag, startPoint x: 867, startPoint y: 407, endPoint x: 949, endPoint y: 404, distance: 82.3
click at [949, 404] on div at bounding box center [737, 401] width 470 height 67
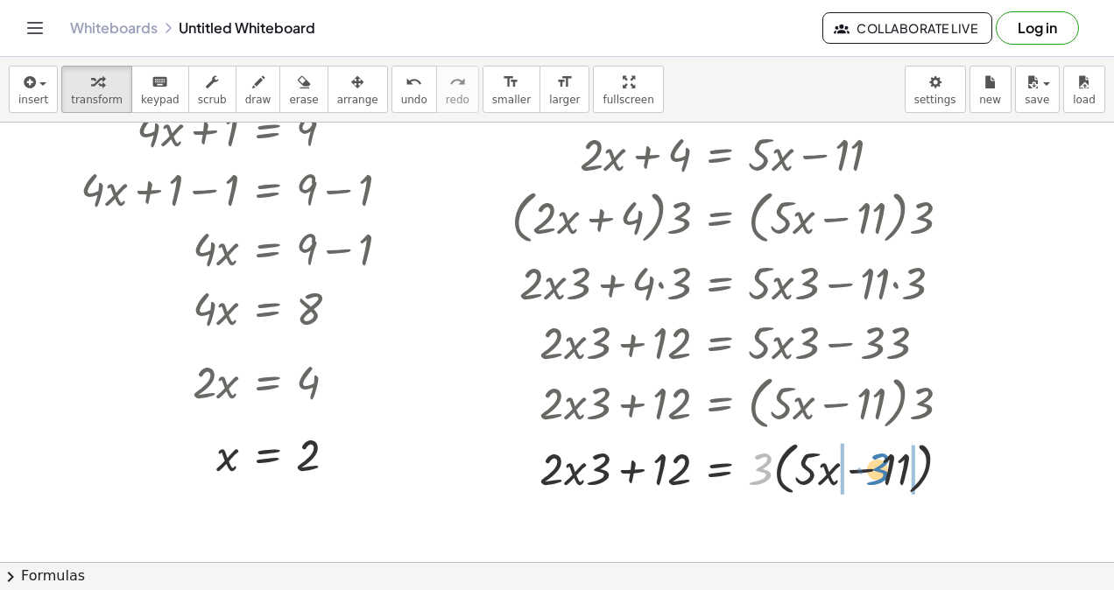
drag, startPoint x: 765, startPoint y: 469, endPoint x: 881, endPoint y: 468, distance: 115.6
click at [881, 468] on div at bounding box center [737, 467] width 470 height 67
click at [905, 468] on div at bounding box center [737, 467] width 470 height 60
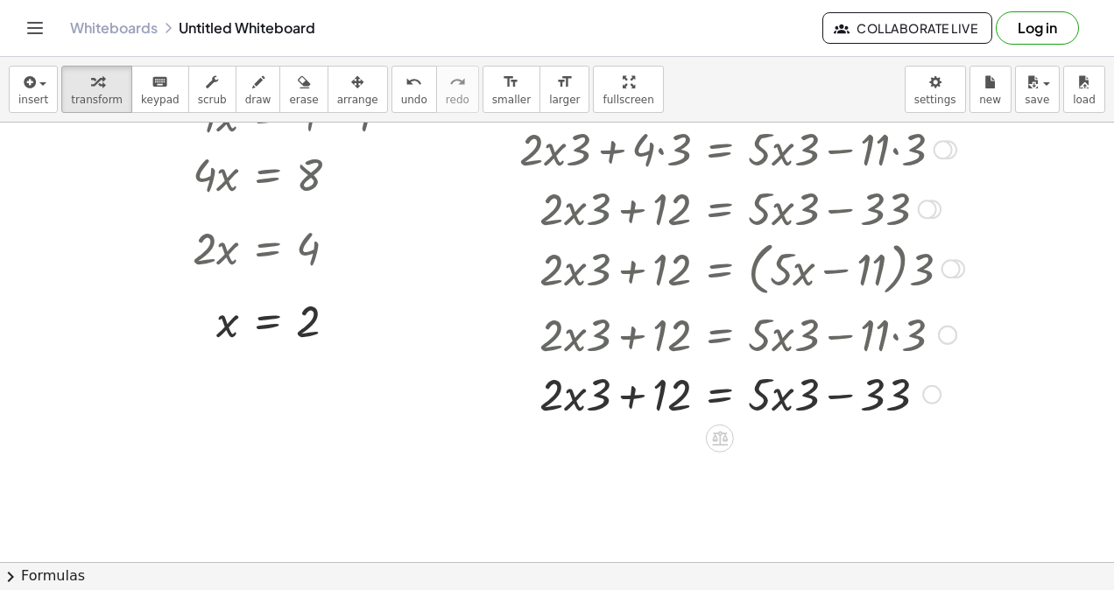
scroll to position [207, 0]
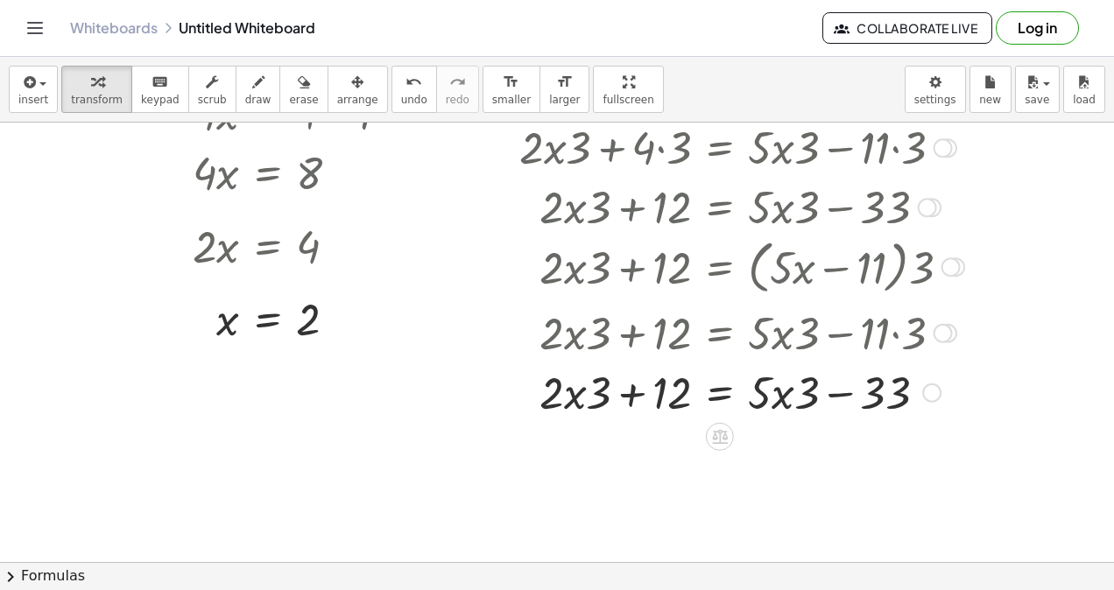
click at [575, 391] on div at bounding box center [737, 391] width 470 height 60
drag, startPoint x: 604, startPoint y: 397, endPoint x: 692, endPoint y: 403, distance: 88.6
click at [692, 403] on div at bounding box center [737, 391] width 470 height 60
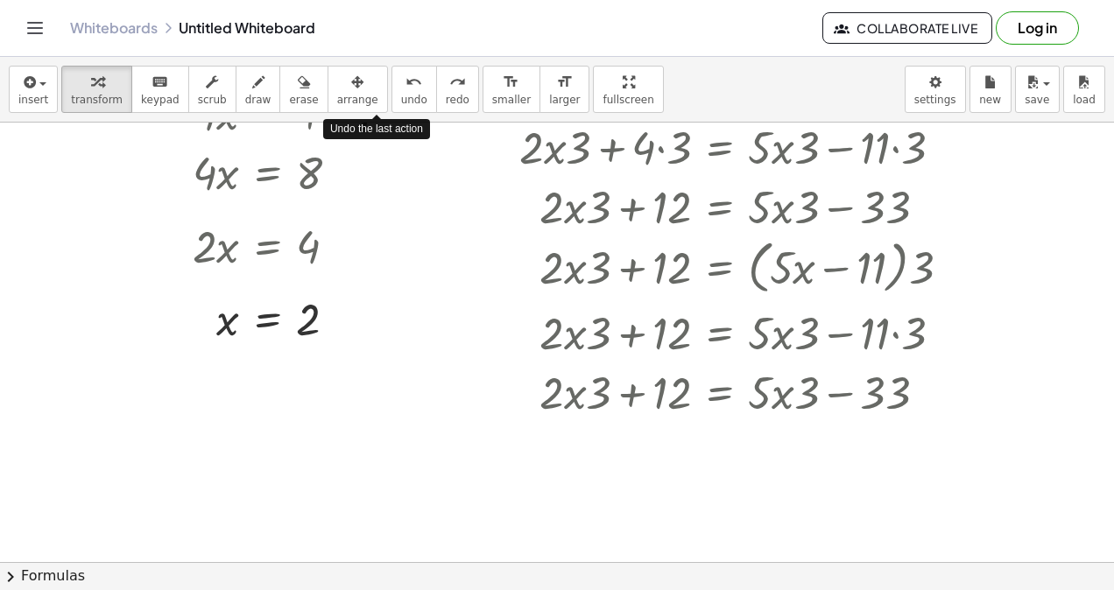
click at [401, 95] on span "undo" at bounding box center [414, 100] width 26 height 12
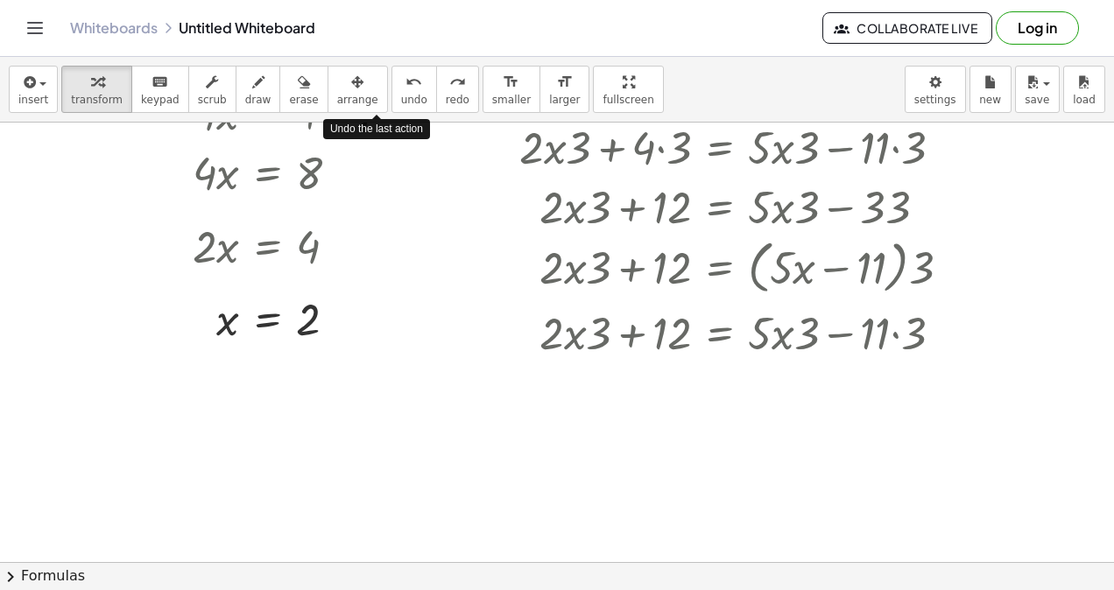
click at [401, 95] on span "undo" at bounding box center [414, 100] width 26 height 12
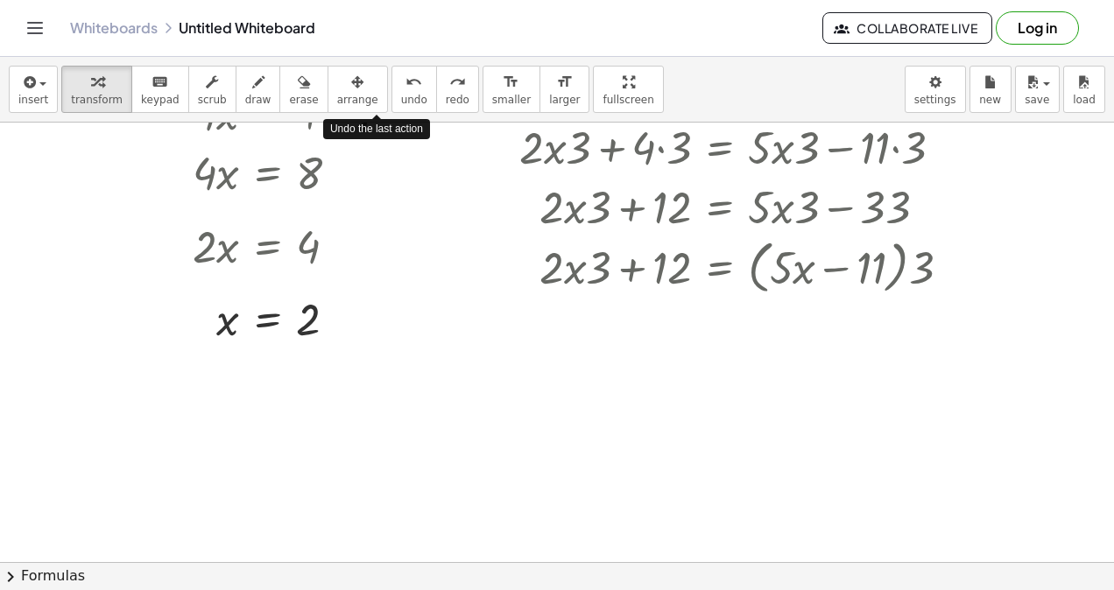
click at [401, 95] on span "undo" at bounding box center [414, 100] width 26 height 12
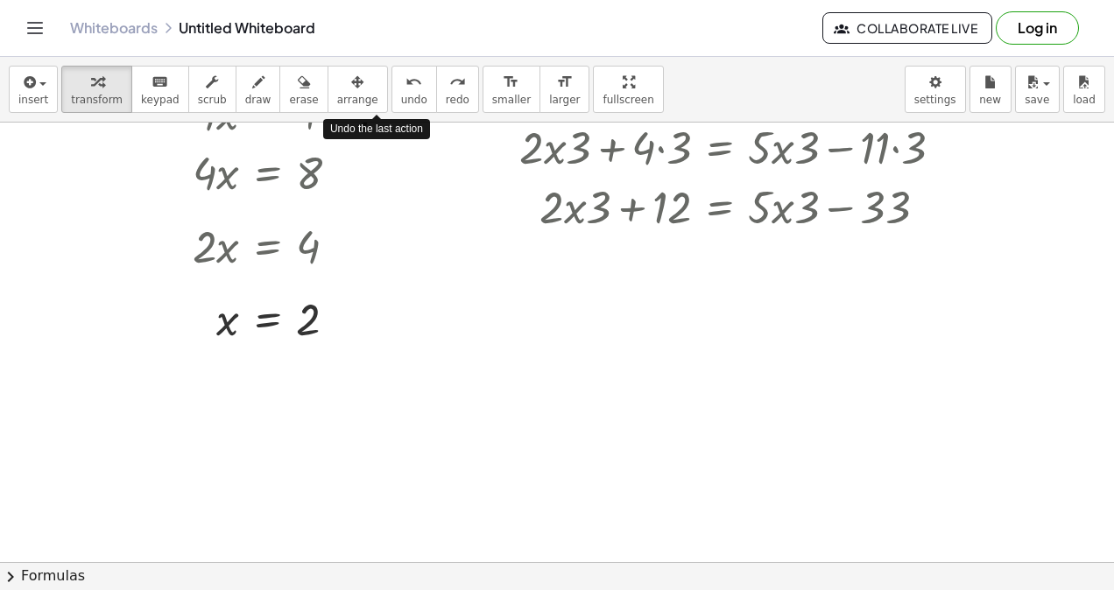
click at [401, 95] on span "undo" at bounding box center [414, 100] width 26 height 12
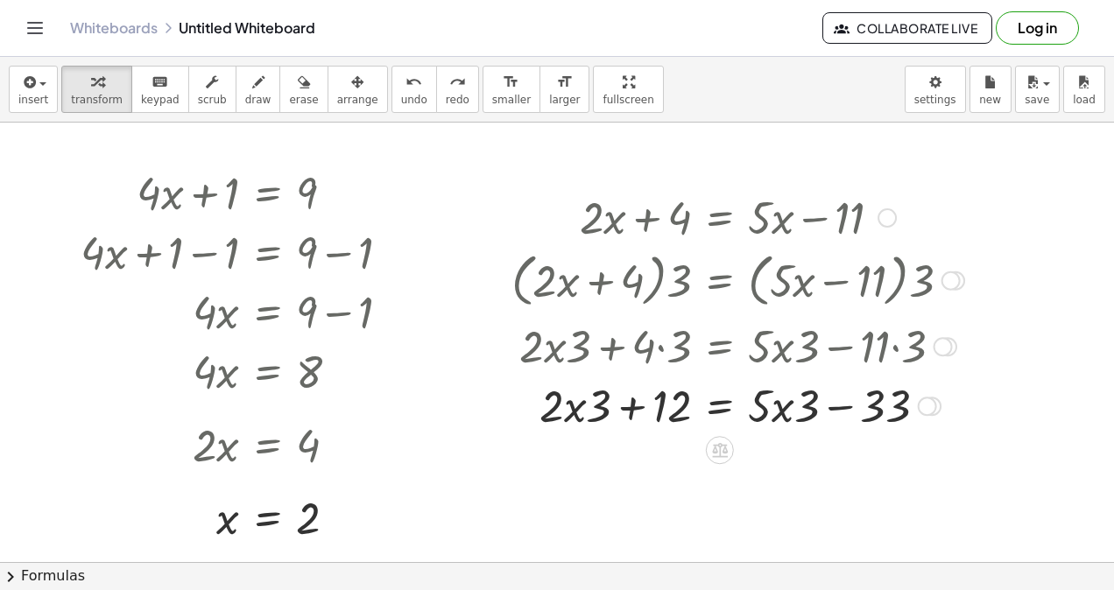
scroll to position [8, 0]
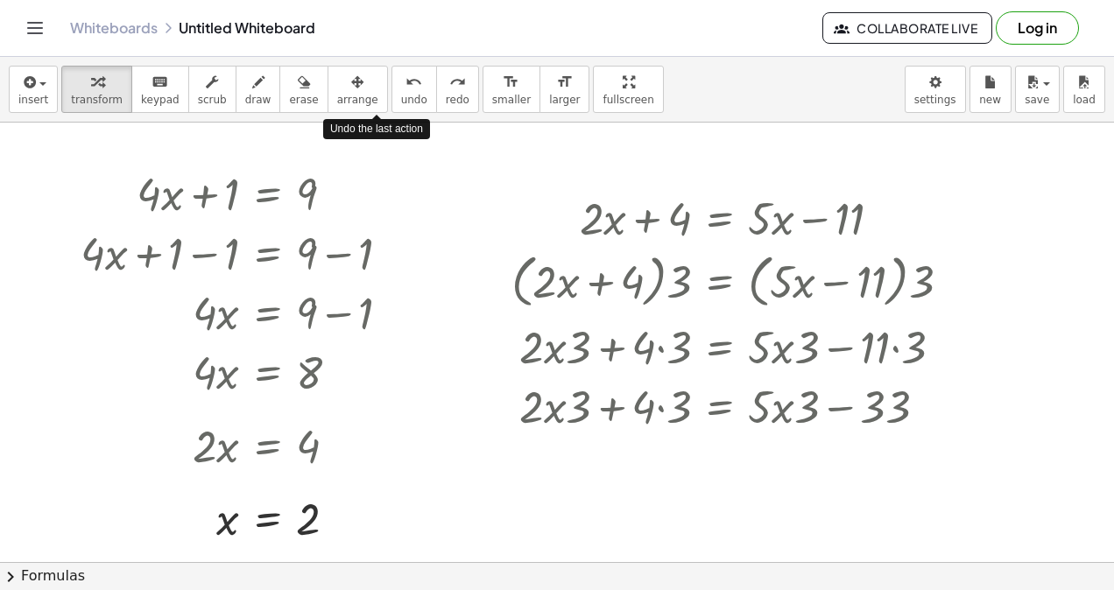
click at [405, 87] on icon "undo" at bounding box center [413, 82] width 17 height 21
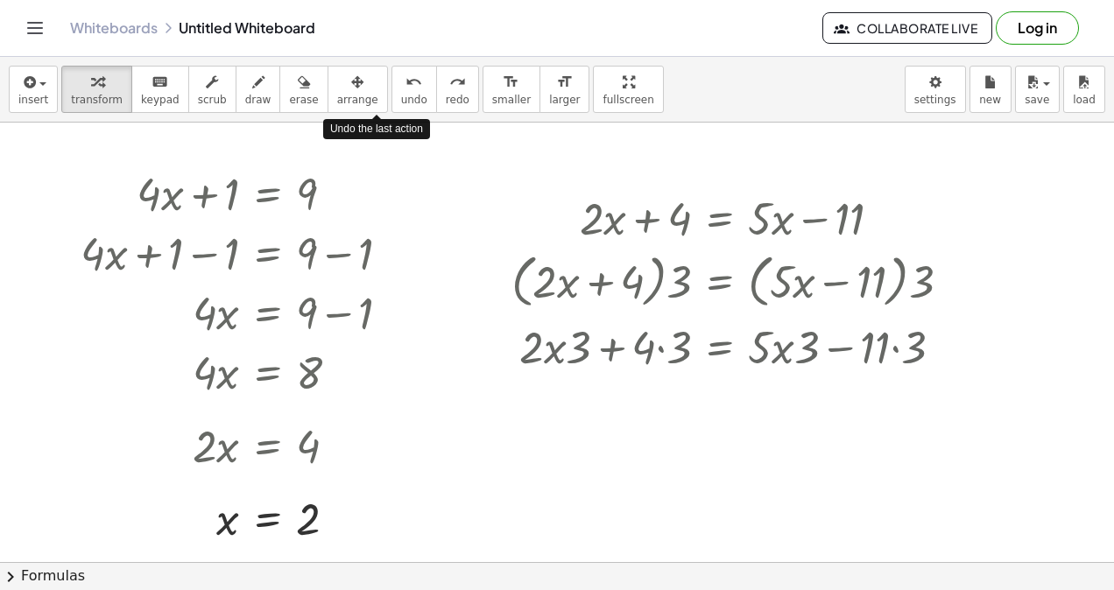
click at [405, 87] on icon "undo" at bounding box center [413, 82] width 17 height 21
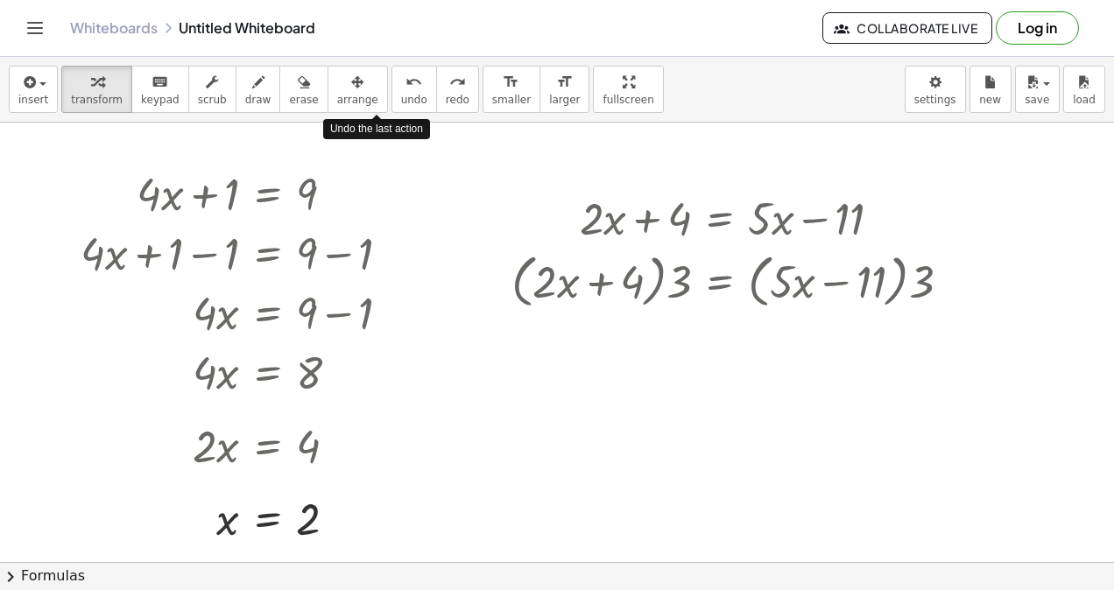
click at [405, 87] on icon "undo" at bounding box center [413, 82] width 17 height 21
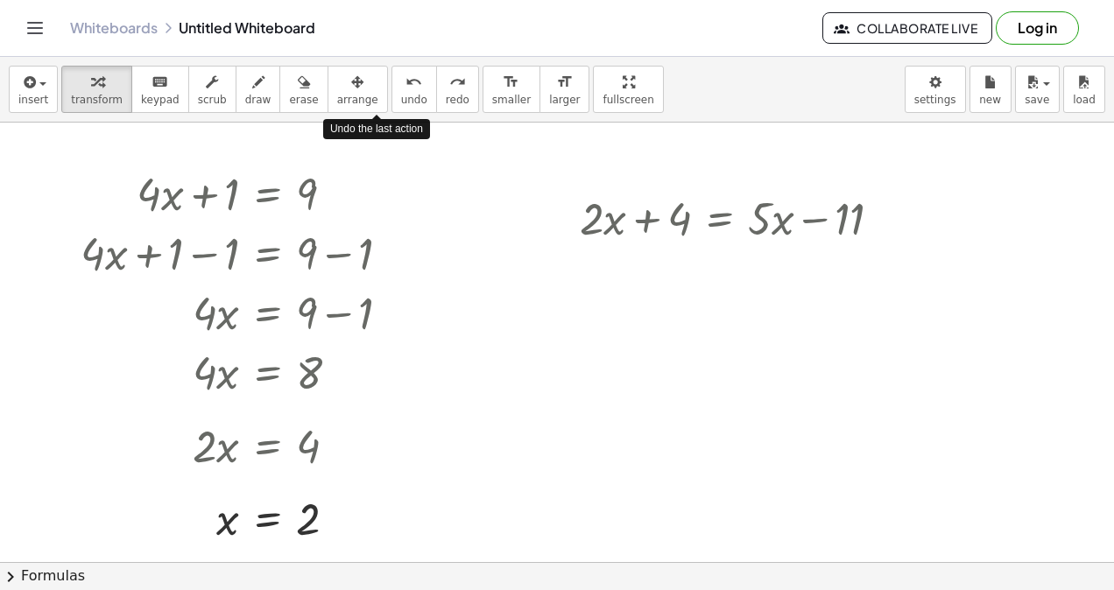
click at [405, 87] on icon "undo" at bounding box center [413, 82] width 17 height 21
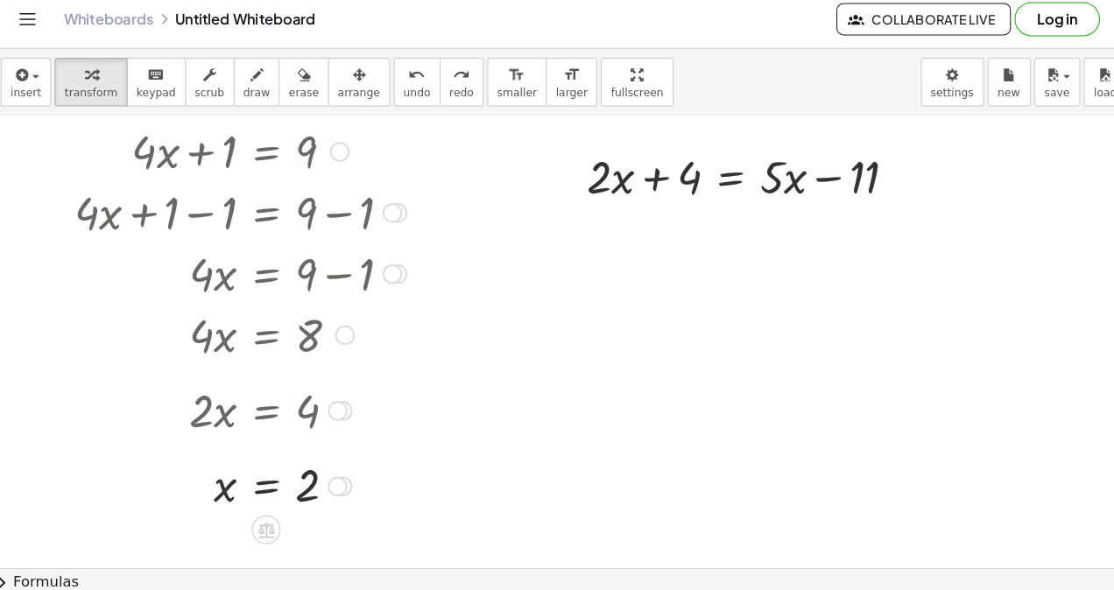
scroll to position [0, 0]
